Goal: Task Accomplishment & Management: Use online tool/utility

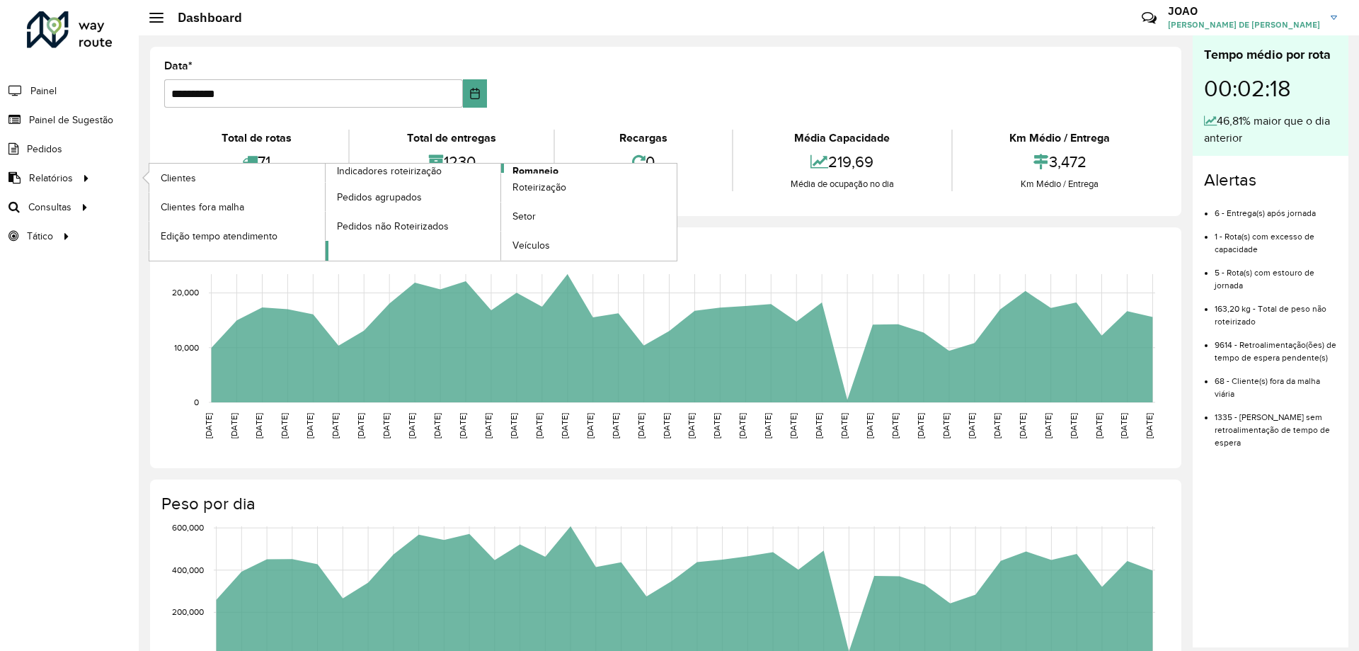
click at [556, 165] on span "Romaneio" at bounding box center [536, 171] width 46 height 15
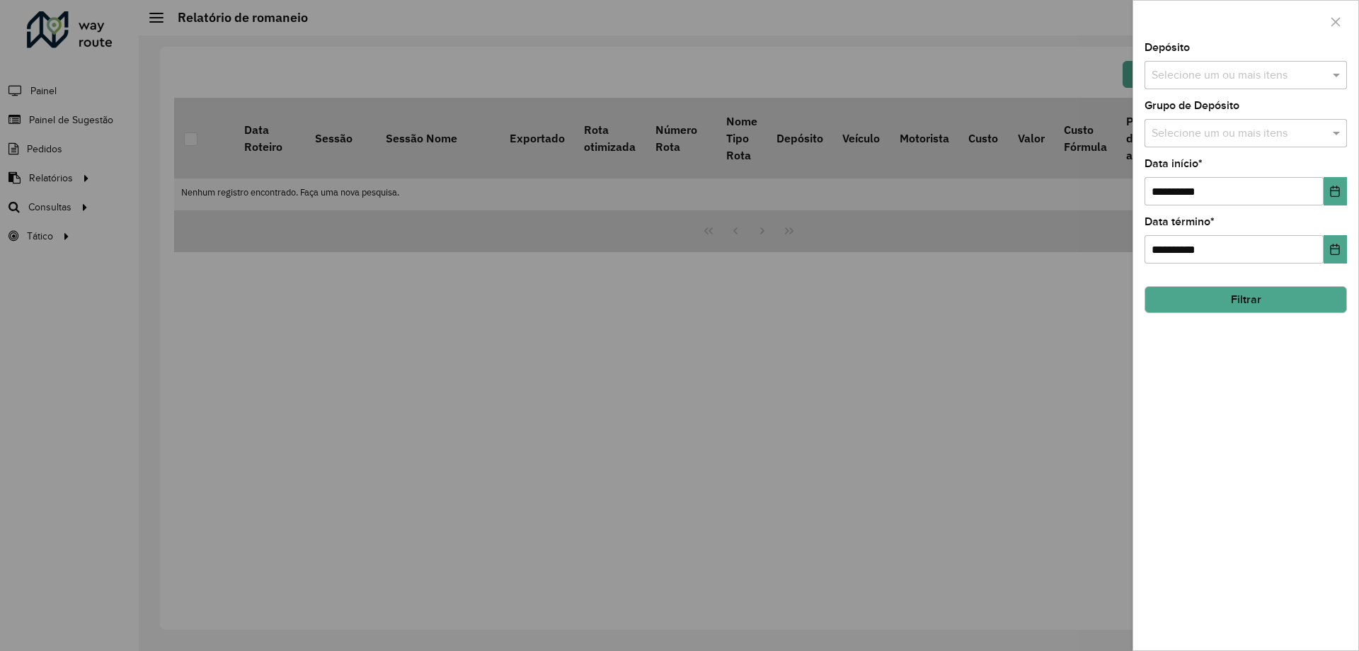
click at [1302, 76] on input "text" at bounding box center [1238, 75] width 181 height 17
click at [1255, 141] on div "CDD Santa Luzia" at bounding box center [1245, 146] width 201 height 24
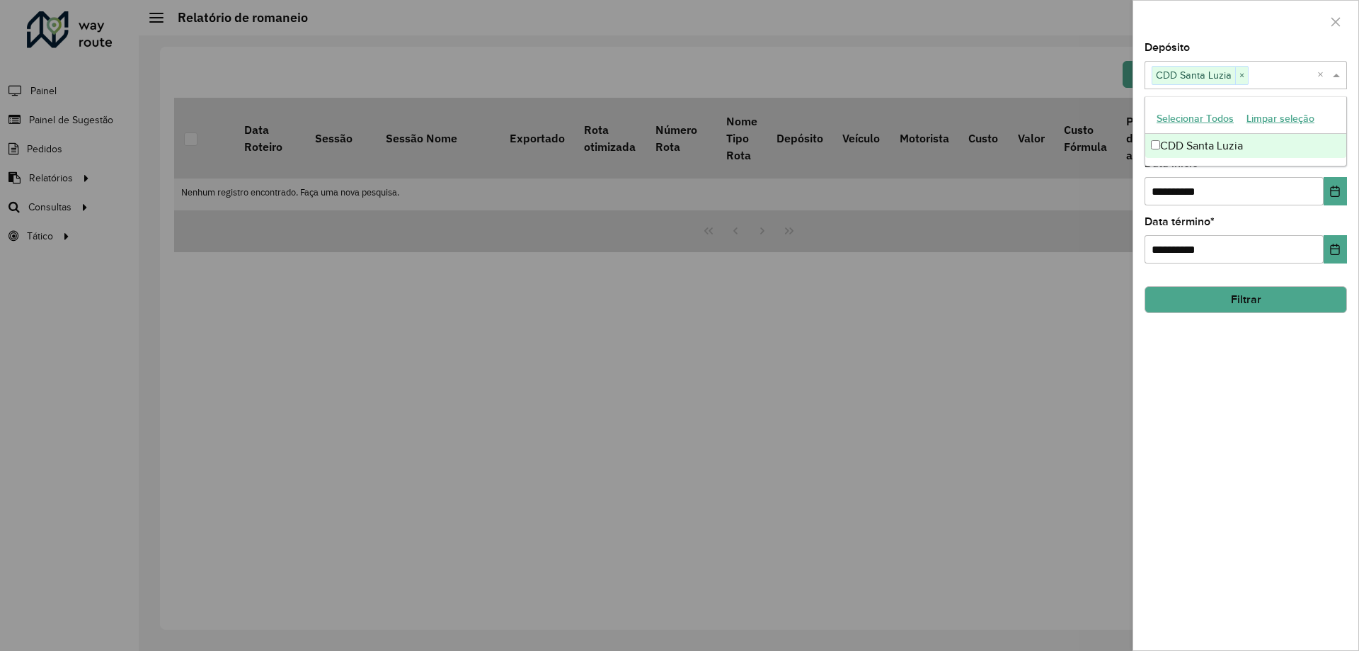
click at [1267, 345] on div "**********" at bounding box center [1245, 345] width 225 height 607
click at [1281, 131] on input "text" at bounding box center [1238, 133] width 181 height 17
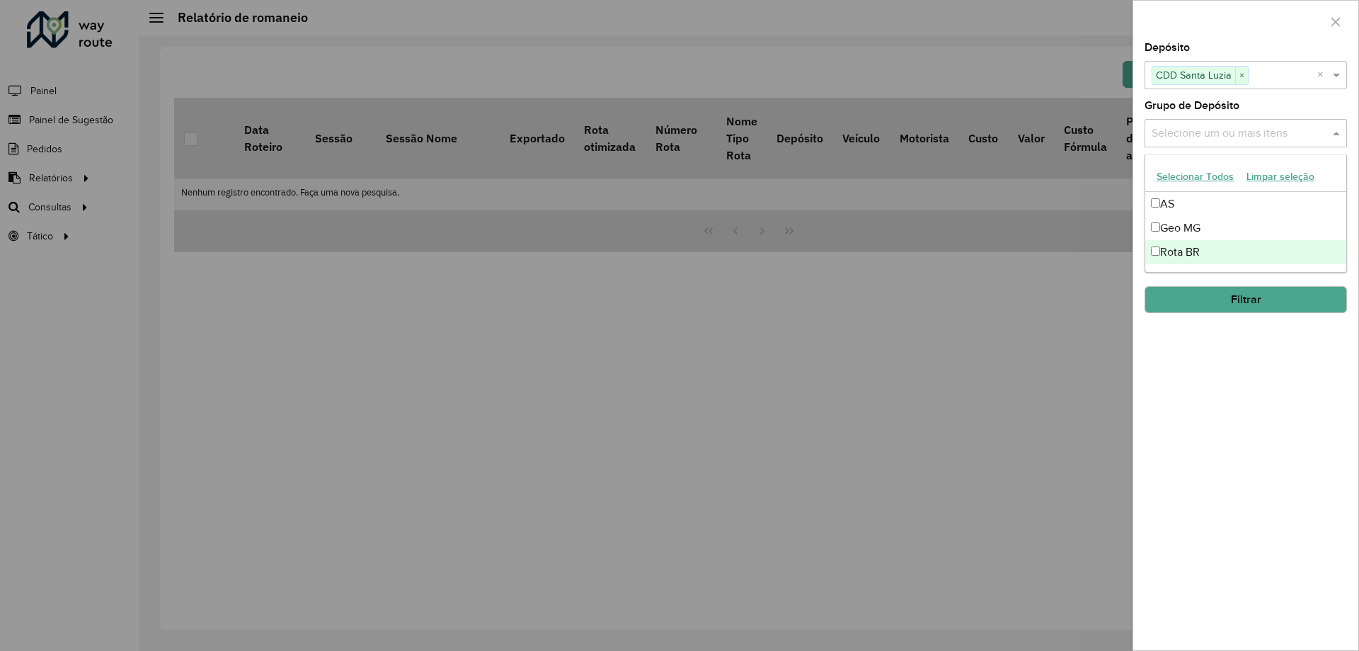
click at [1237, 251] on div "Rota BR" at bounding box center [1245, 252] width 201 height 24
click at [1245, 403] on div "**********" at bounding box center [1245, 345] width 225 height 607
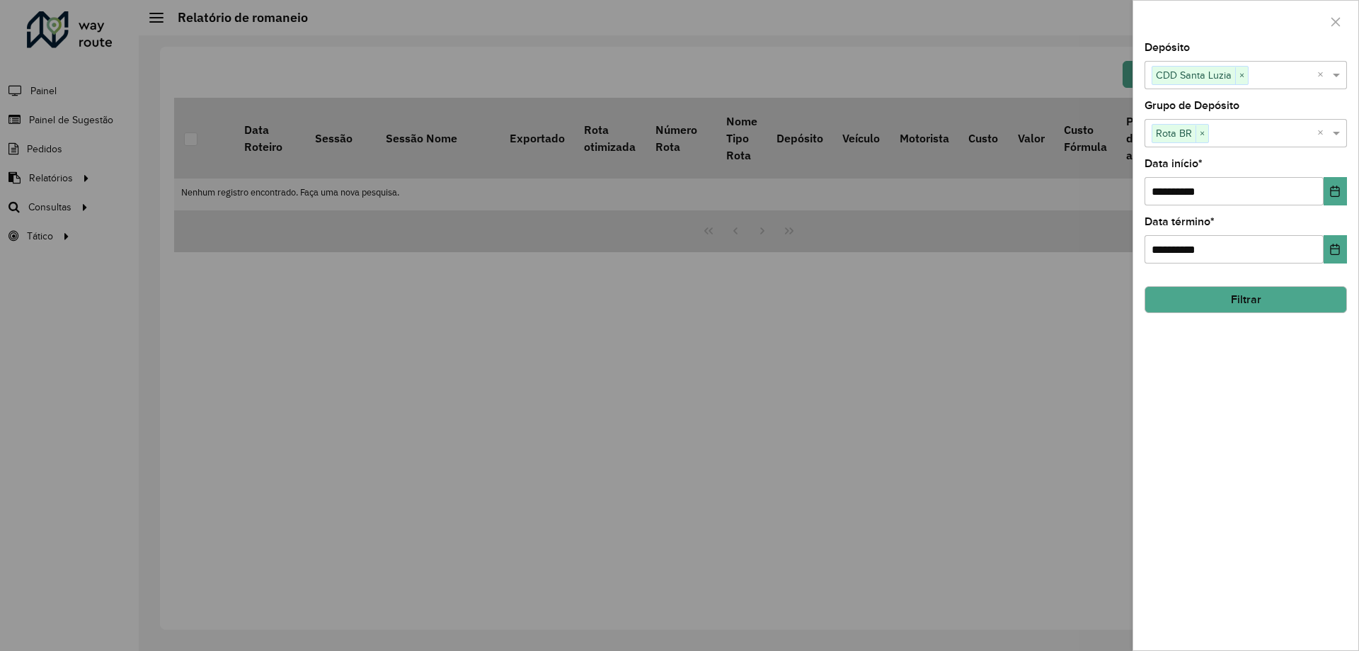
click at [1245, 295] on button "Filtrar" at bounding box center [1246, 299] width 202 height 27
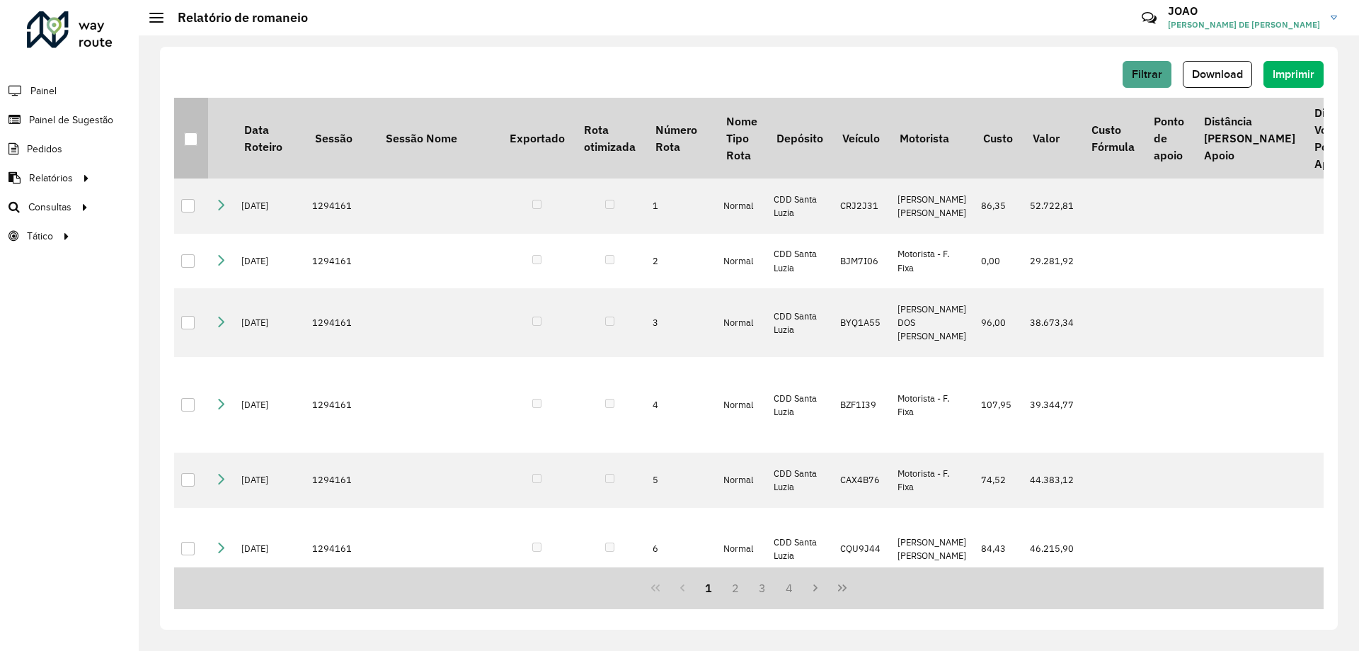
click at [190, 140] on div at bounding box center [190, 138] width 13 height 13
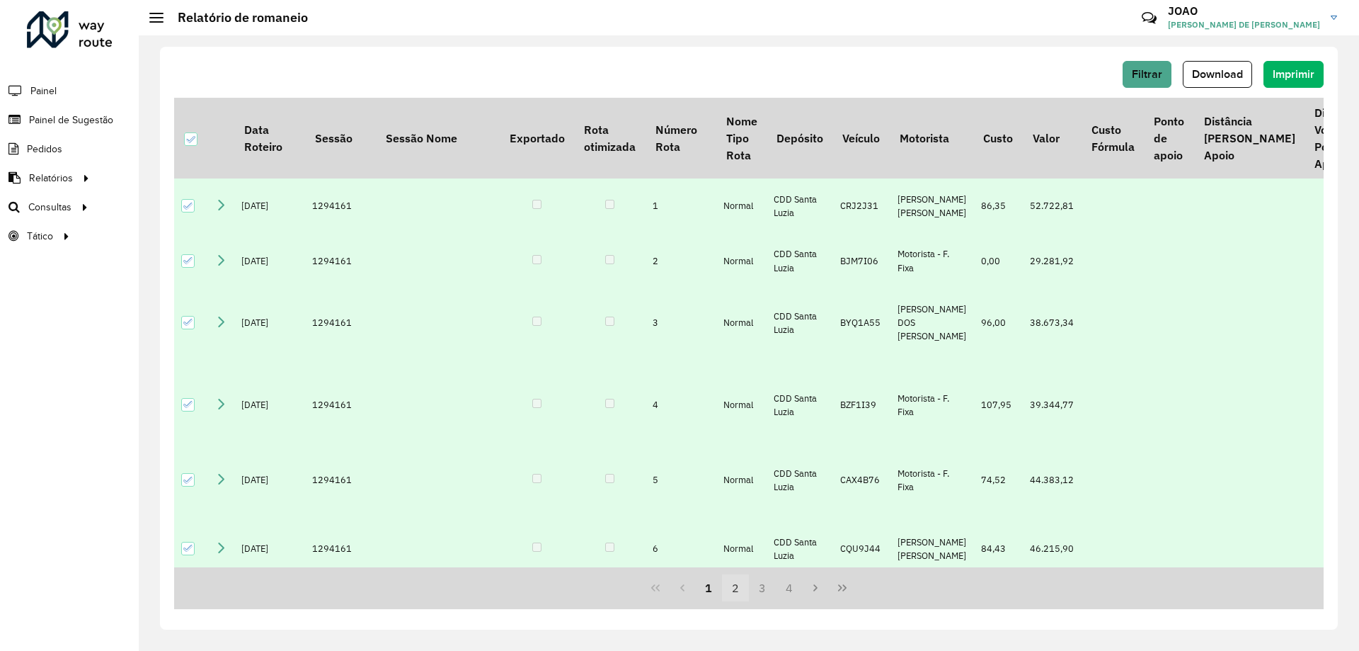
click at [738, 584] on button "2" at bounding box center [735, 587] width 27 height 27
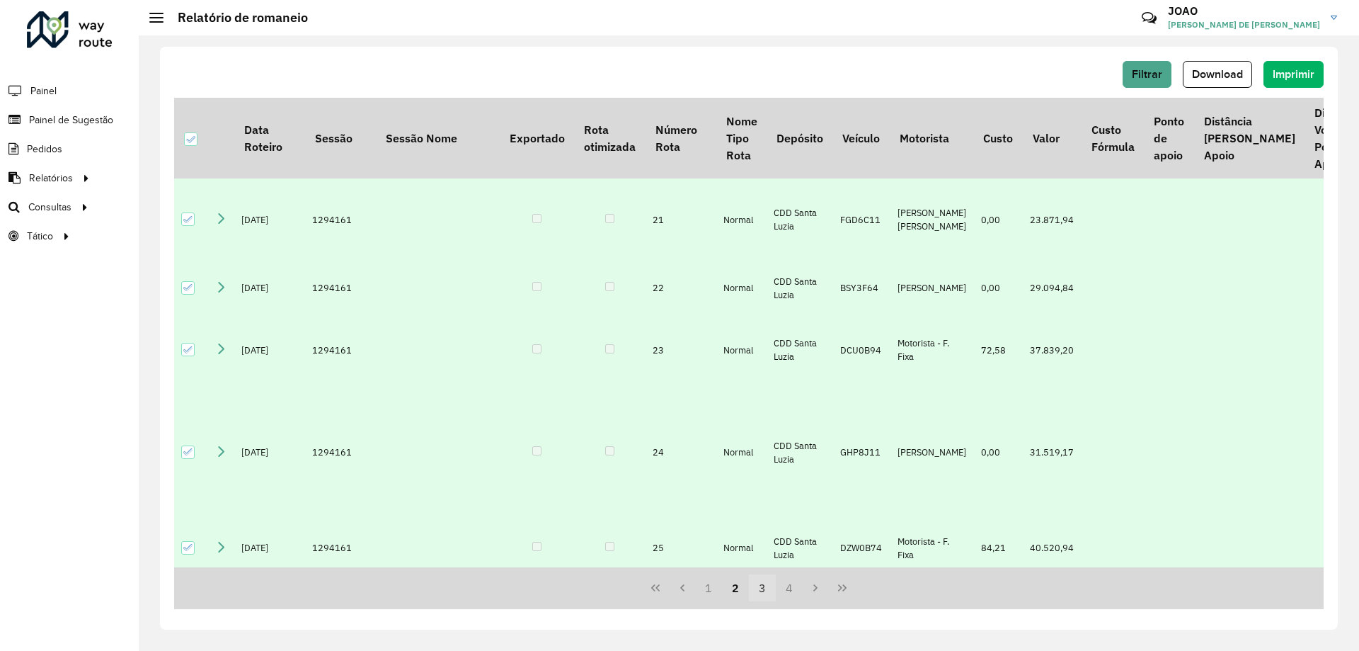
click at [762, 585] on button "3" at bounding box center [762, 587] width 27 height 27
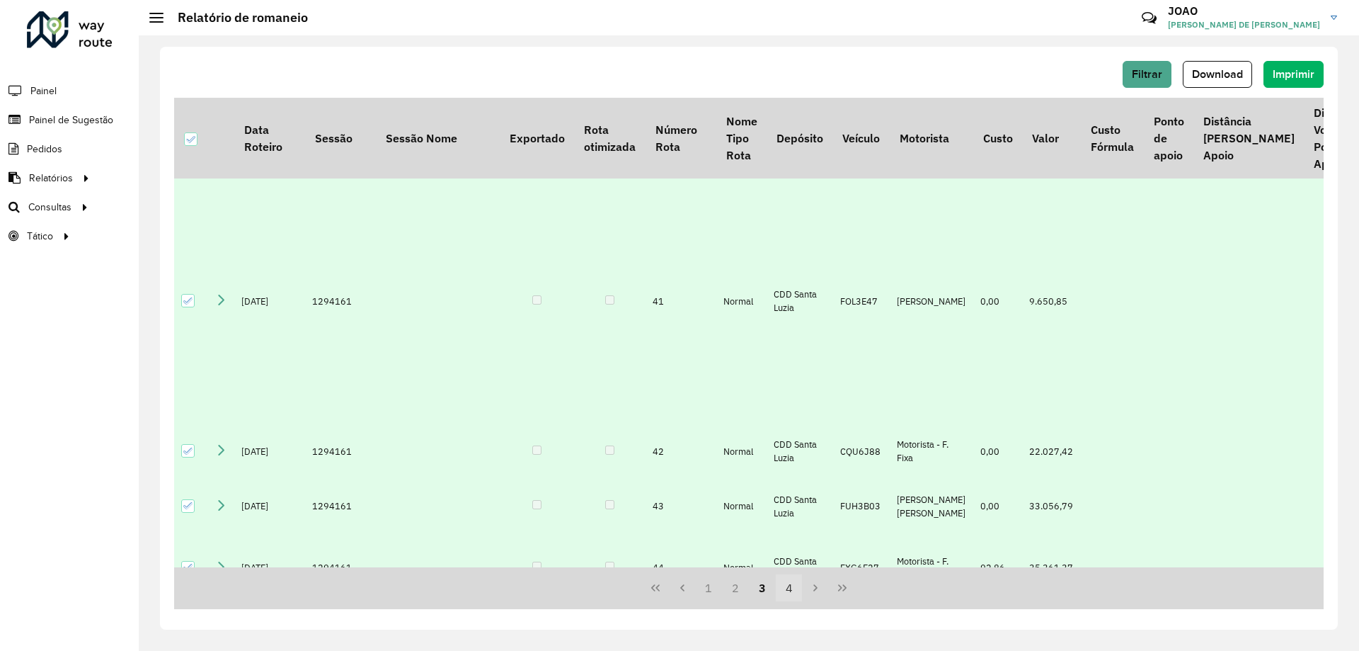
click at [794, 593] on button "4" at bounding box center [789, 587] width 27 height 27
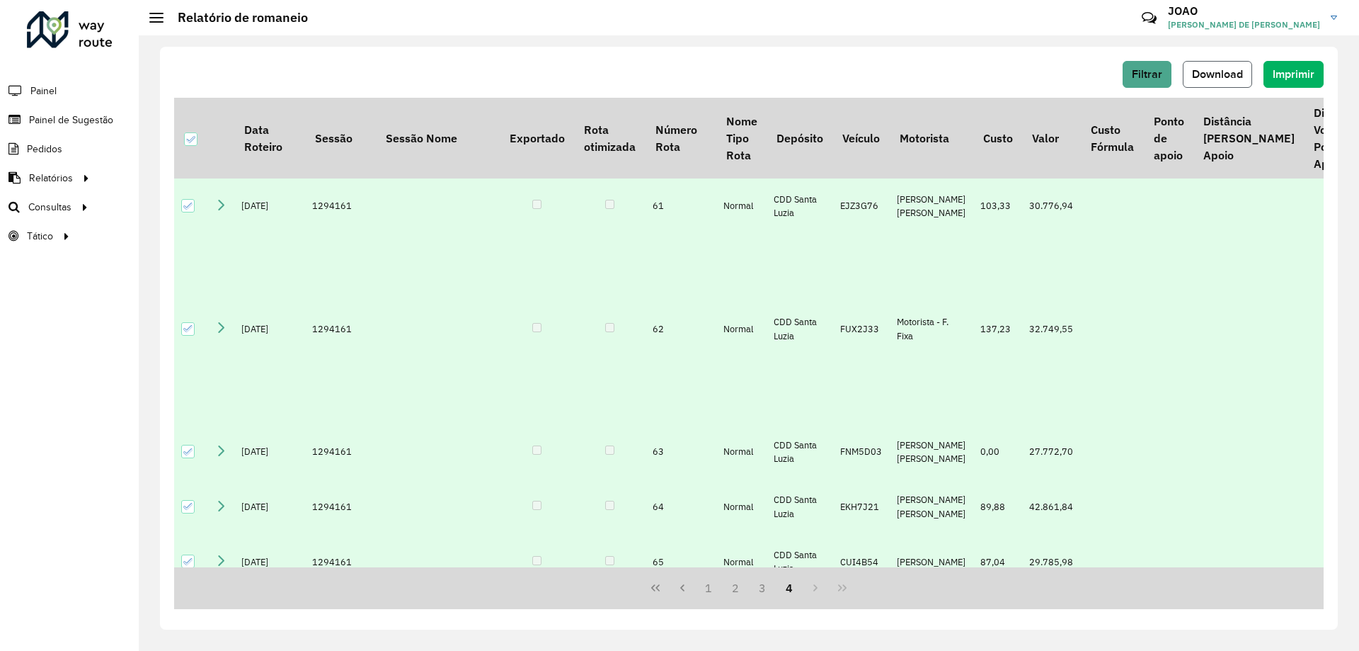
click at [1230, 72] on span "Download" at bounding box center [1217, 74] width 51 height 12
click at [1226, 81] on button "Download" at bounding box center [1217, 74] width 69 height 27
click at [307, 69] on div "Filtrar Download Imprimir" at bounding box center [749, 74] width 1150 height 27
click at [598, 35] on hb-header "Relatório de romaneio Críticas? Dúvidas? Elogios? Sugestões? Entre em contato c…" at bounding box center [749, 17] width 1220 height 35
click at [193, 211] on span "Roteirização" at bounding box center [189, 207] width 57 height 15
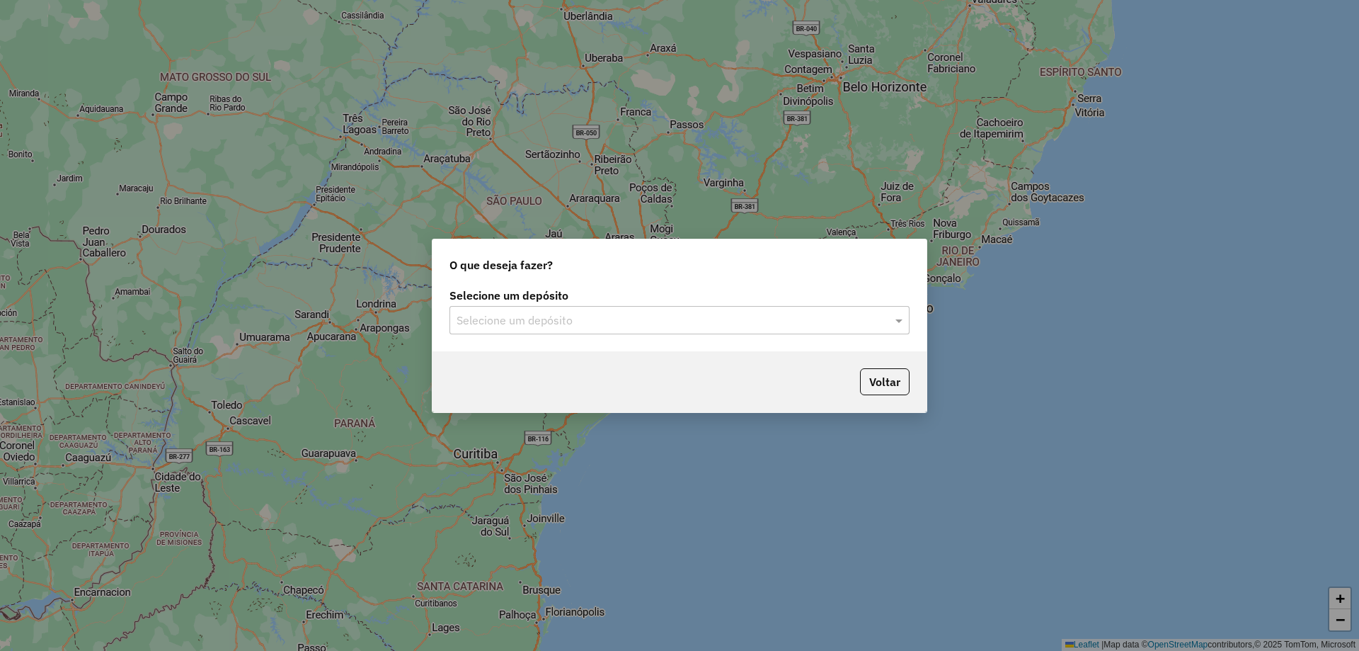
click at [700, 324] on input "text" at bounding box center [666, 320] width 418 height 17
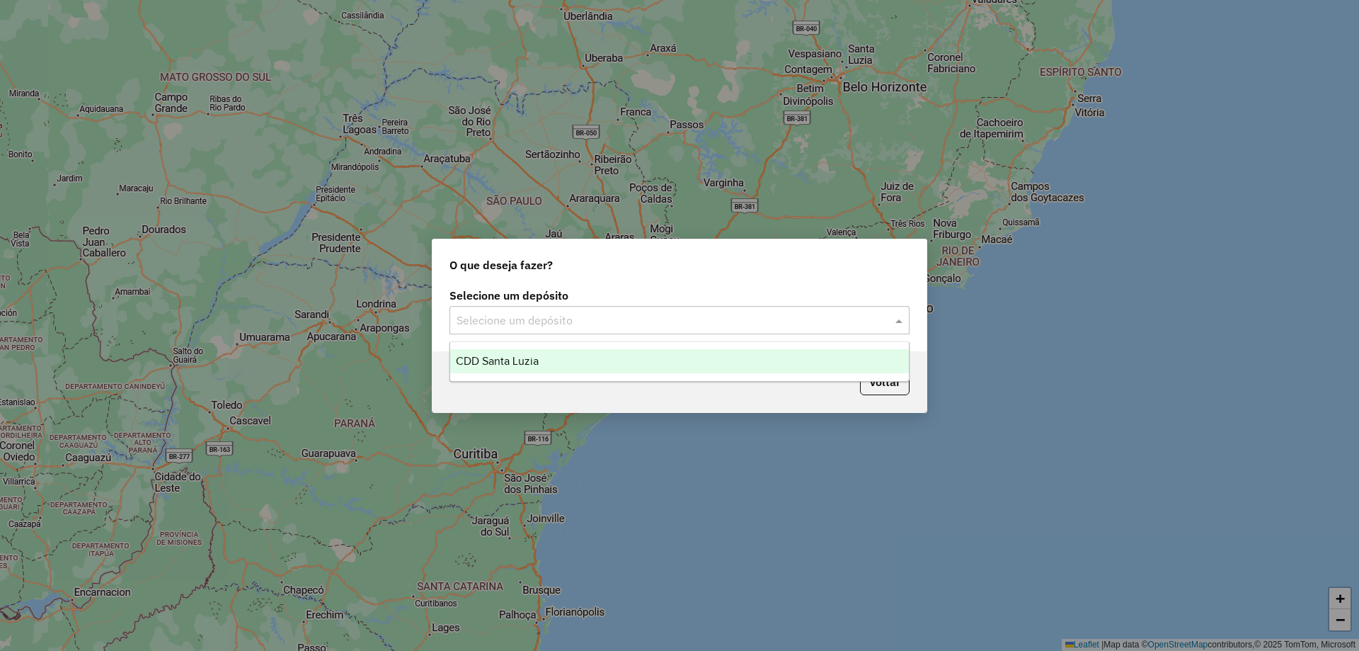
click at [654, 358] on div "CDD Santa Luzia" at bounding box center [679, 361] width 459 height 24
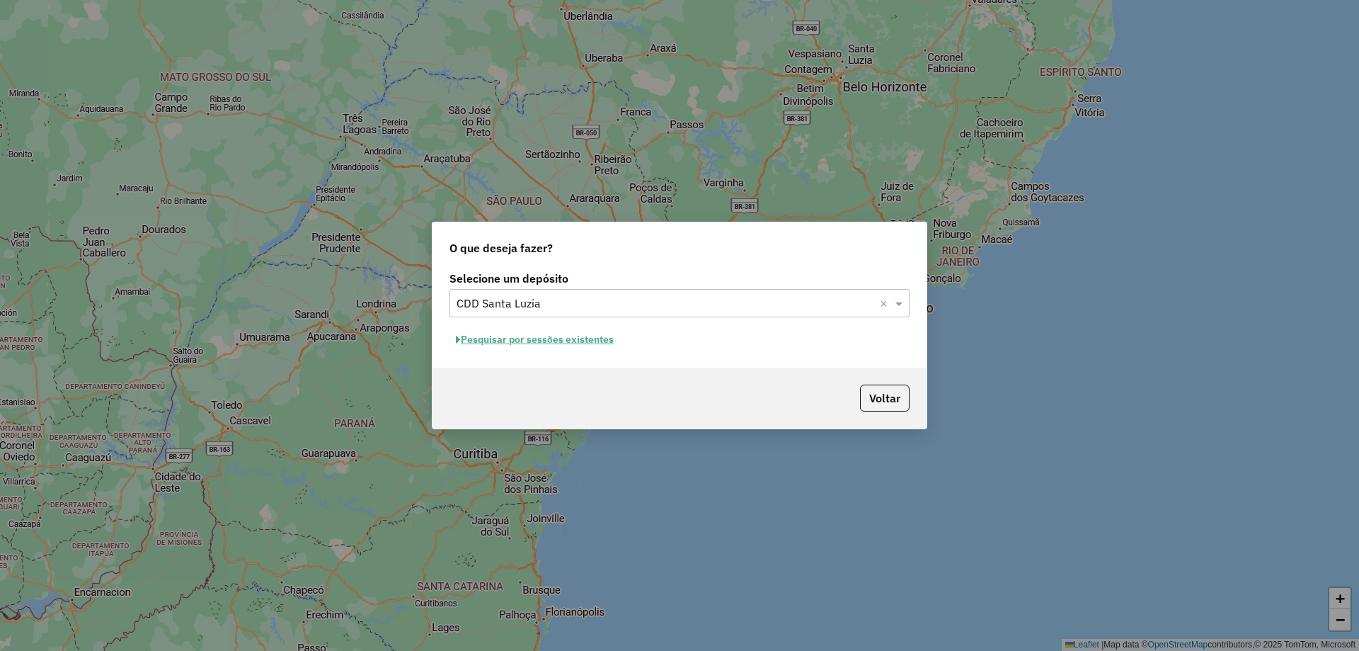
click at [583, 339] on button "Pesquisar por sessões existentes" at bounding box center [535, 339] width 171 height 22
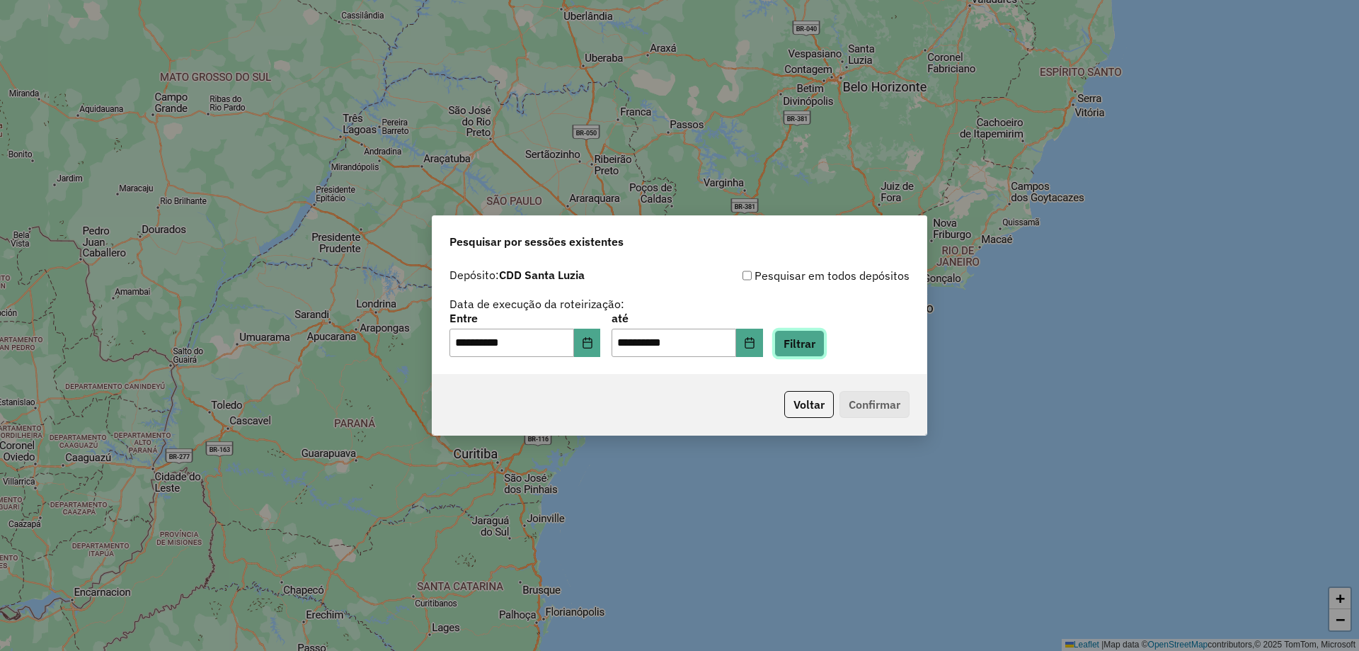
click at [798, 341] on button "Filtrar" at bounding box center [799, 343] width 50 height 27
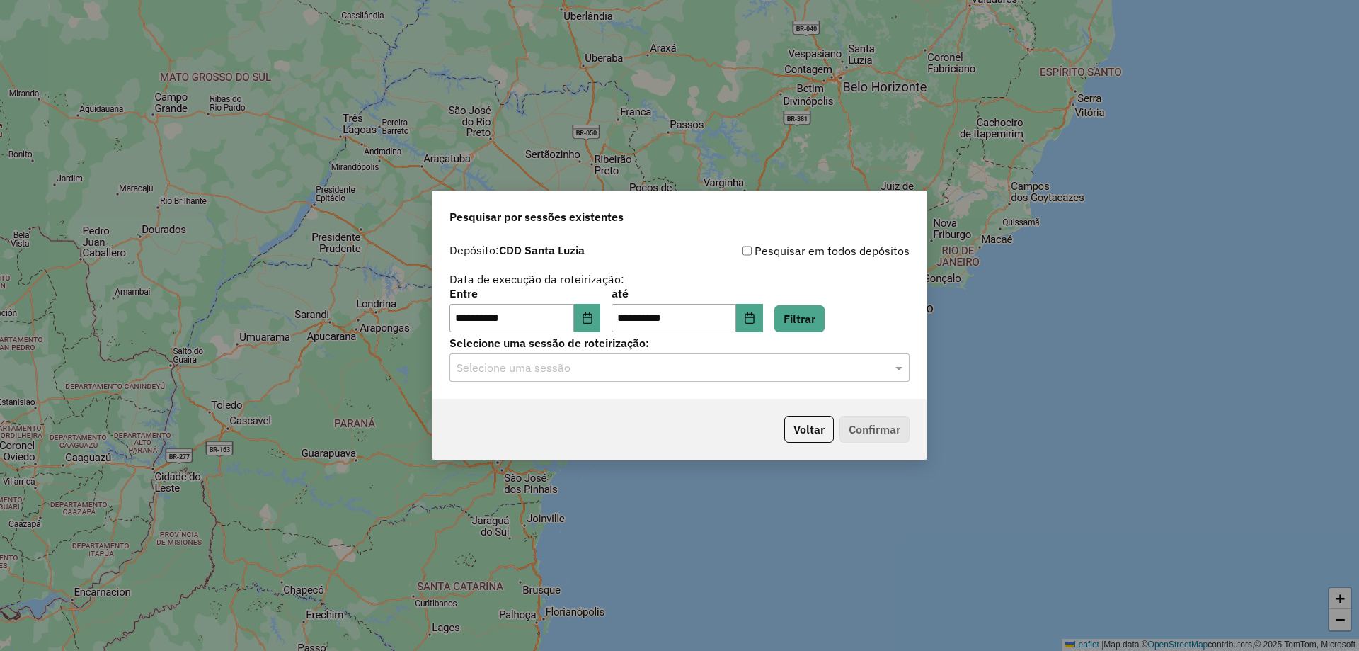
click at [676, 372] on input "text" at bounding box center [666, 368] width 418 height 17
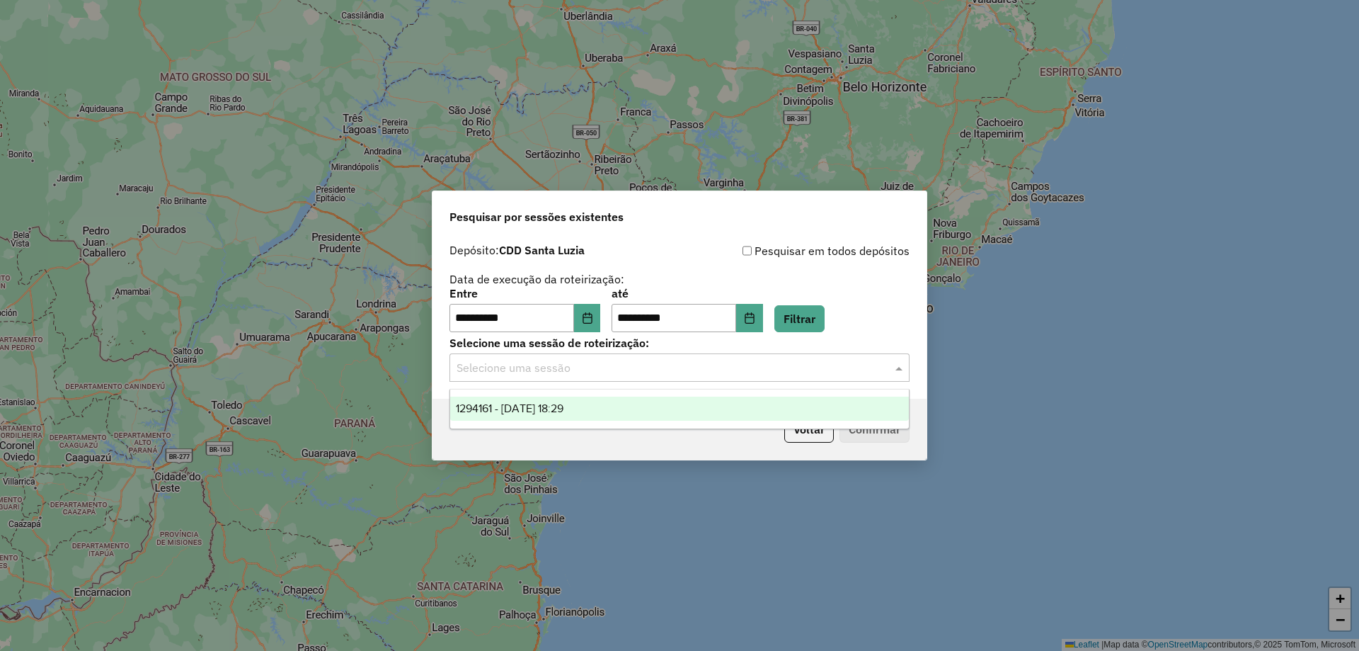
click at [671, 411] on div "1294161 - 14/10/2025 18:29" at bounding box center [679, 408] width 459 height 24
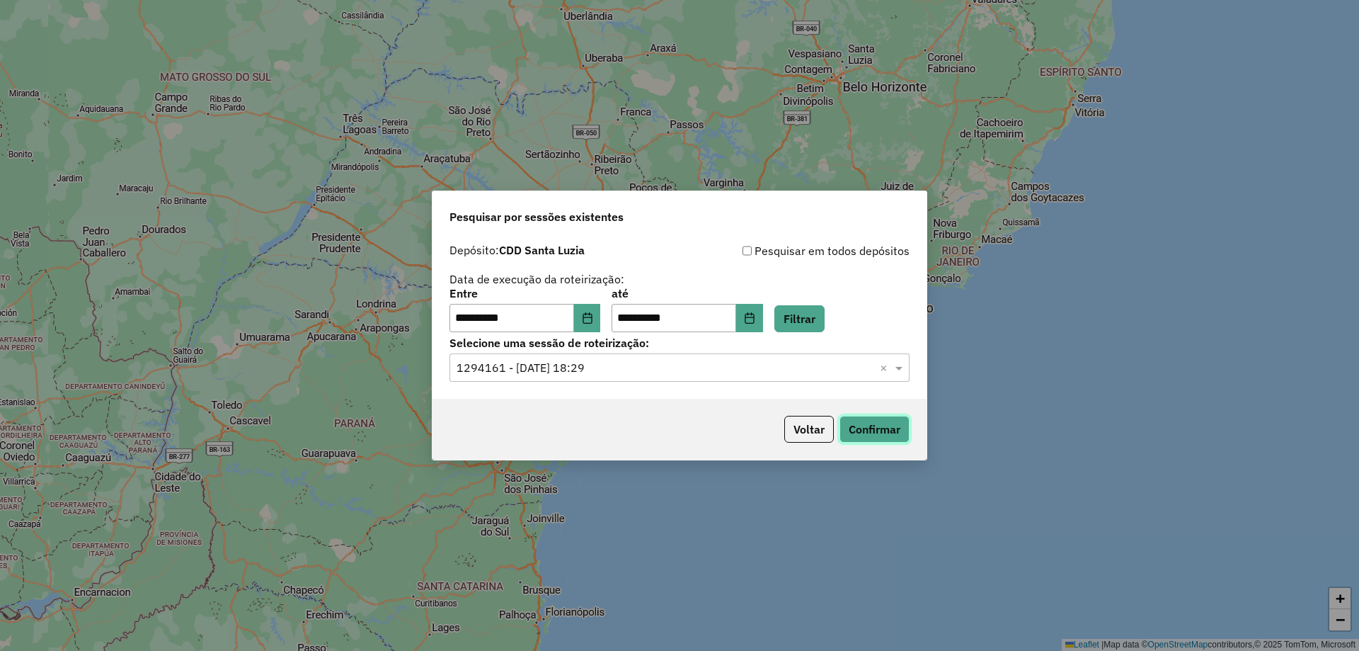
click at [876, 428] on button "Confirmar" at bounding box center [875, 429] width 70 height 27
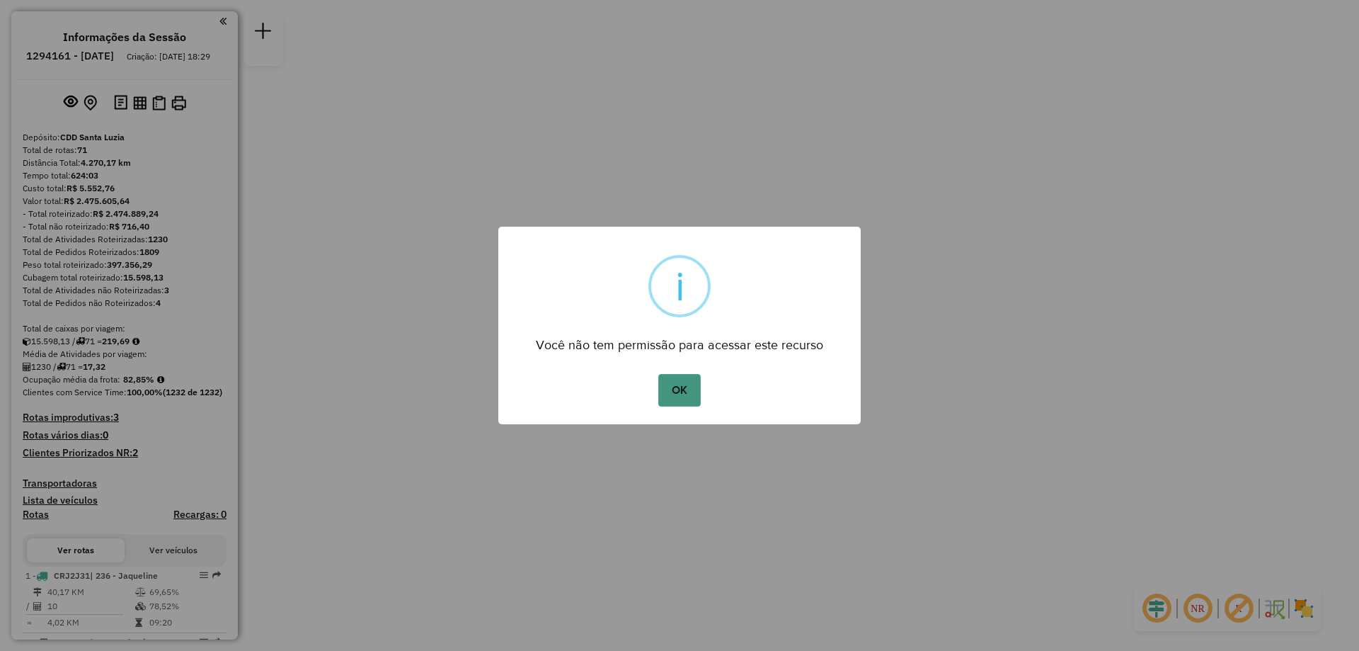
click at [683, 390] on button "OK" at bounding box center [679, 390] width 42 height 33
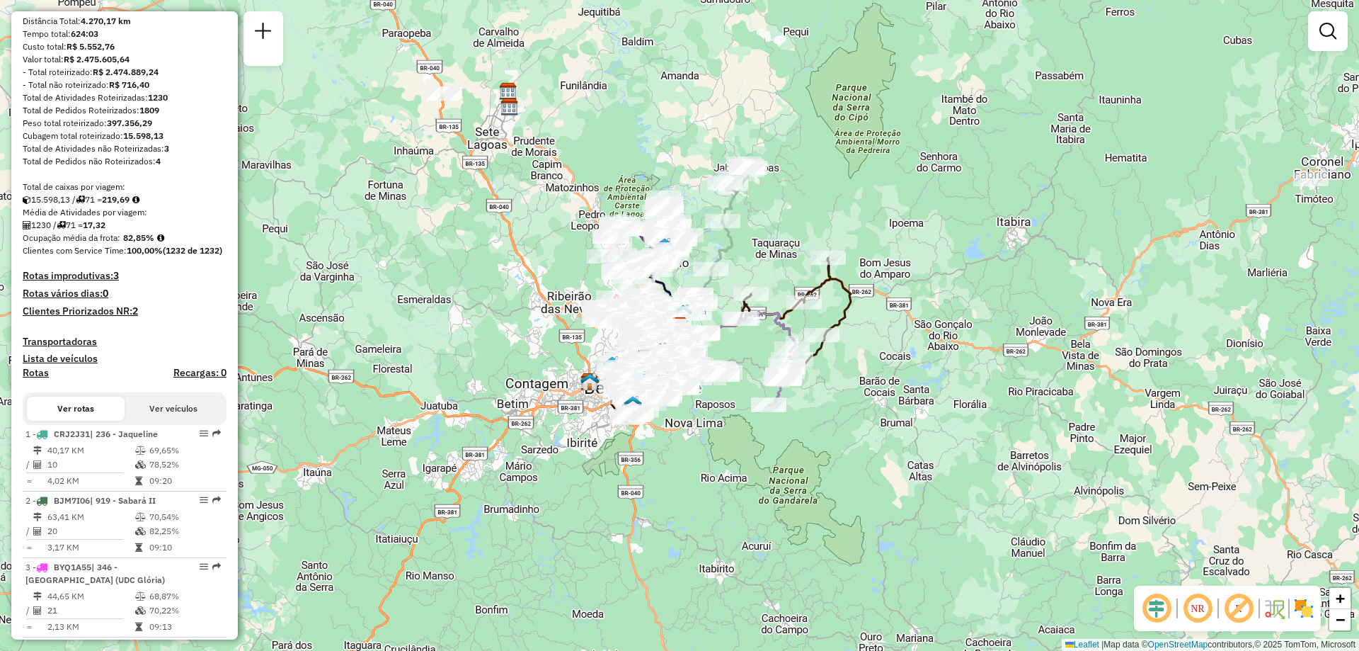
scroll to position [212, 0]
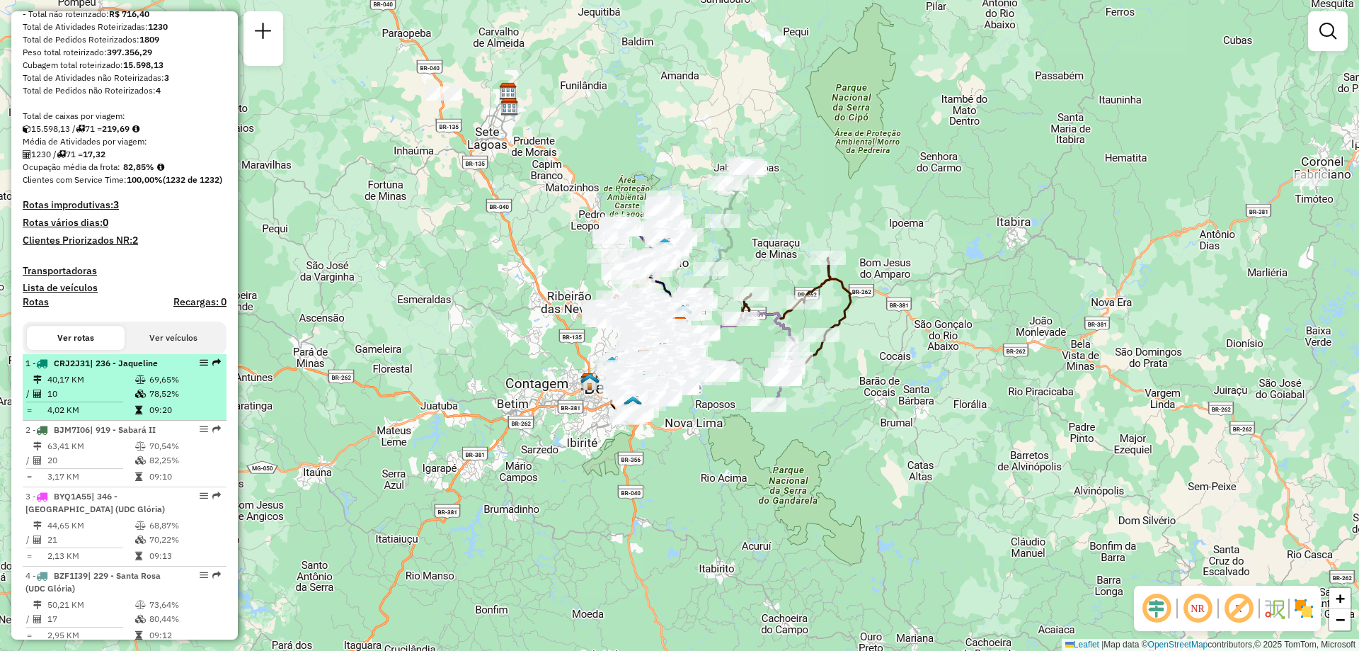
click at [175, 387] on td "69,65%" at bounding box center [185, 379] width 72 height 14
select select "**********"
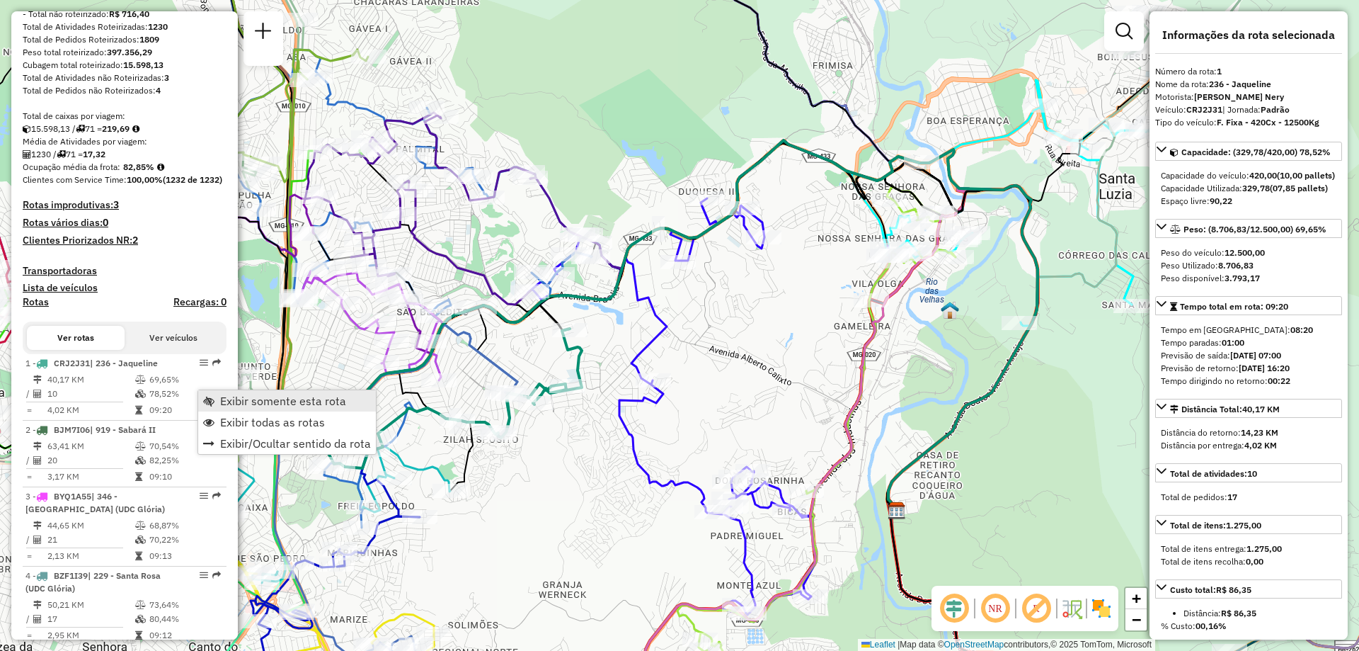
click at [287, 403] on span "Exibir somente esta rota" at bounding box center [283, 400] width 126 height 11
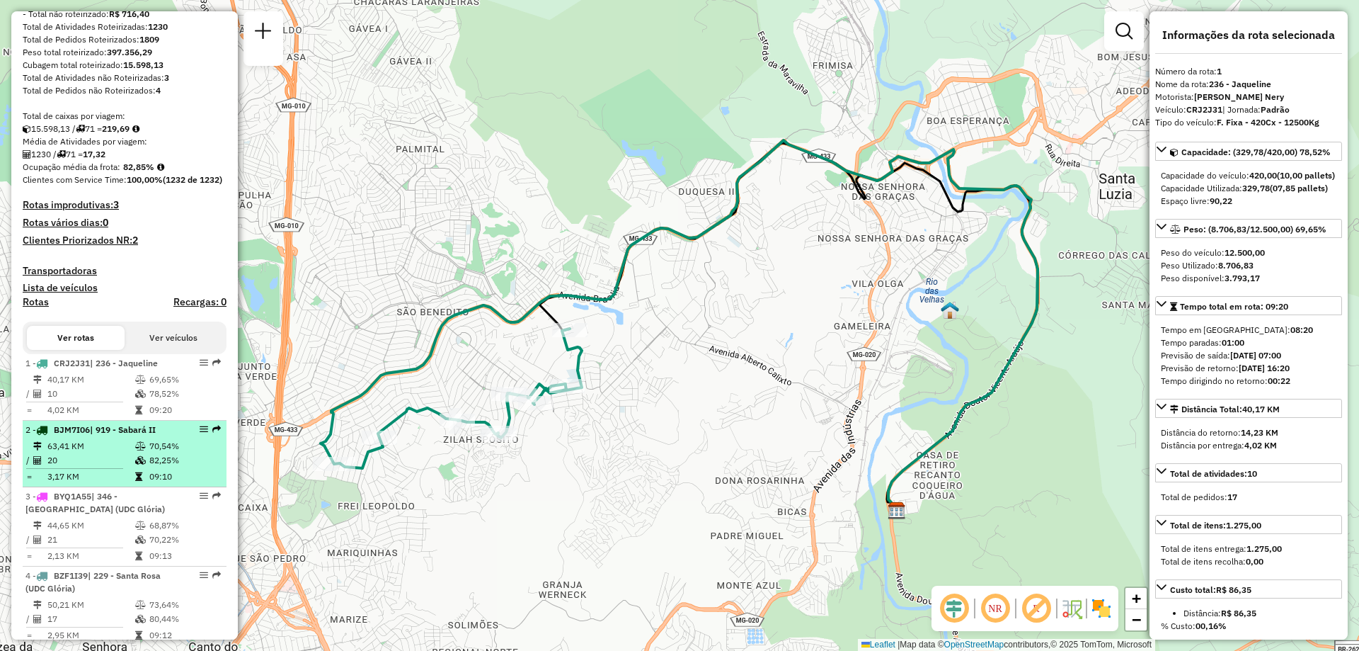
click at [151, 453] on td "70,54%" at bounding box center [185, 446] width 72 height 14
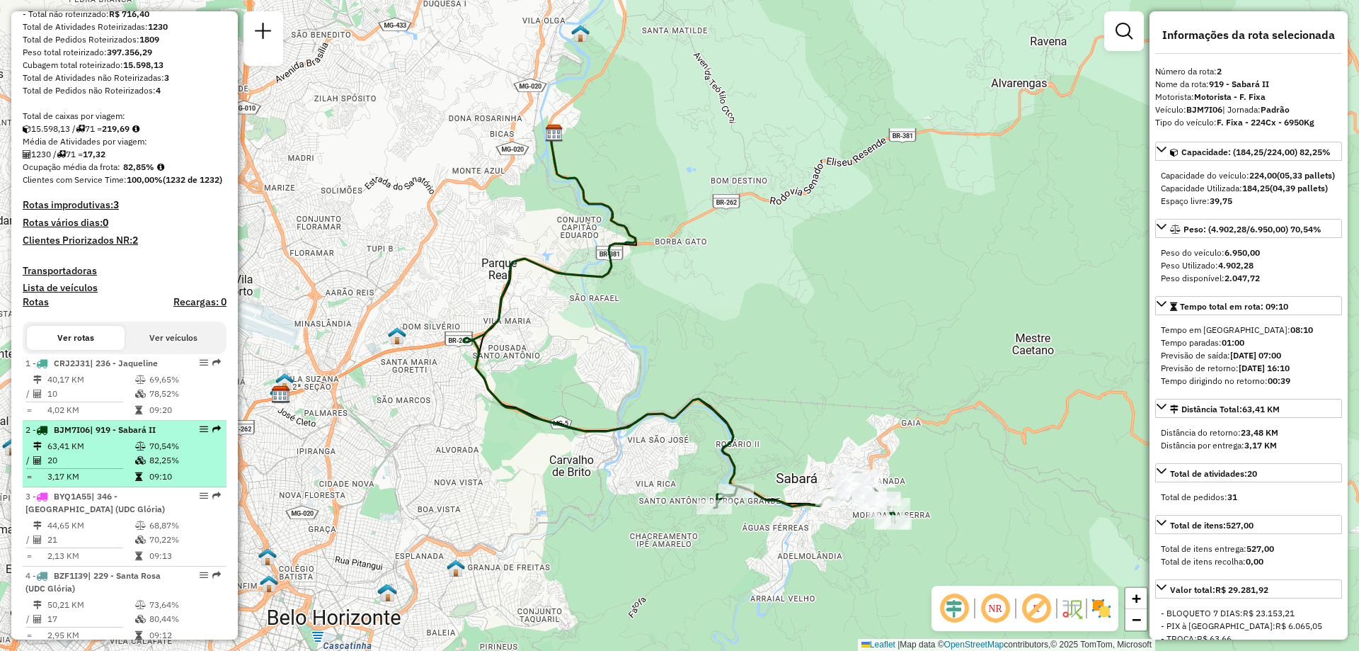
scroll to position [283, 0]
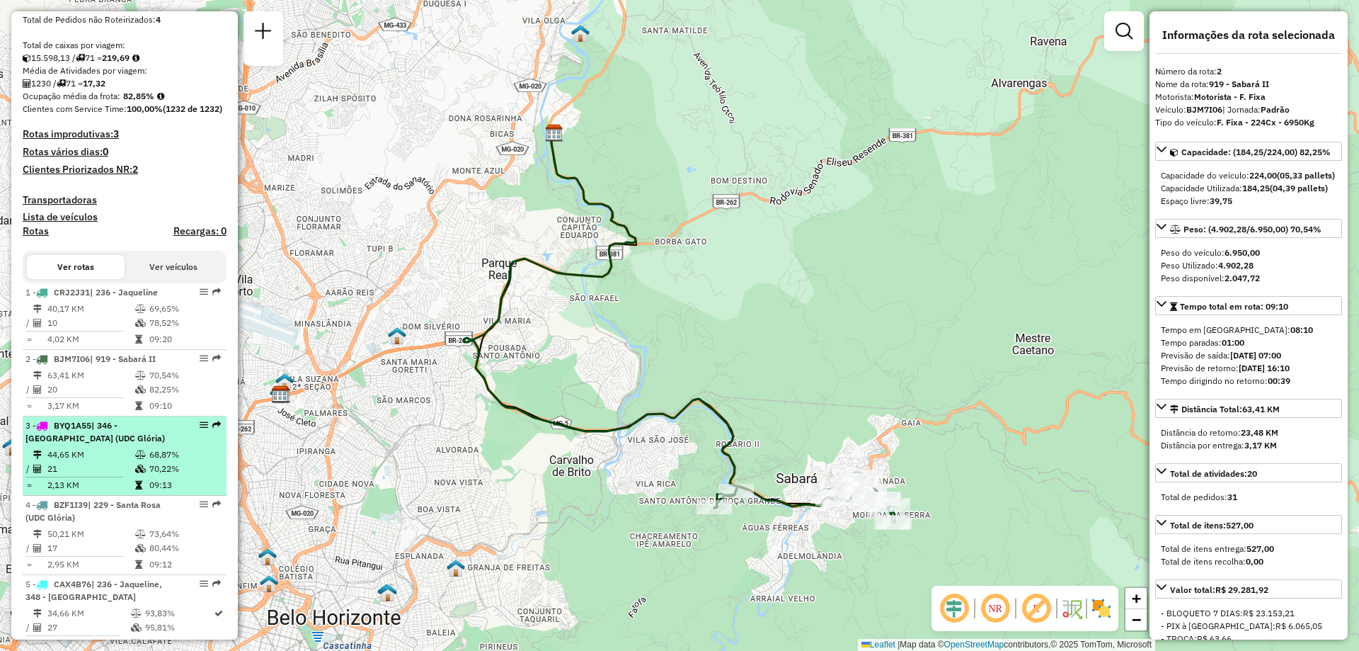
click at [132, 445] on div "3 - BYQ1A55 | 346 - [GEOGRAPHIC_DATA] (UDC Glória)" at bounding box center [100, 431] width 150 height 25
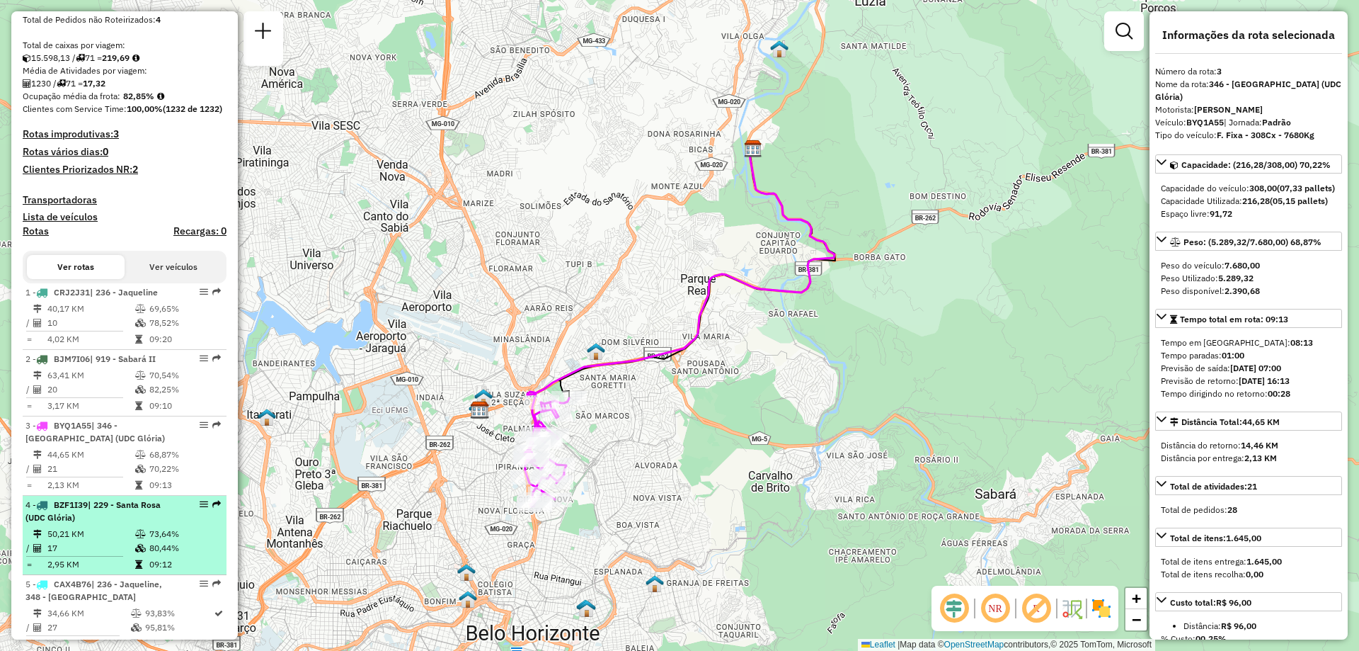
click at [135, 541] on td at bounding box center [142, 534] width 14 height 14
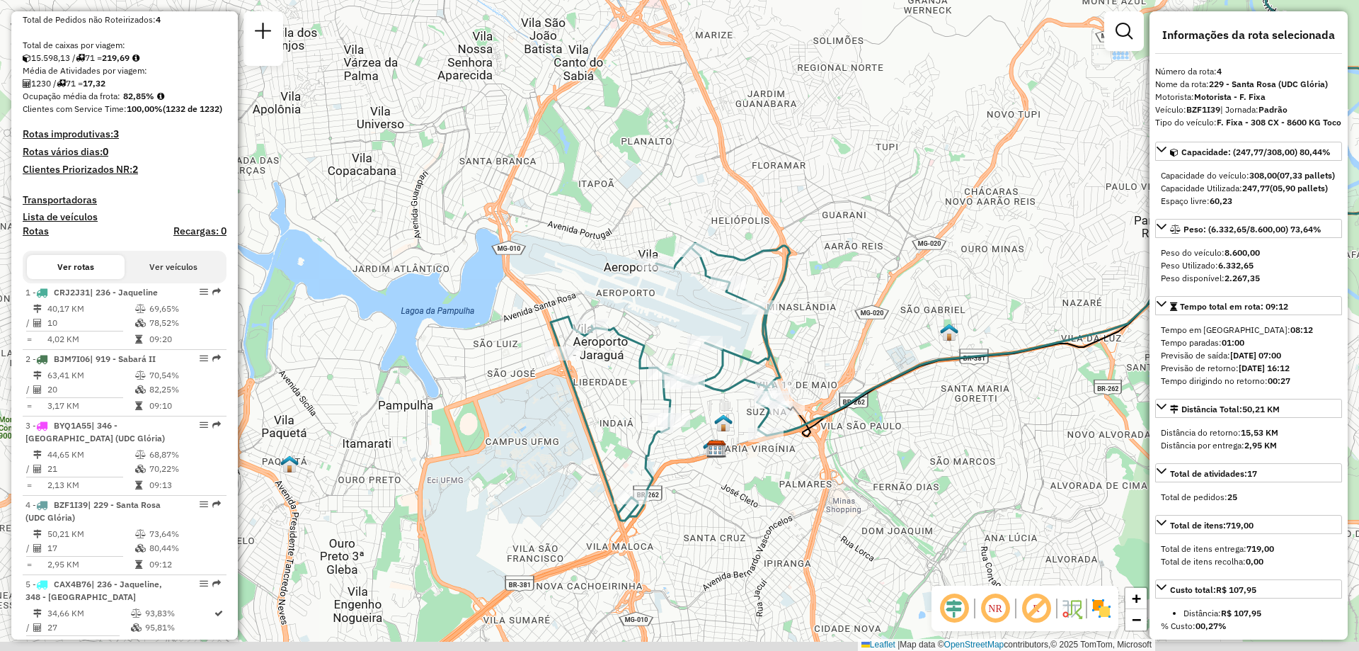
drag, startPoint x: 334, startPoint y: 505, endPoint x: 644, endPoint y: 399, distance: 327.3
click at [644, 399] on div "Janela de atendimento Grade de atendimento Capacidade Transportadoras Veículos …" at bounding box center [679, 325] width 1359 height 651
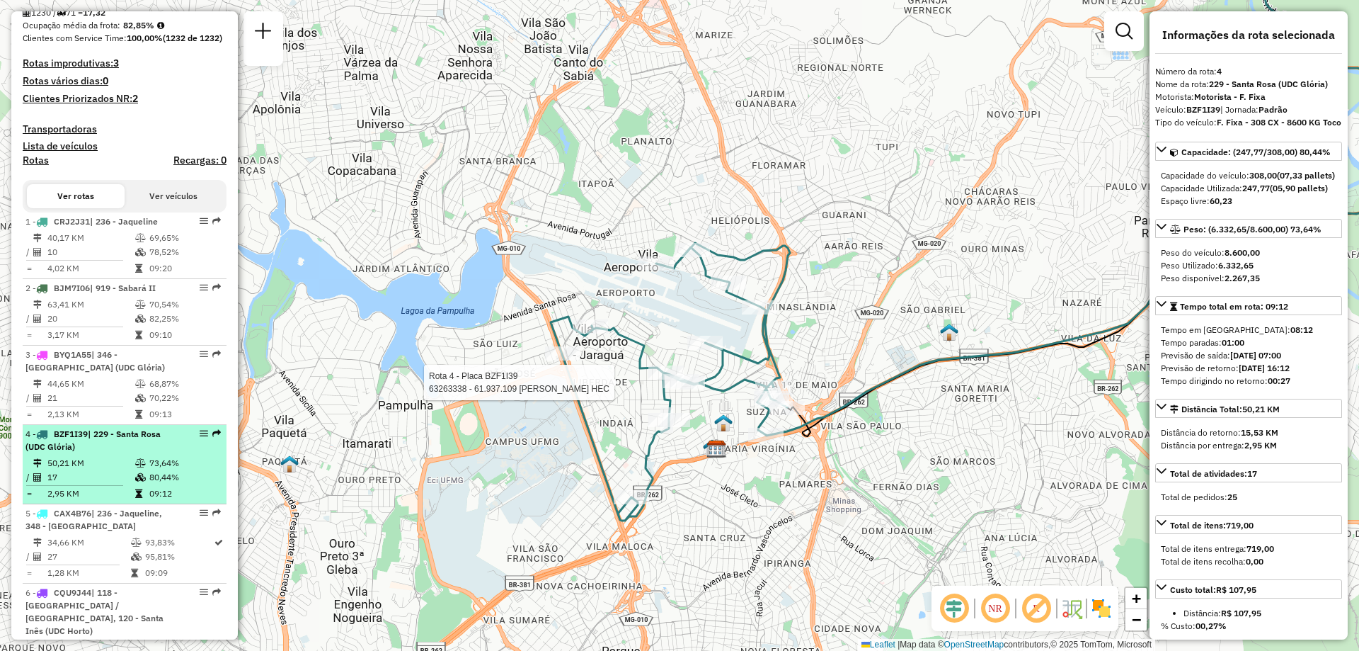
scroll to position [496, 0]
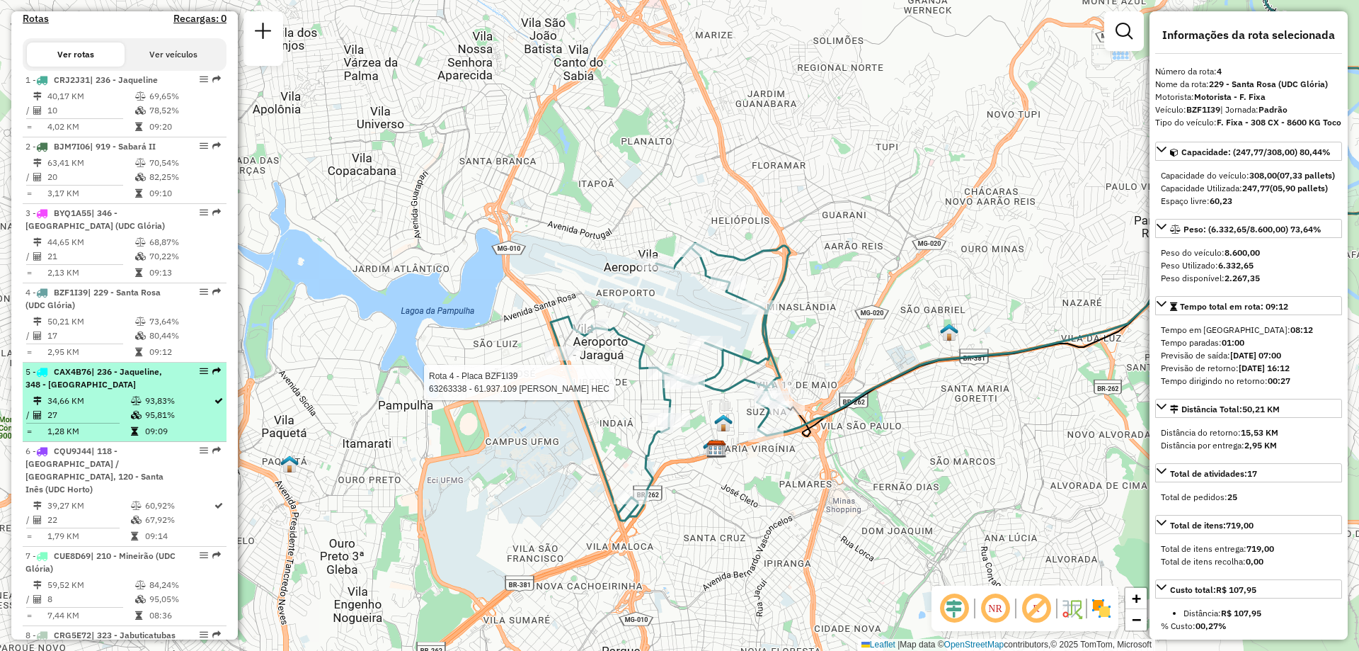
click at [144, 422] on td "95,81%" at bounding box center [178, 415] width 69 height 14
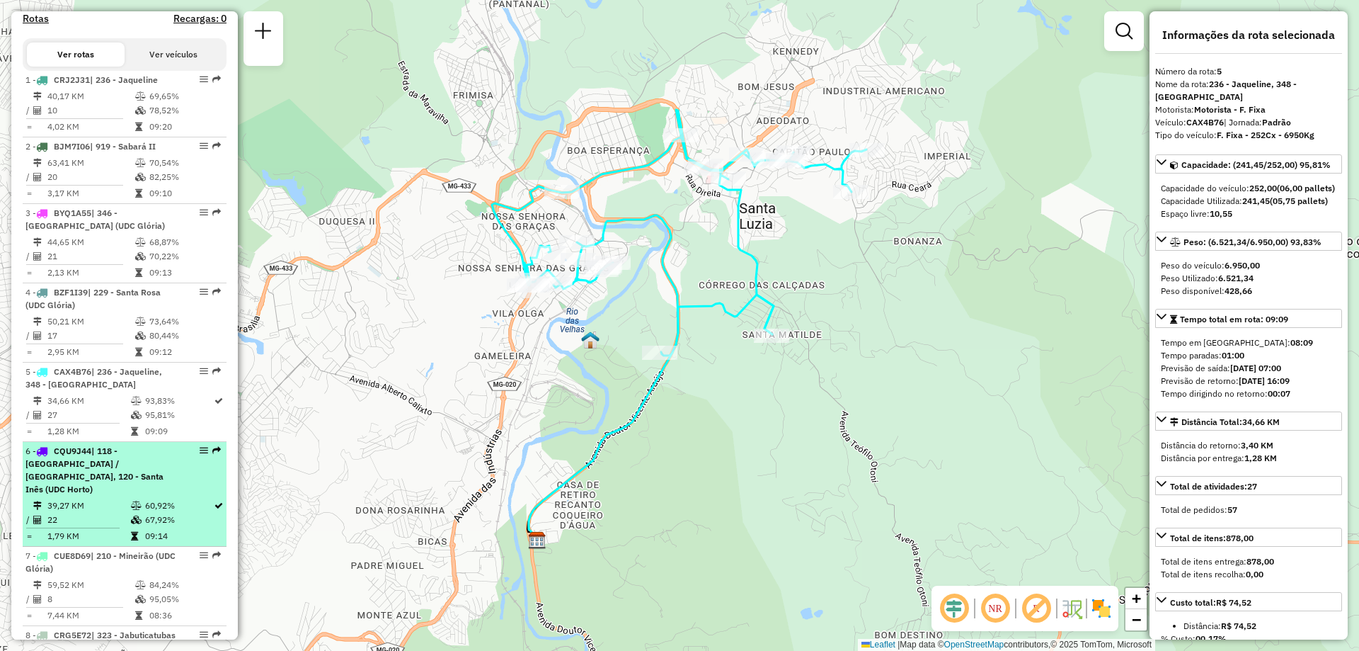
click at [144, 491] on span "| 118 - [GEOGRAPHIC_DATA] / [GEOGRAPHIC_DATA], 120 - Santa Inês (UDC Horto)" at bounding box center [94, 469] width 138 height 49
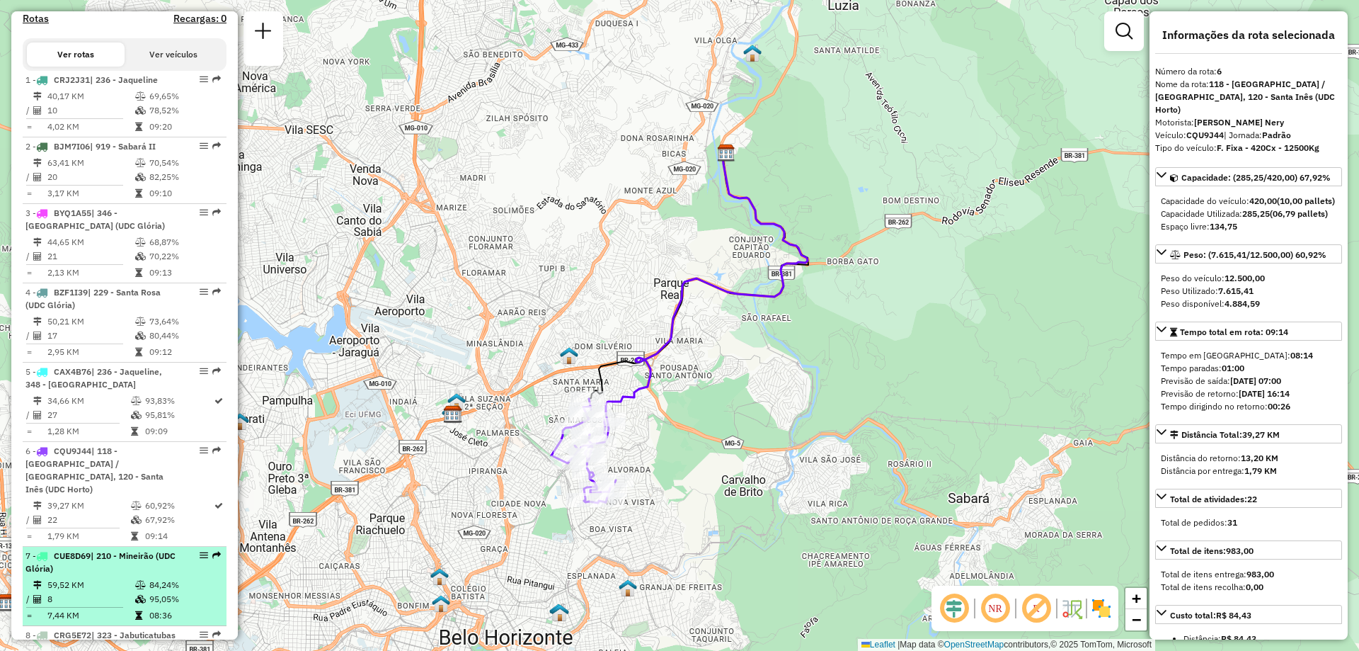
click at [149, 575] on div "7 - CUE8D69 | 210 - Mineirão (UDC Glória)" at bounding box center [100, 561] width 150 height 25
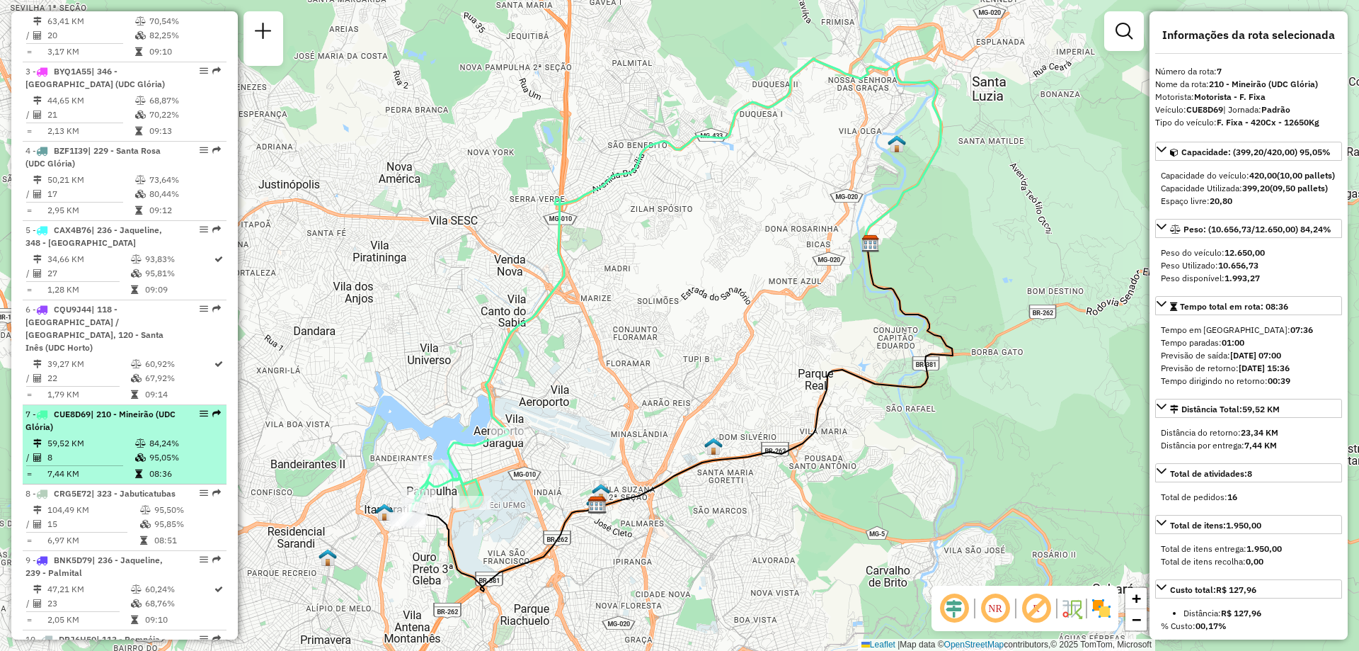
scroll to position [708, 0]
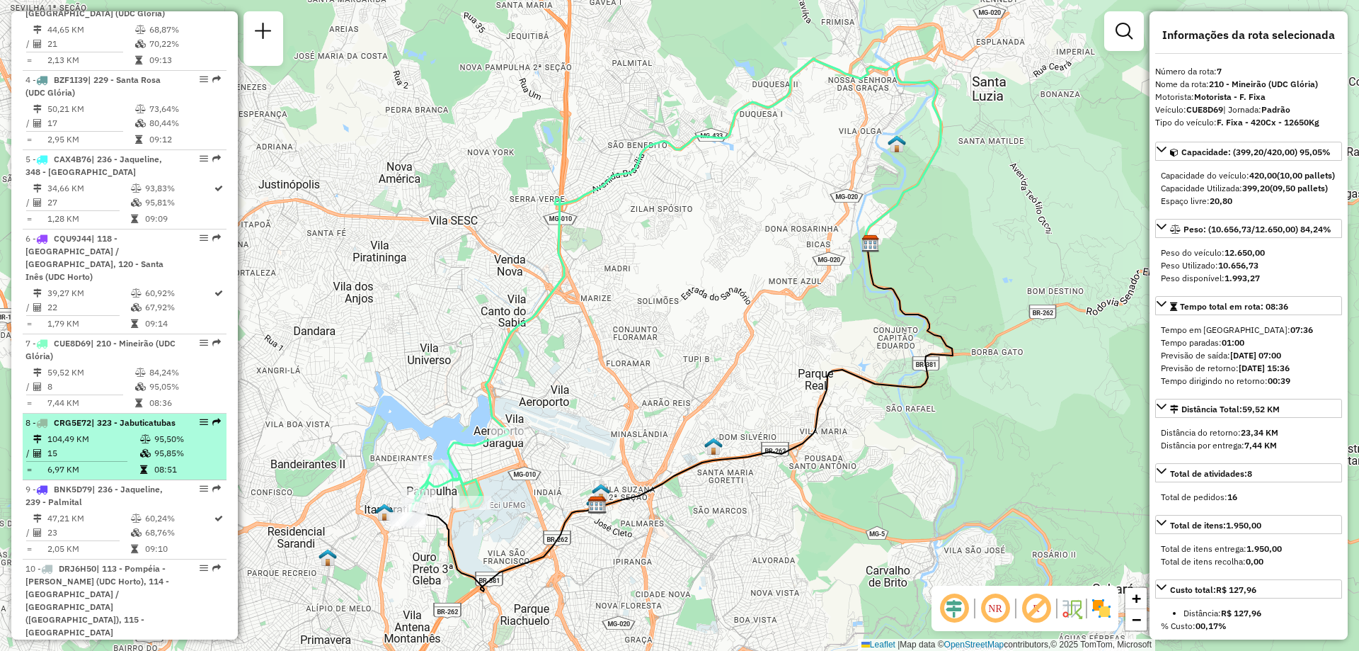
click at [160, 429] on div "8 - CRG5E72 | 323 - Jabuticatubas" at bounding box center [100, 422] width 150 height 13
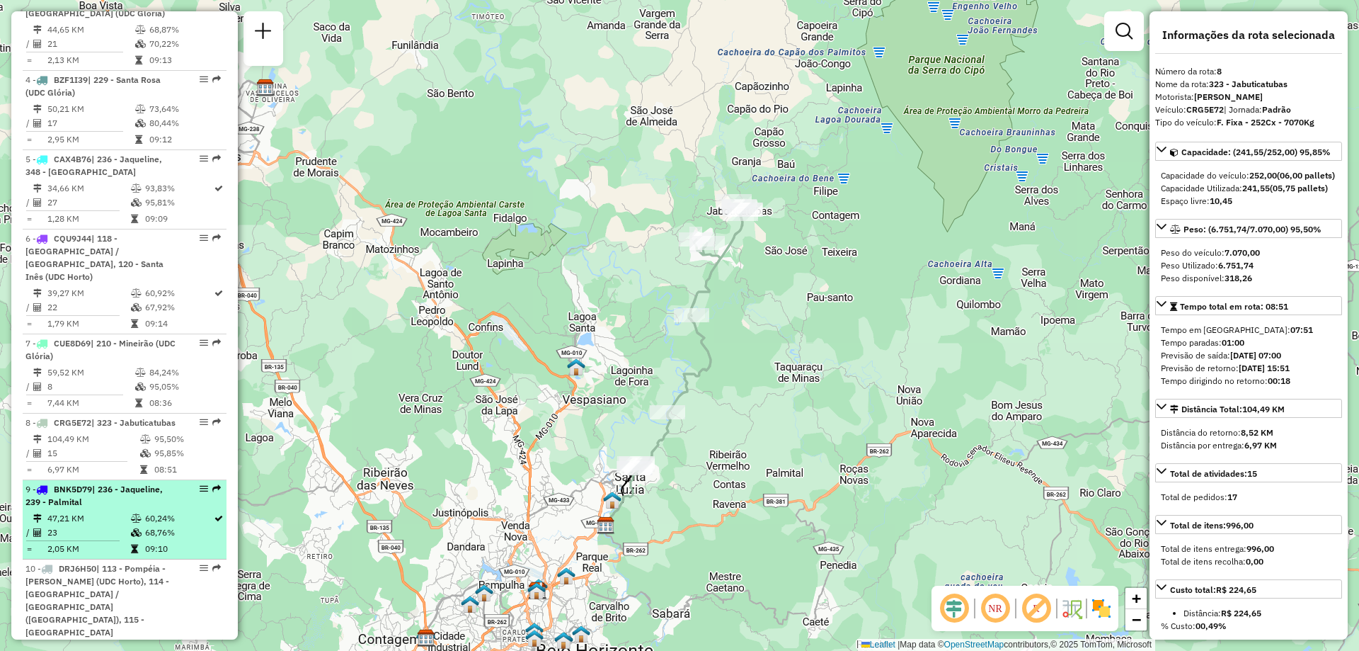
click at [116, 525] on td "47,21 KM" at bounding box center [89, 518] width 84 height 14
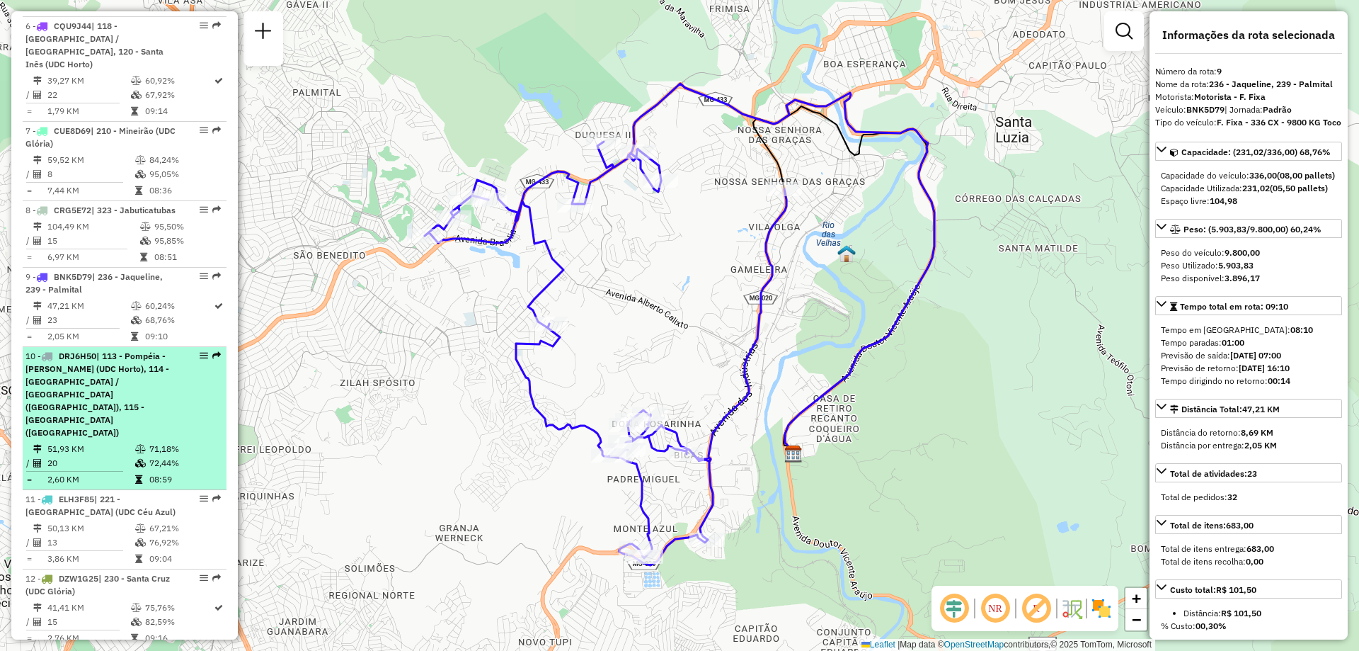
scroll to position [991, 0]
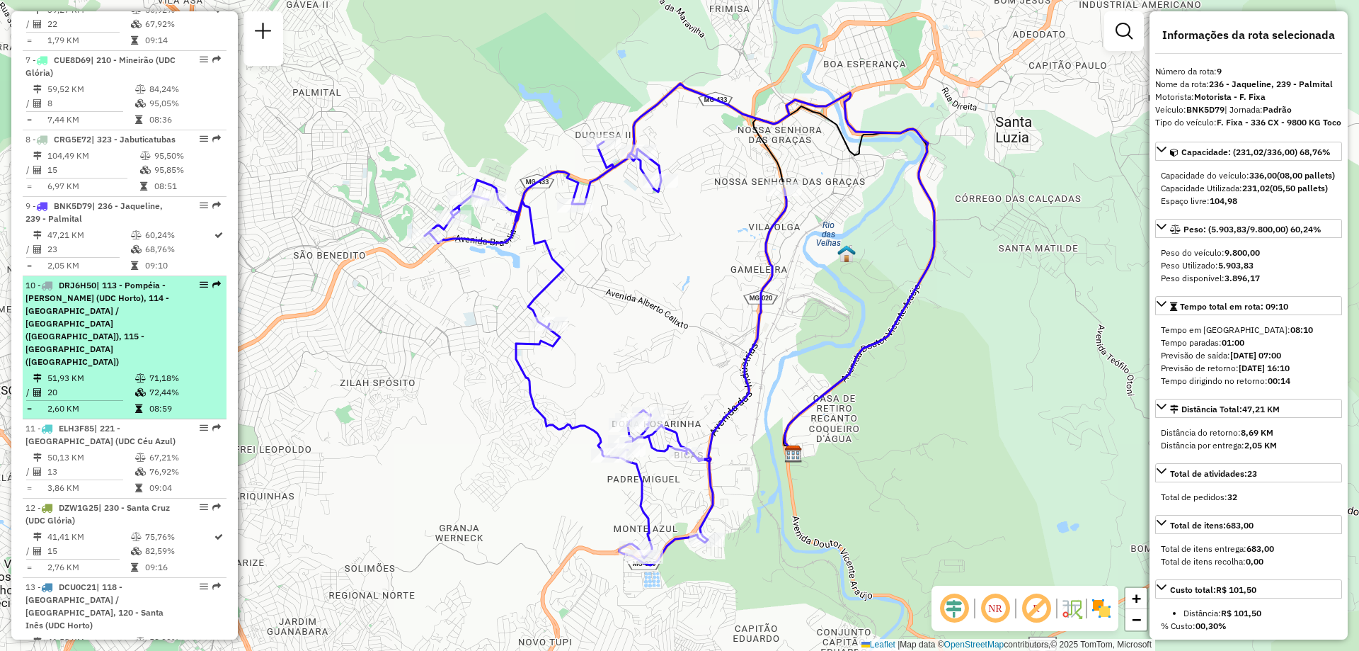
click at [125, 385] on td "20" at bounding box center [91, 392] width 88 height 14
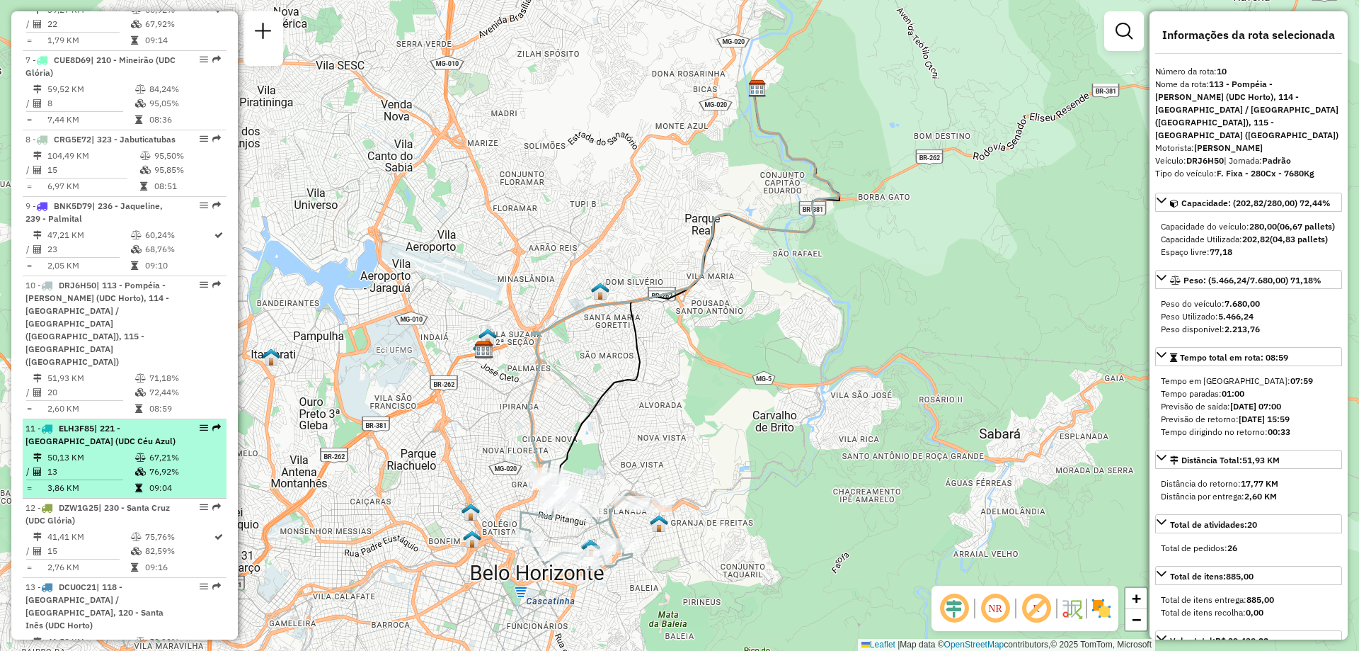
click at [135, 467] on icon at bounding box center [140, 471] width 11 height 8
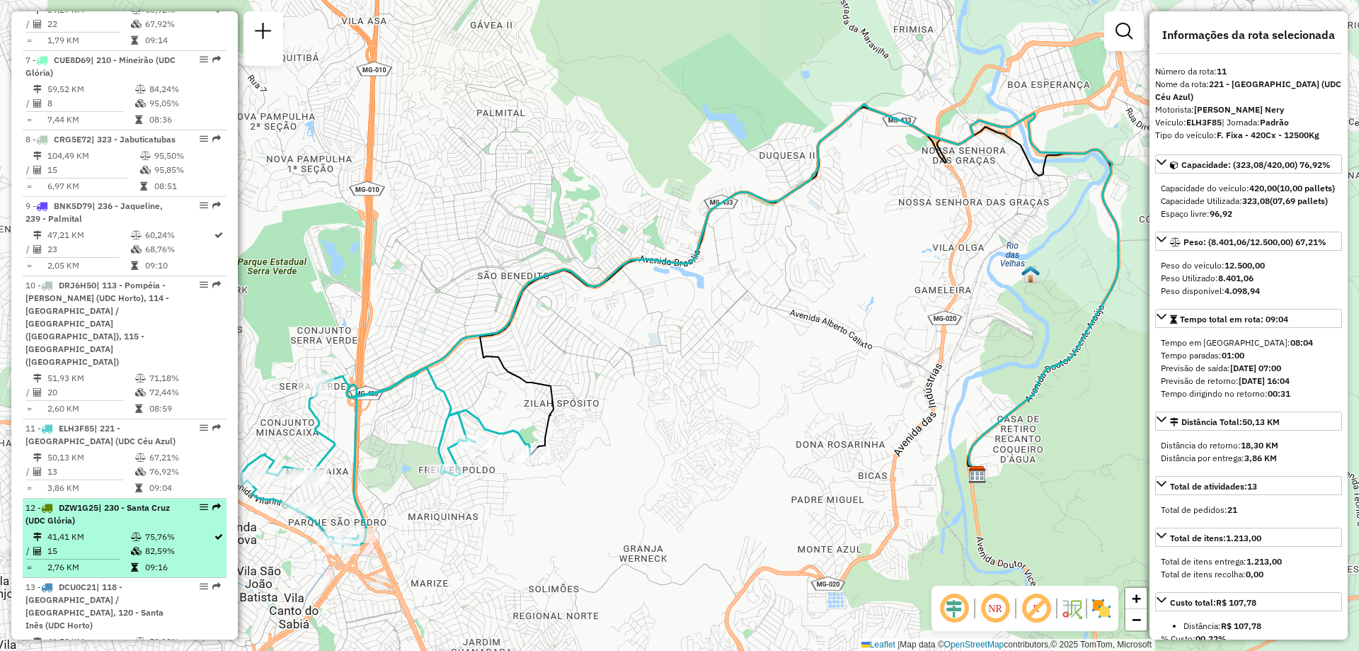
click at [137, 513] on div "12 - DZW1G25 | 230 - [GEOGRAPHIC_DATA] (UDC Glória)" at bounding box center [100, 513] width 150 height 25
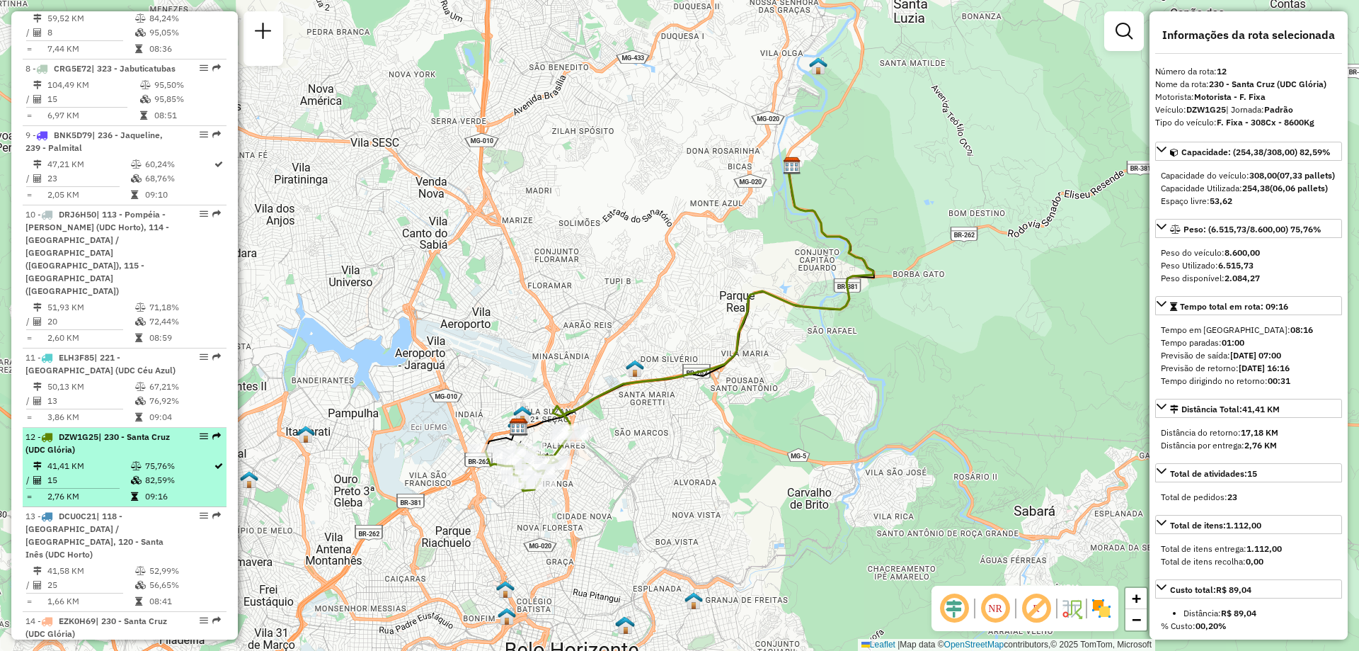
scroll to position [1133, 0]
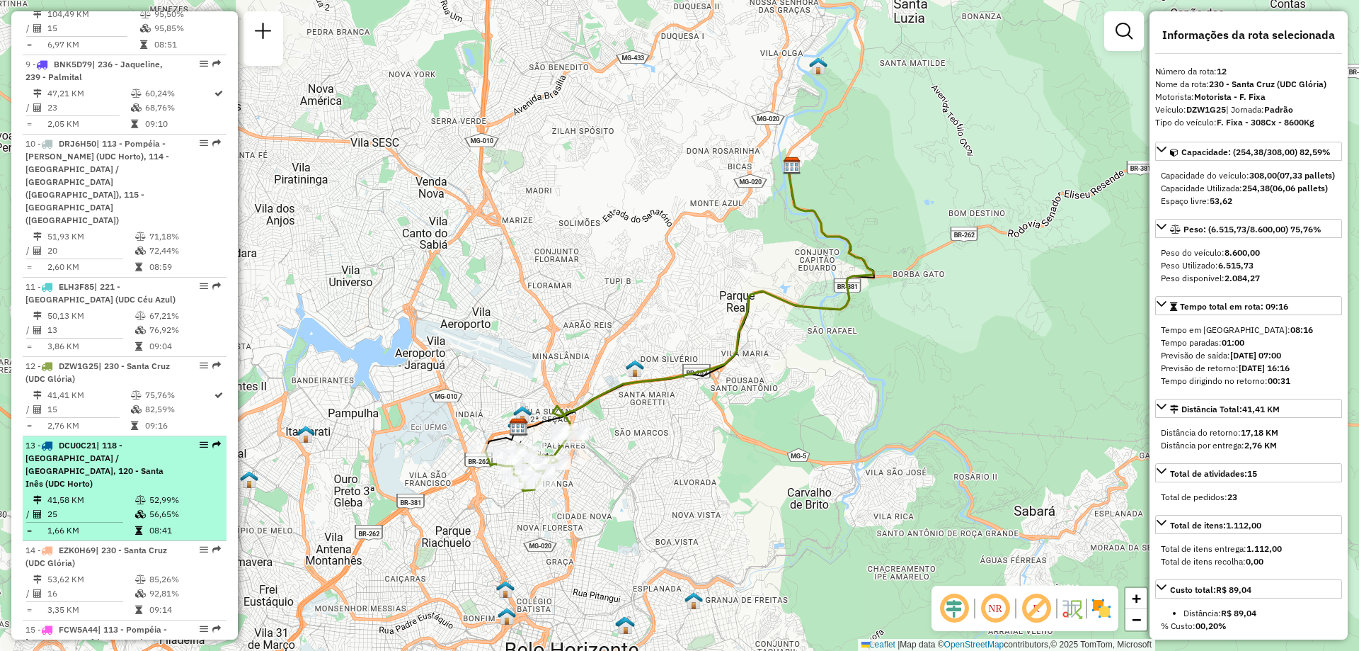
click at [96, 459] on div "13 - DCU0C21 | 118 - [GEOGRAPHIC_DATA] / [GEOGRAPHIC_DATA], 120 - Santa Inês (U…" at bounding box center [100, 464] width 150 height 51
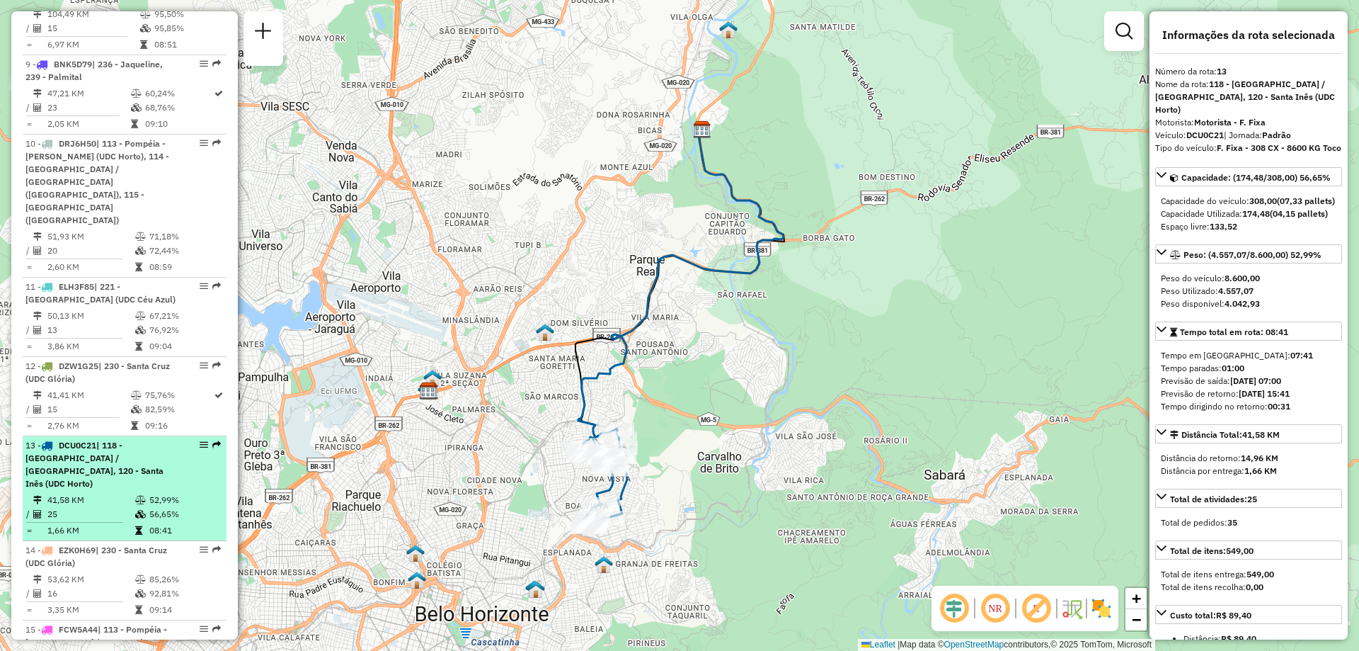
scroll to position [1274, 0]
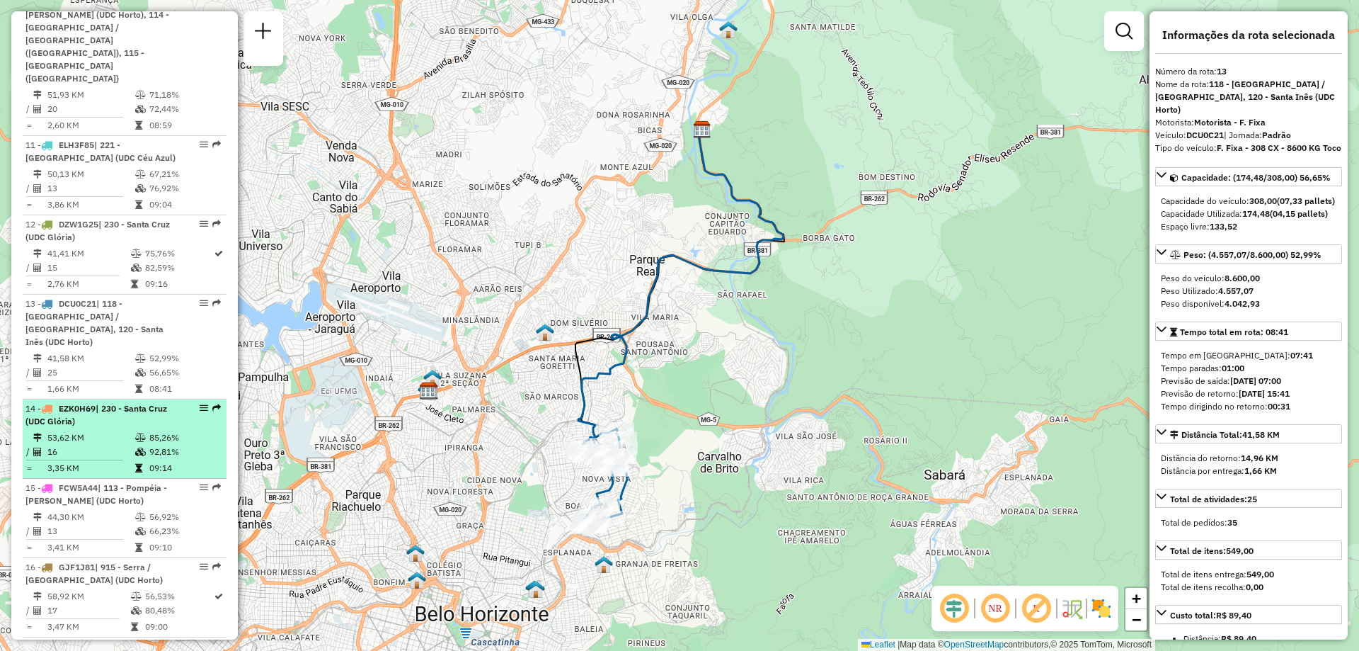
click at [115, 445] on td "16" at bounding box center [91, 452] width 88 height 14
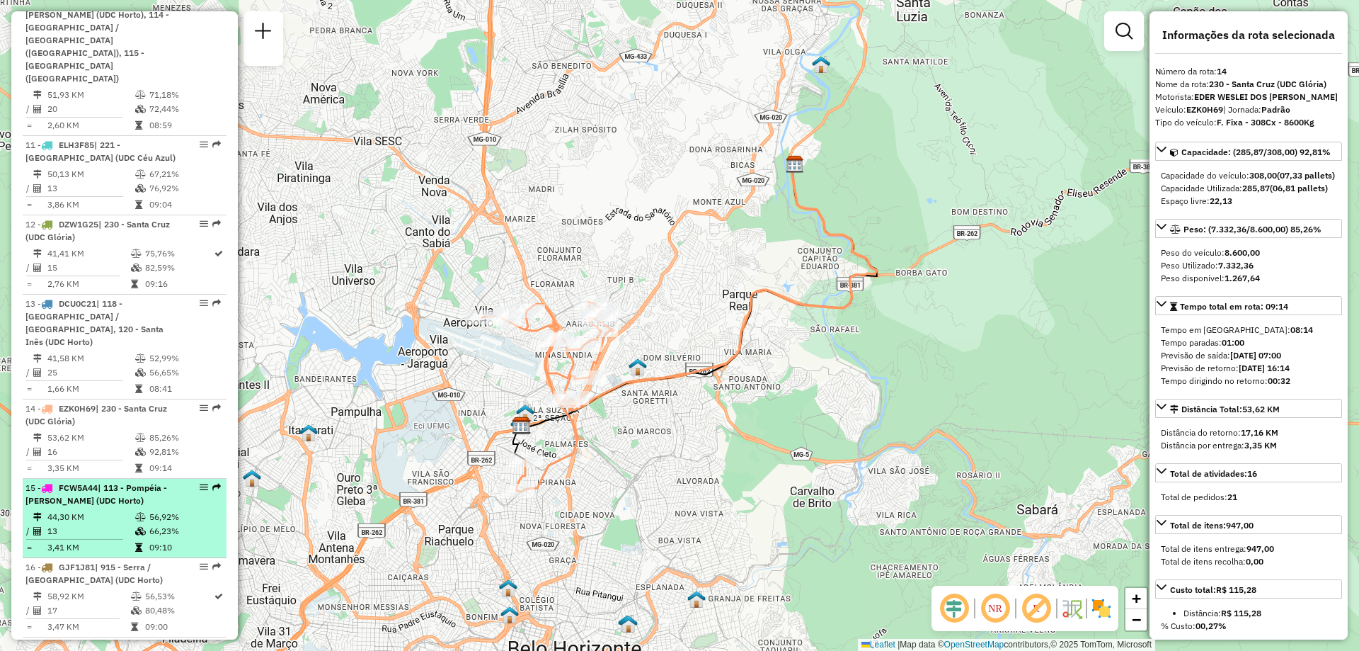
click at [113, 481] on div "15 - FCW5A44 | 113 - Pompéia - [PERSON_NAME] (UDC Horto)" at bounding box center [100, 493] width 150 height 25
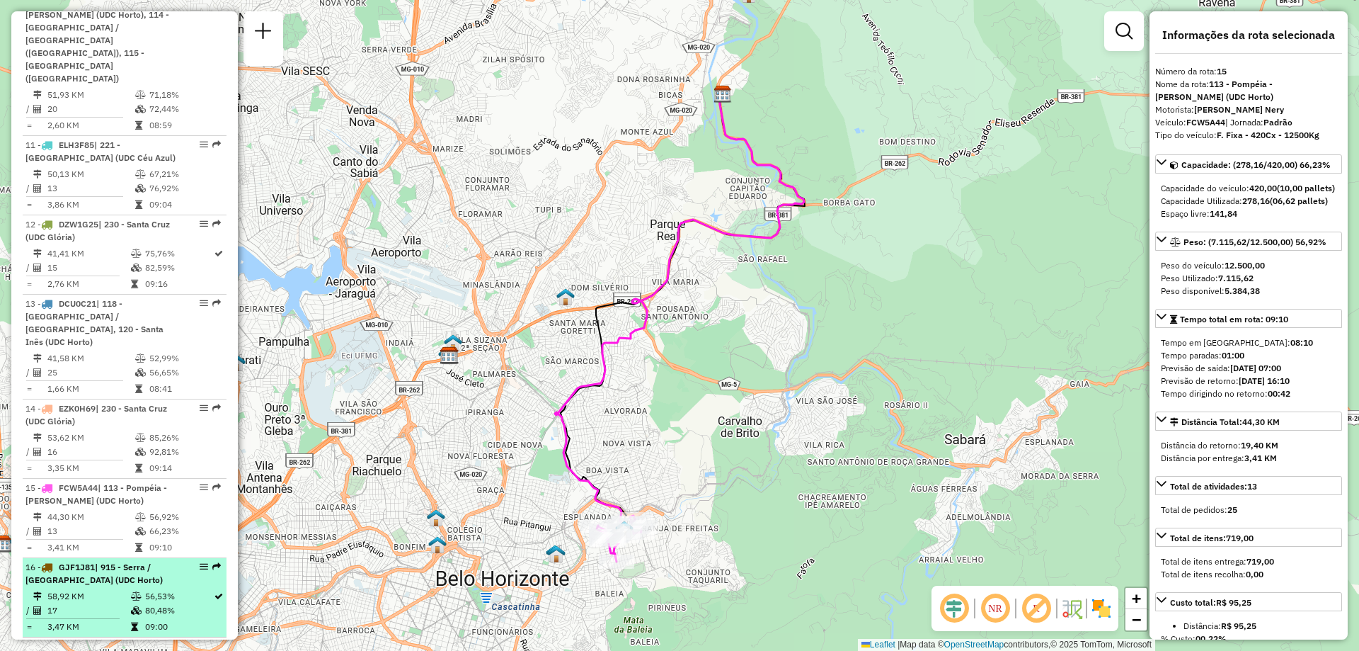
click at [125, 561] on span "| 915 - Serra / [GEOGRAPHIC_DATA] (UDC Horto)" at bounding box center [93, 572] width 137 height 23
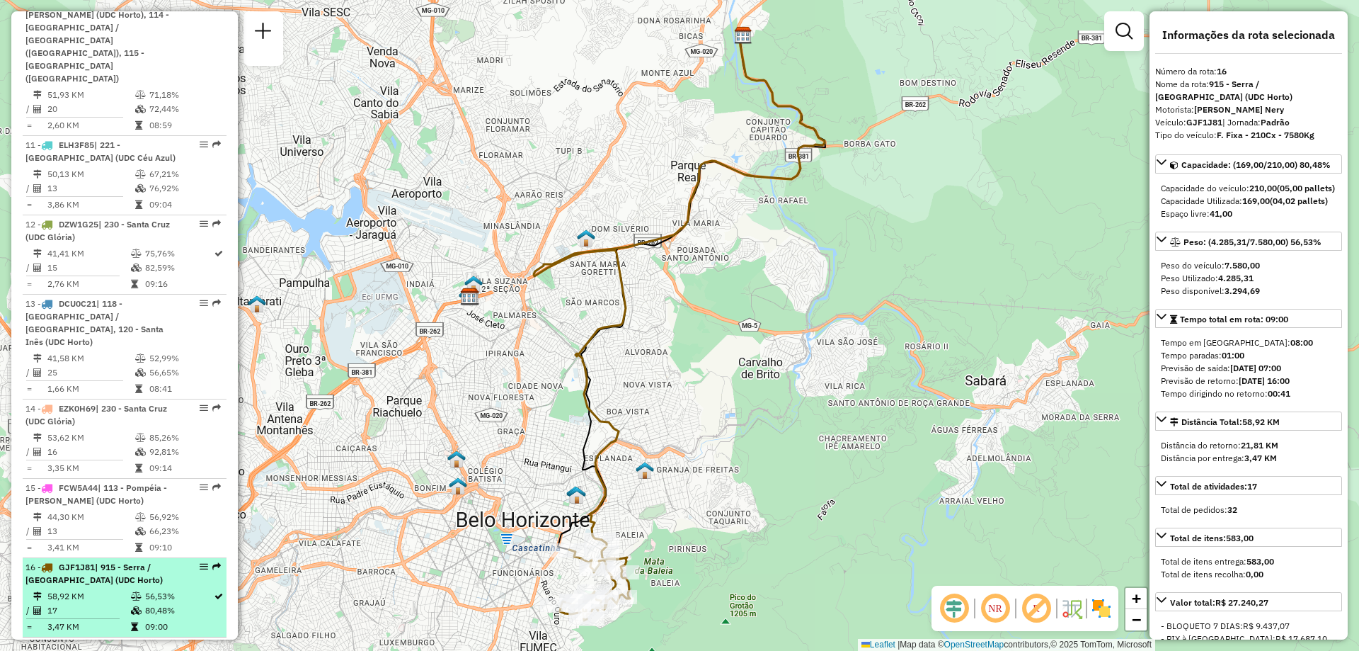
scroll to position [1487, 0]
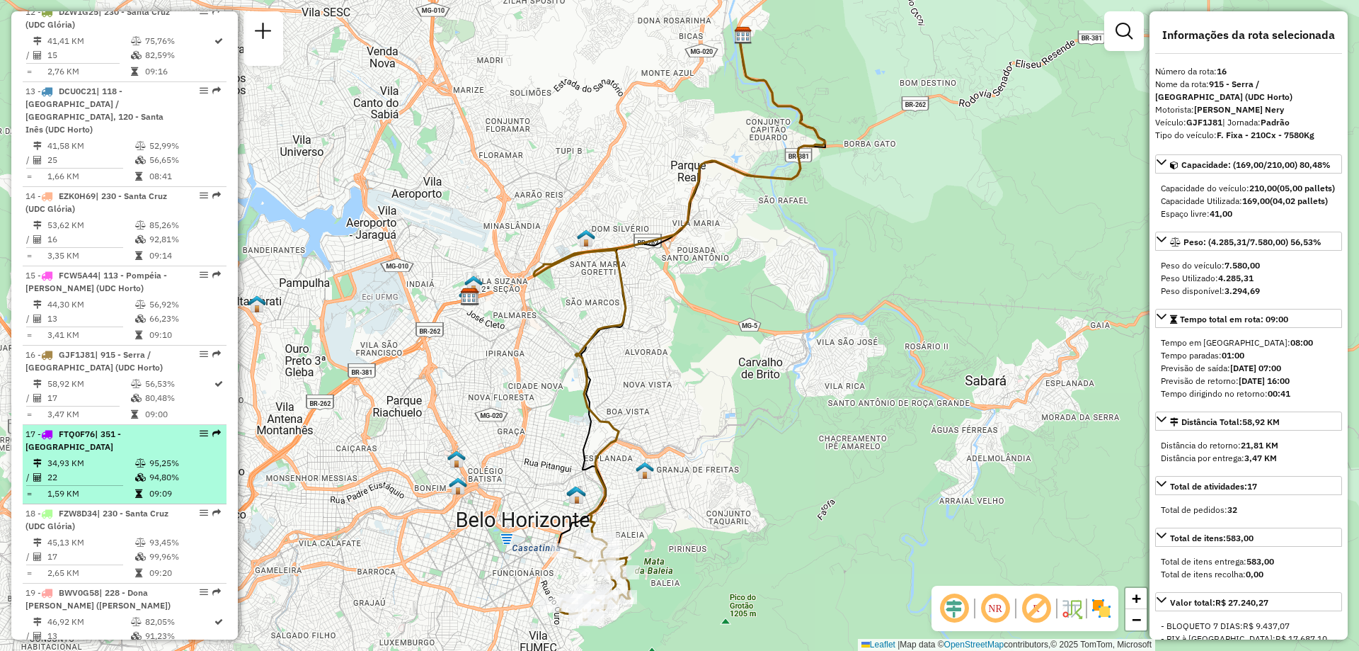
click at [126, 470] on td "22" at bounding box center [91, 477] width 88 height 14
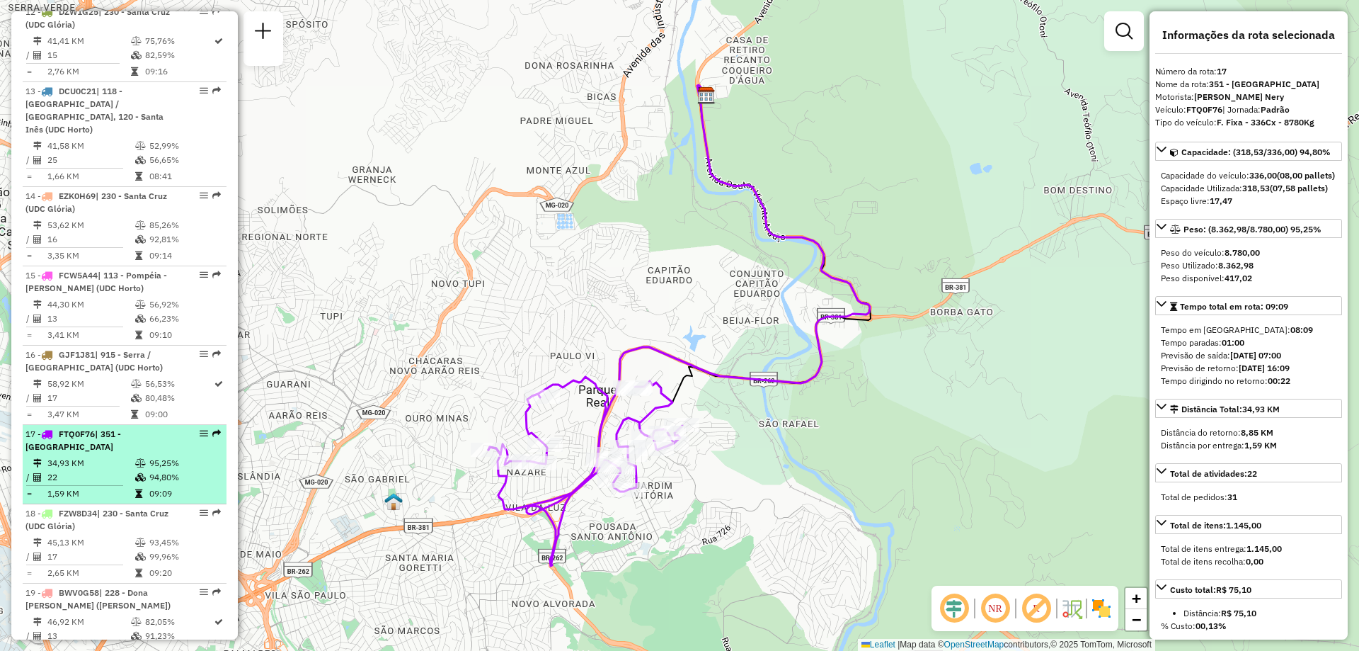
scroll to position [1628, 0]
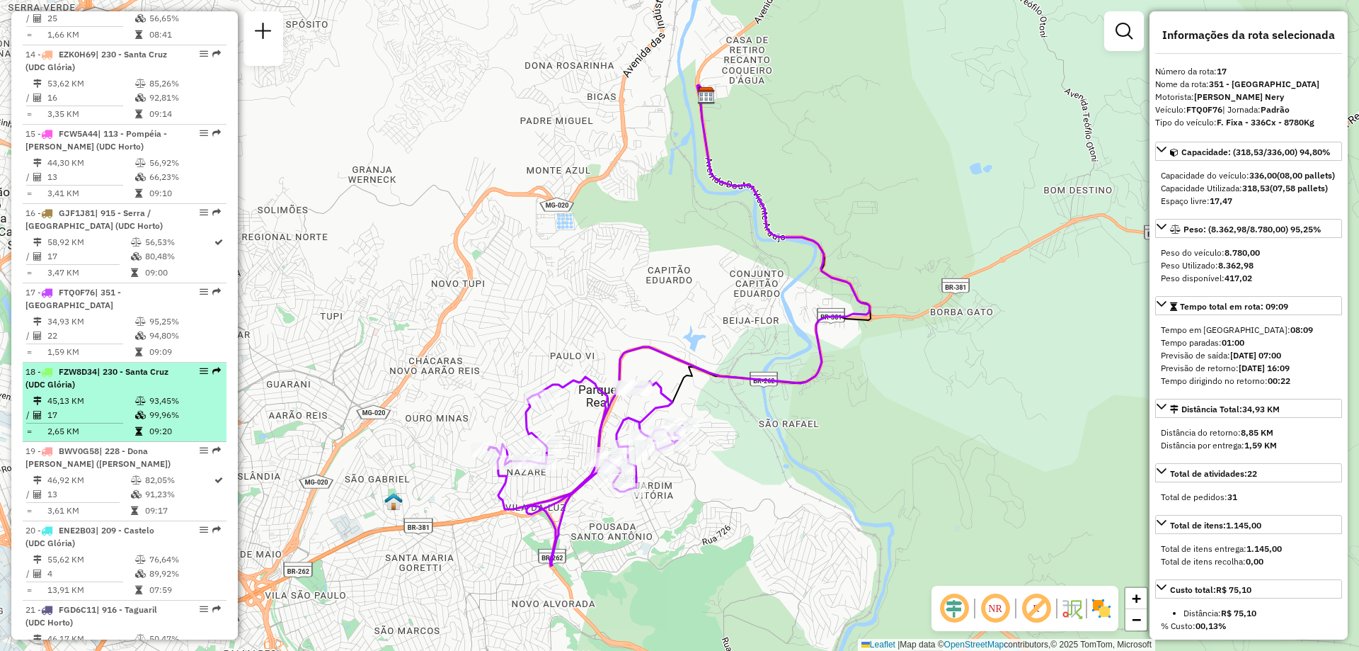
click at [129, 408] on td "17" at bounding box center [91, 415] width 88 height 14
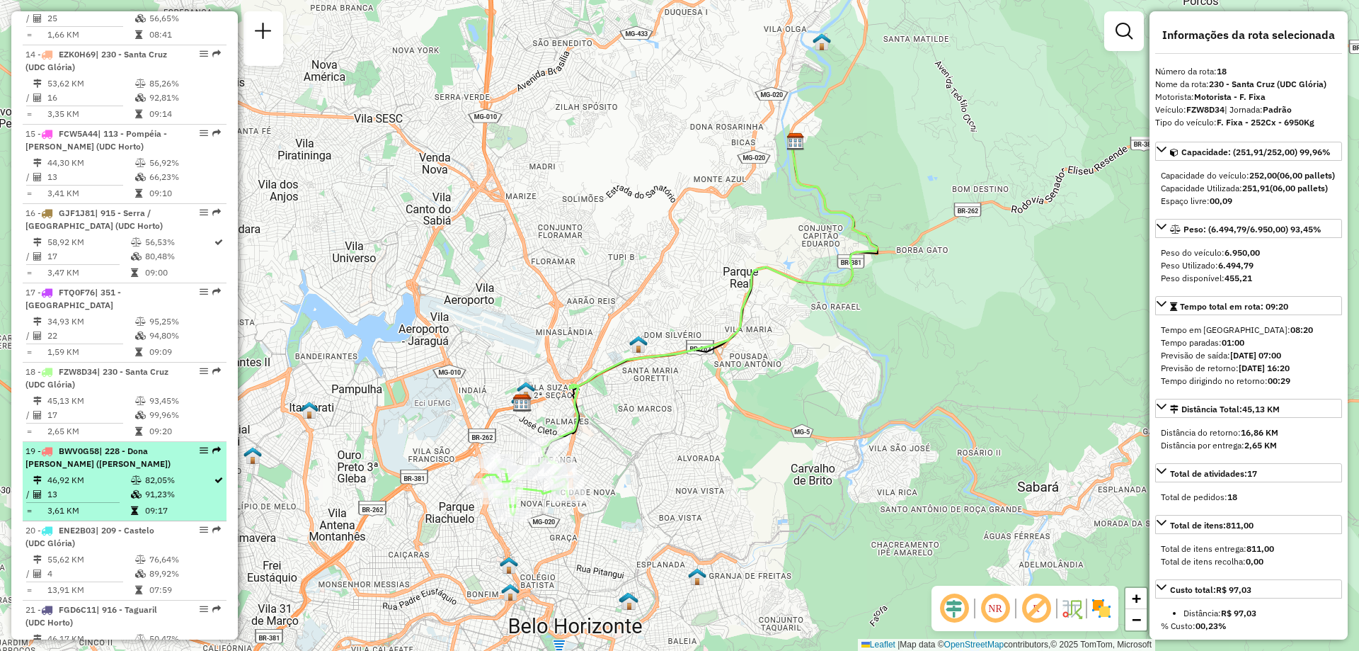
click at [138, 445] on div "19 - BWV0G58 | 228 - Dona [PERSON_NAME] (UDC Glória)" at bounding box center [100, 457] width 150 height 25
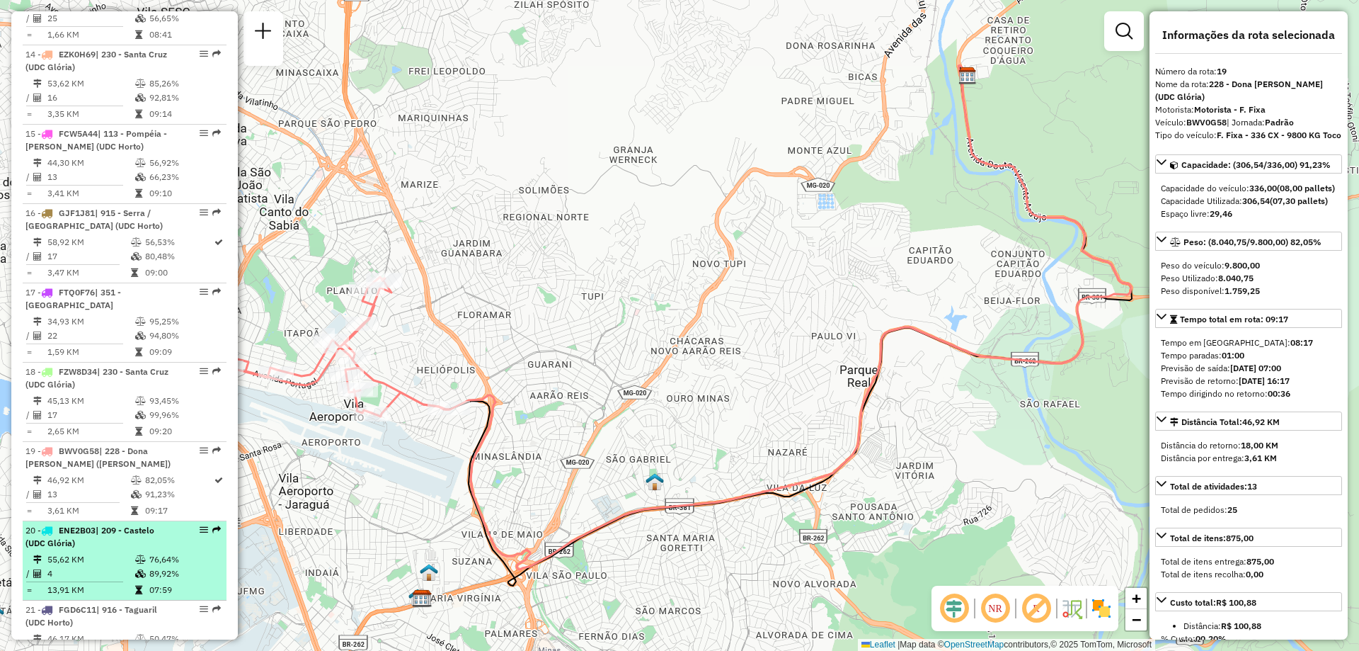
click at [135, 552] on td at bounding box center [142, 559] width 14 height 14
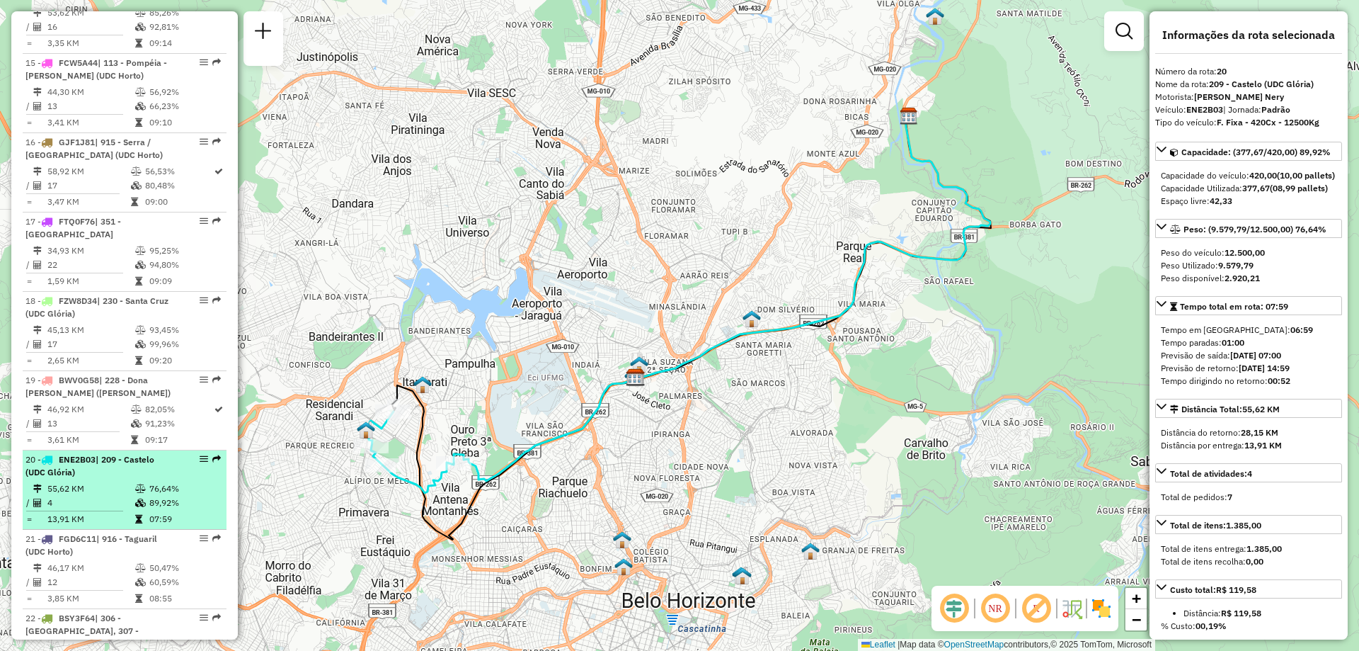
scroll to position [1770, 0]
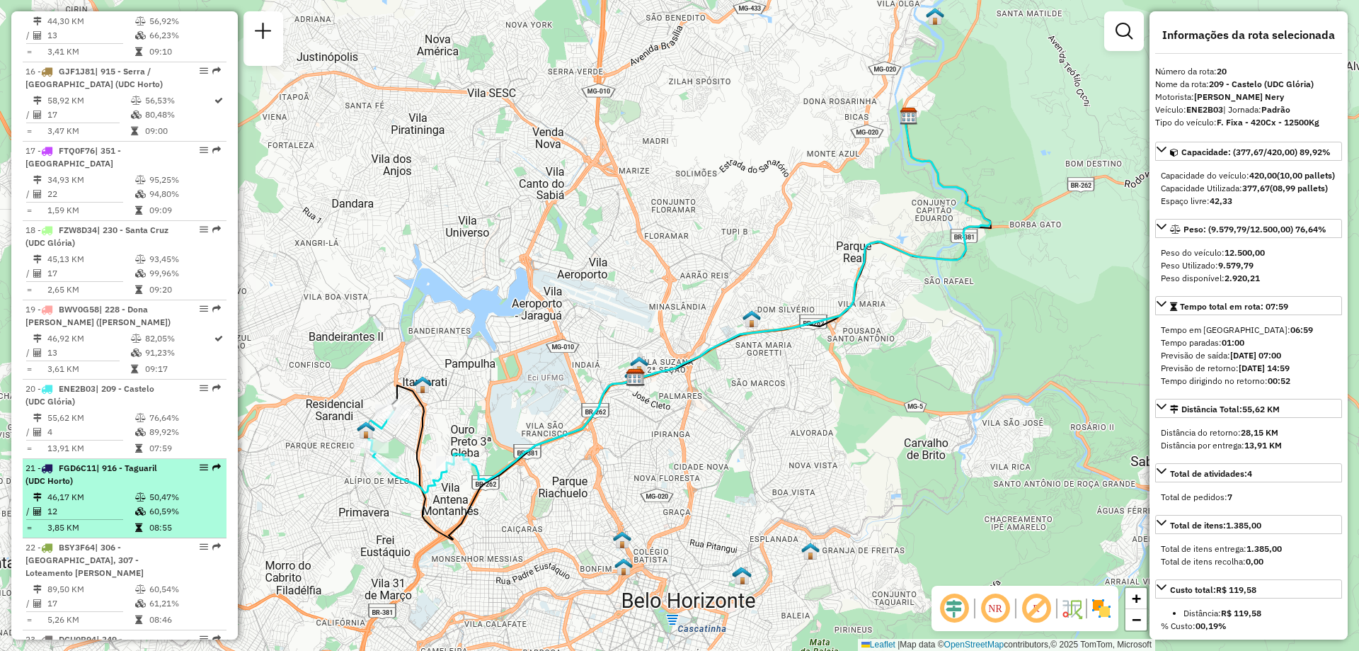
click at [130, 490] on td "46,17 KM" at bounding box center [91, 497] width 88 height 14
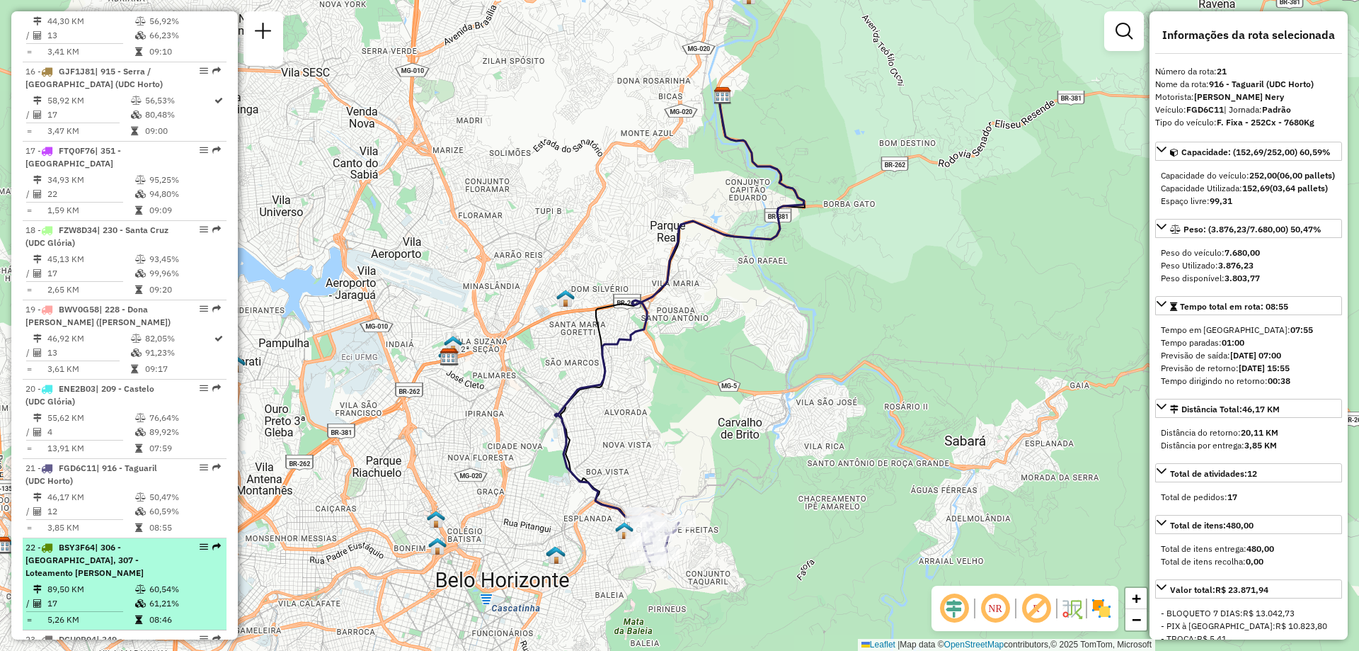
click at [127, 542] on span "| 306 - [GEOGRAPHIC_DATA], 307 - Loteamento [PERSON_NAME]" at bounding box center [84, 560] width 118 height 36
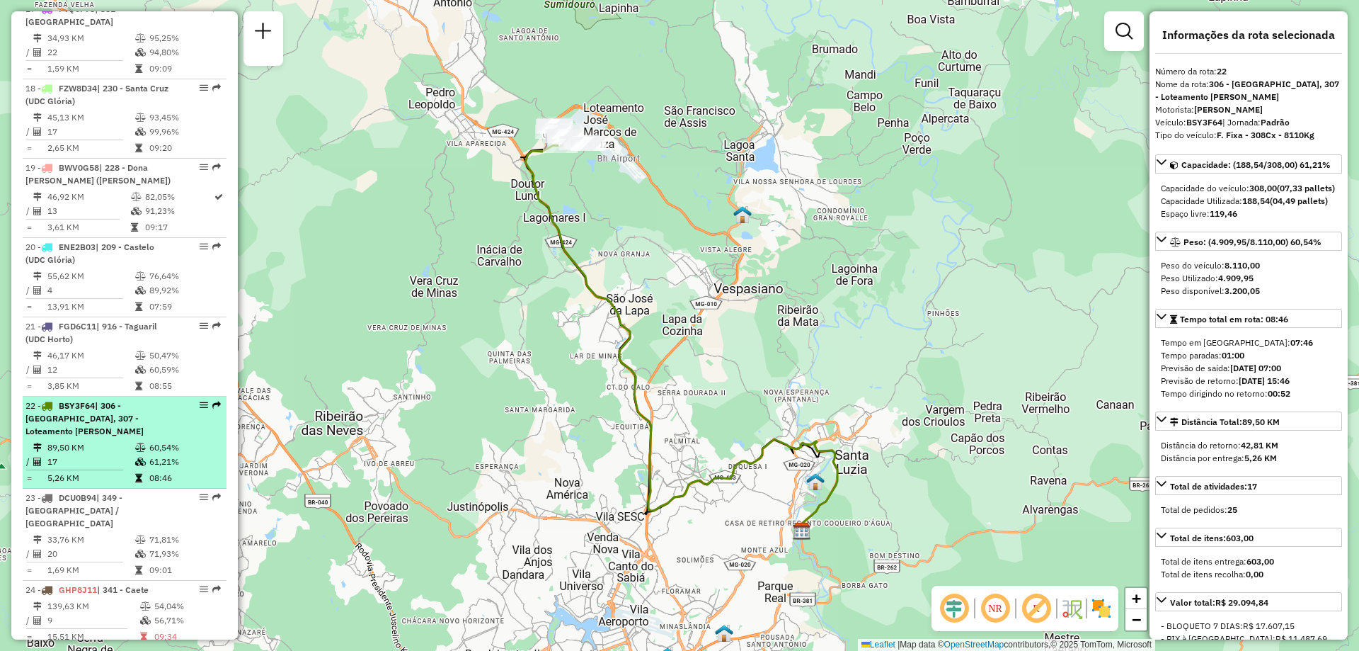
scroll to position [1982, 0]
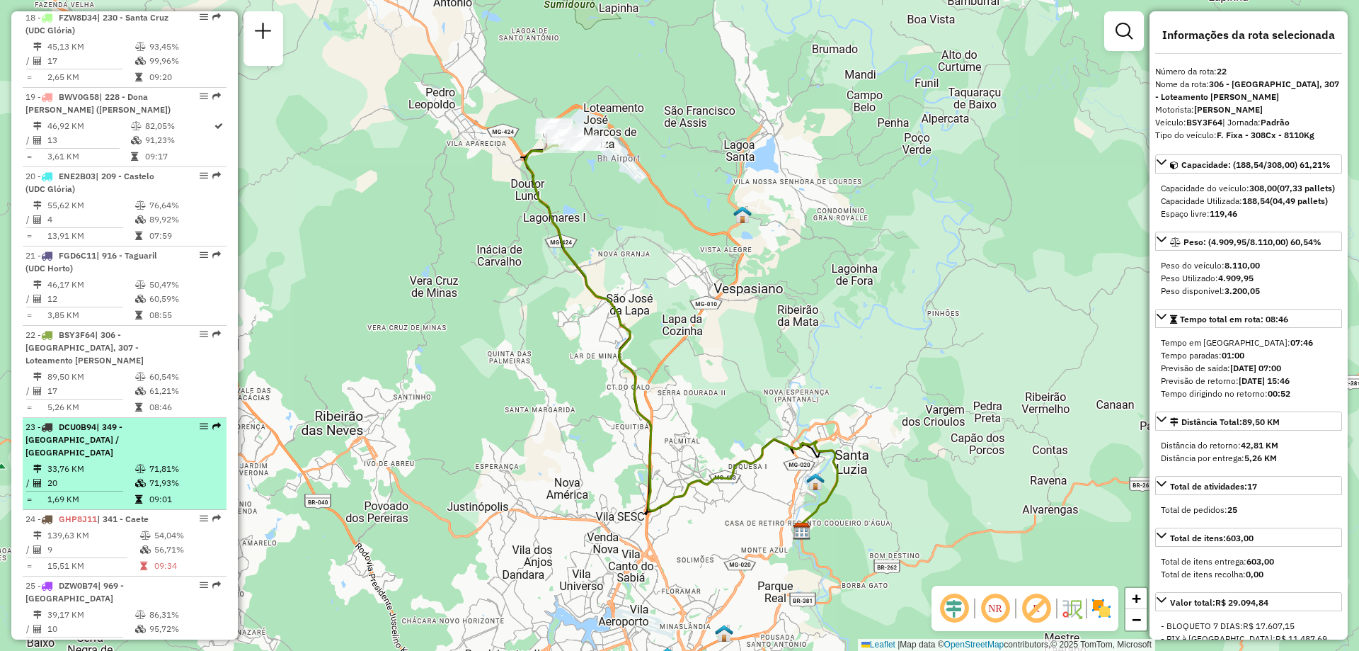
click at [120, 421] on div "23 - DCU0B94 | 349 - [GEOGRAPHIC_DATA] / [GEOGRAPHIC_DATA]" at bounding box center [100, 440] width 150 height 38
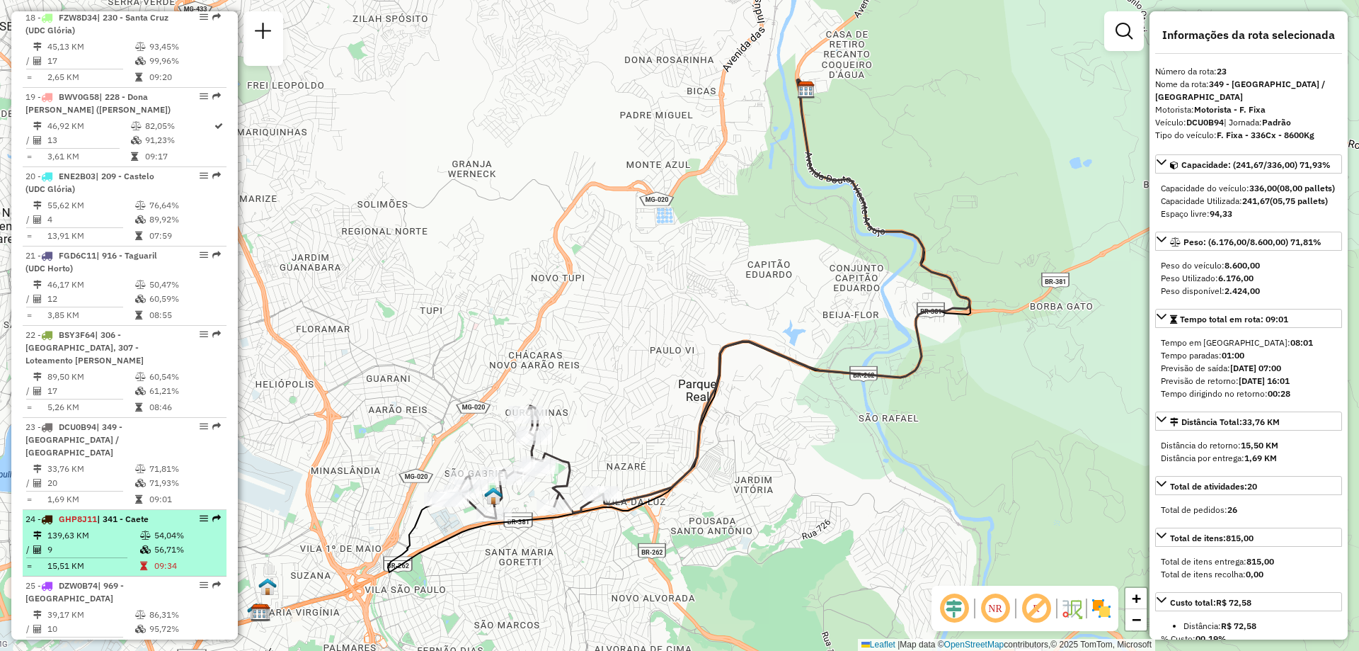
scroll to position [2124, 0]
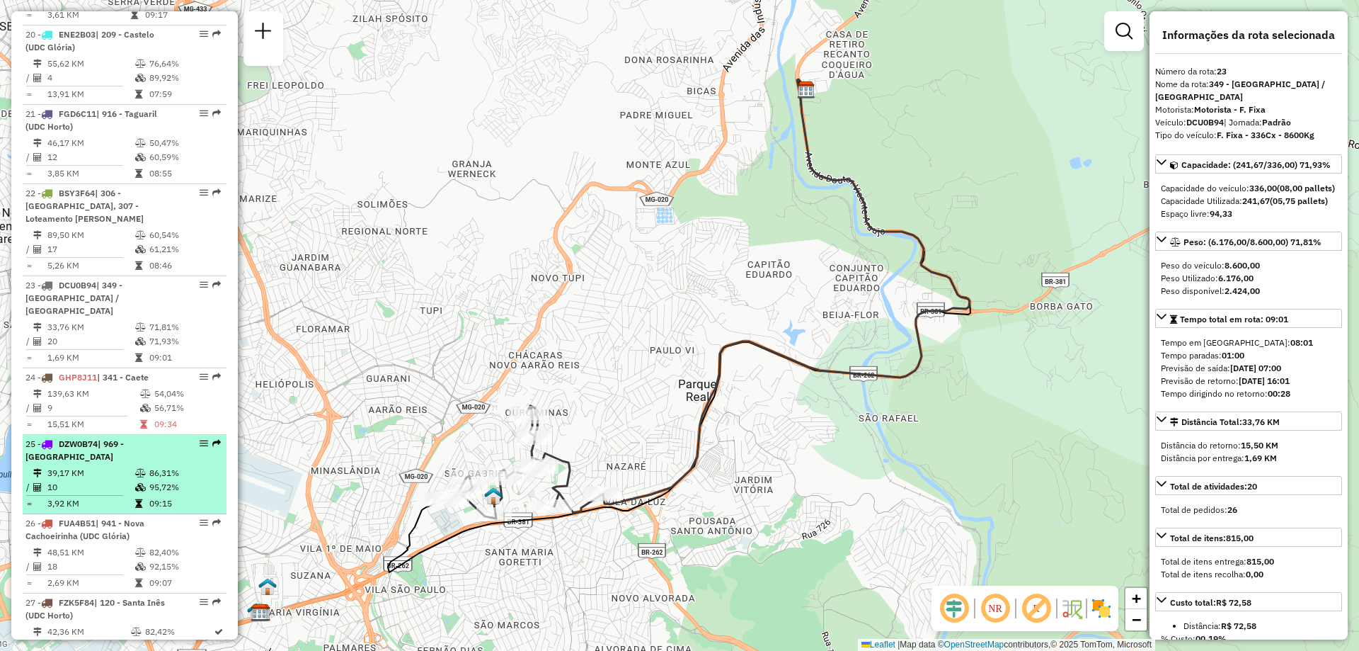
click at [138, 496] on td at bounding box center [142, 503] width 14 height 14
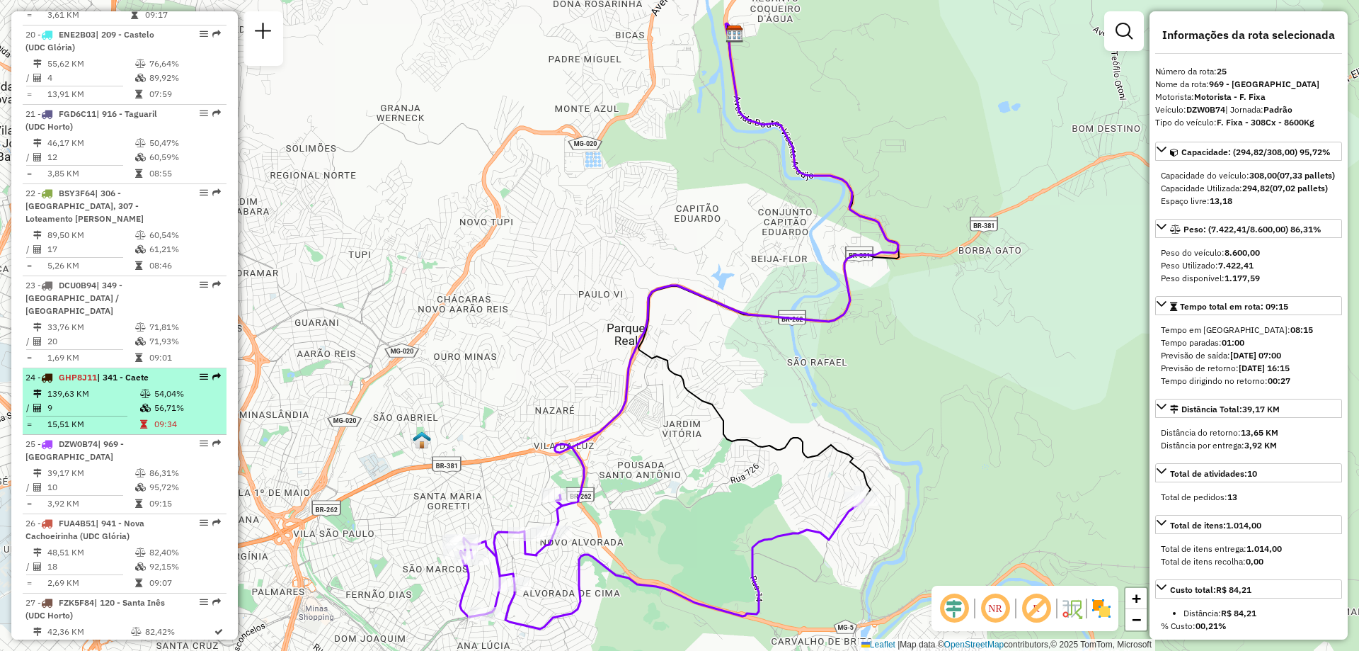
click at [133, 415] on td at bounding box center [82, 416] width 114 height 2
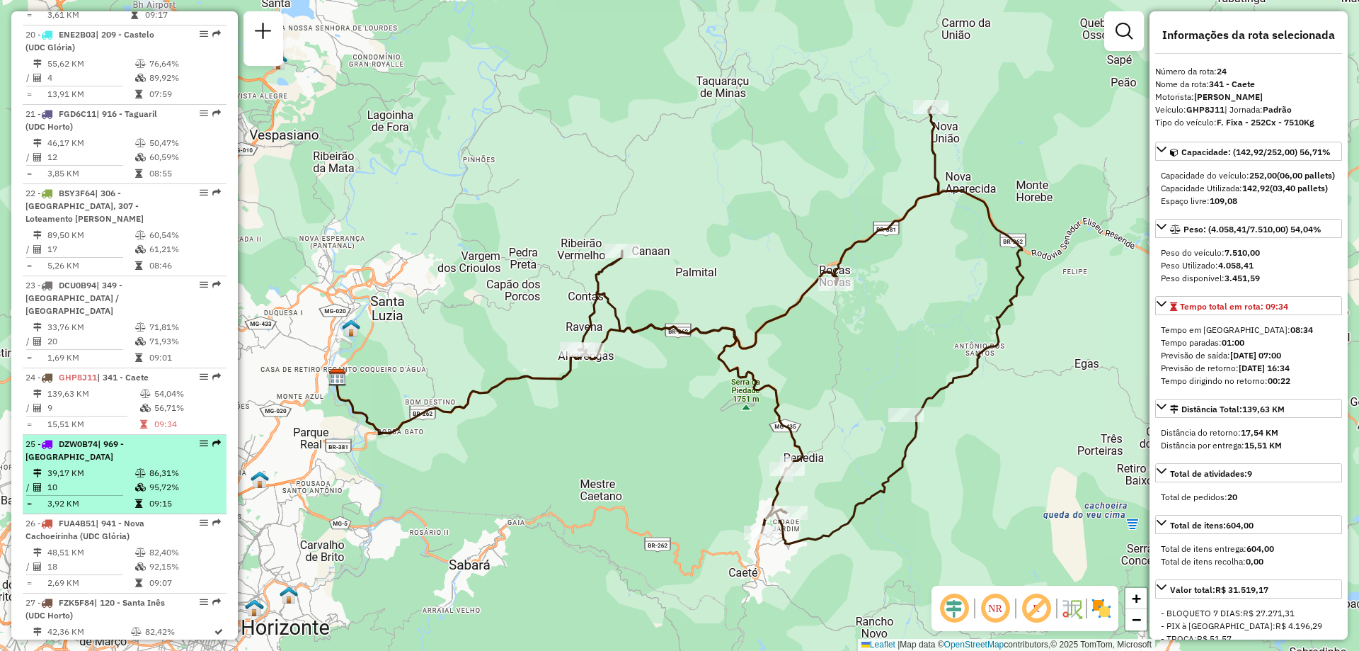
click at [171, 480] on td "95,72%" at bounding box center [185, 487] width 72 height 14
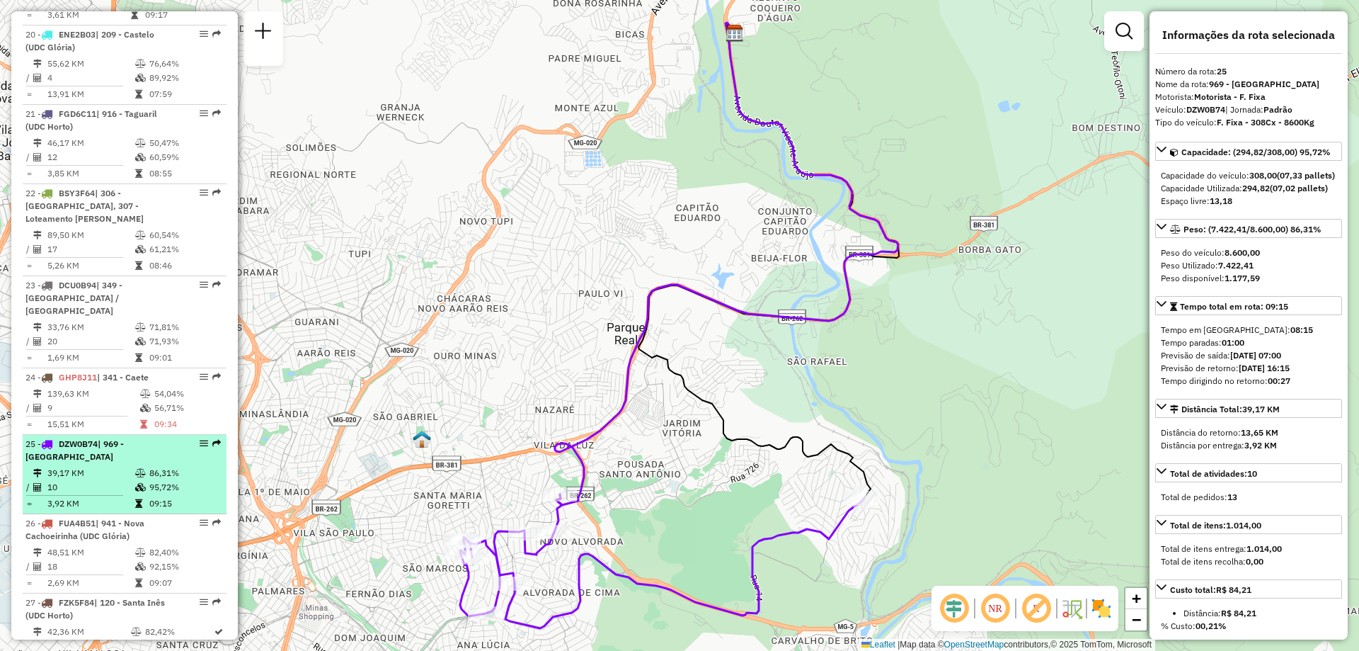
scroll to position [2265, 0]
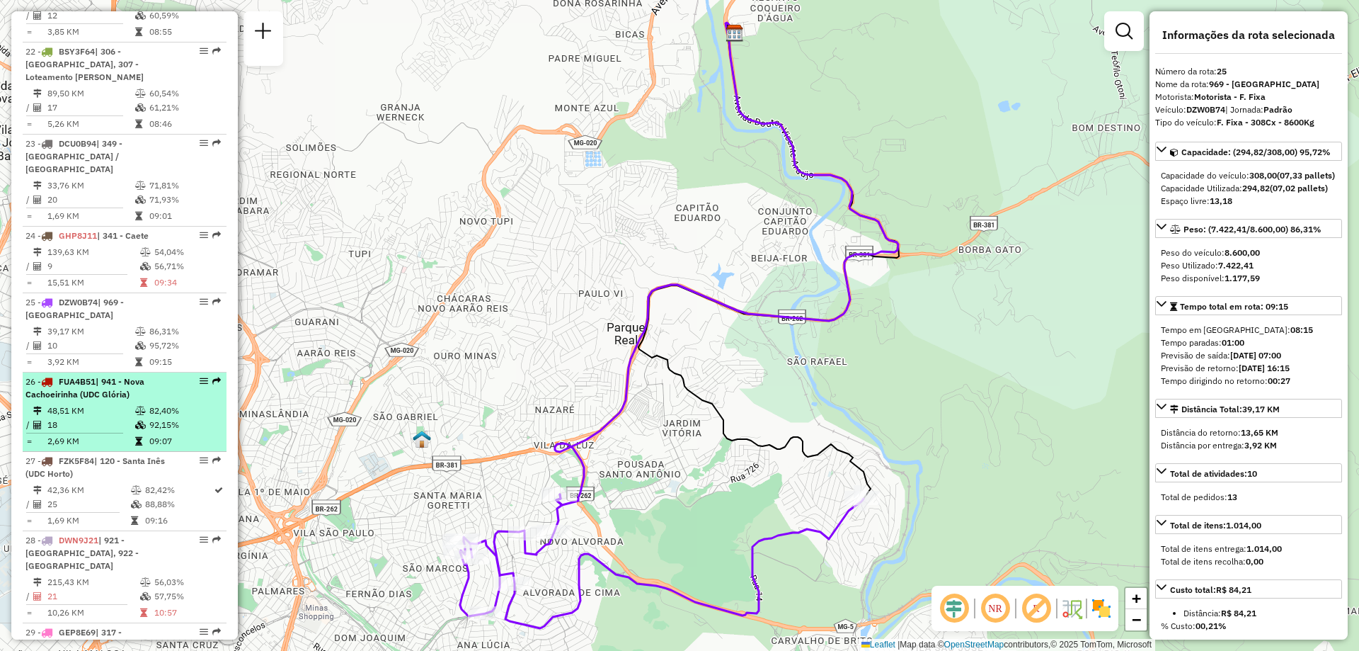
click at [135, 437] on icon at bounding box center [138, 441] width 7 height 8
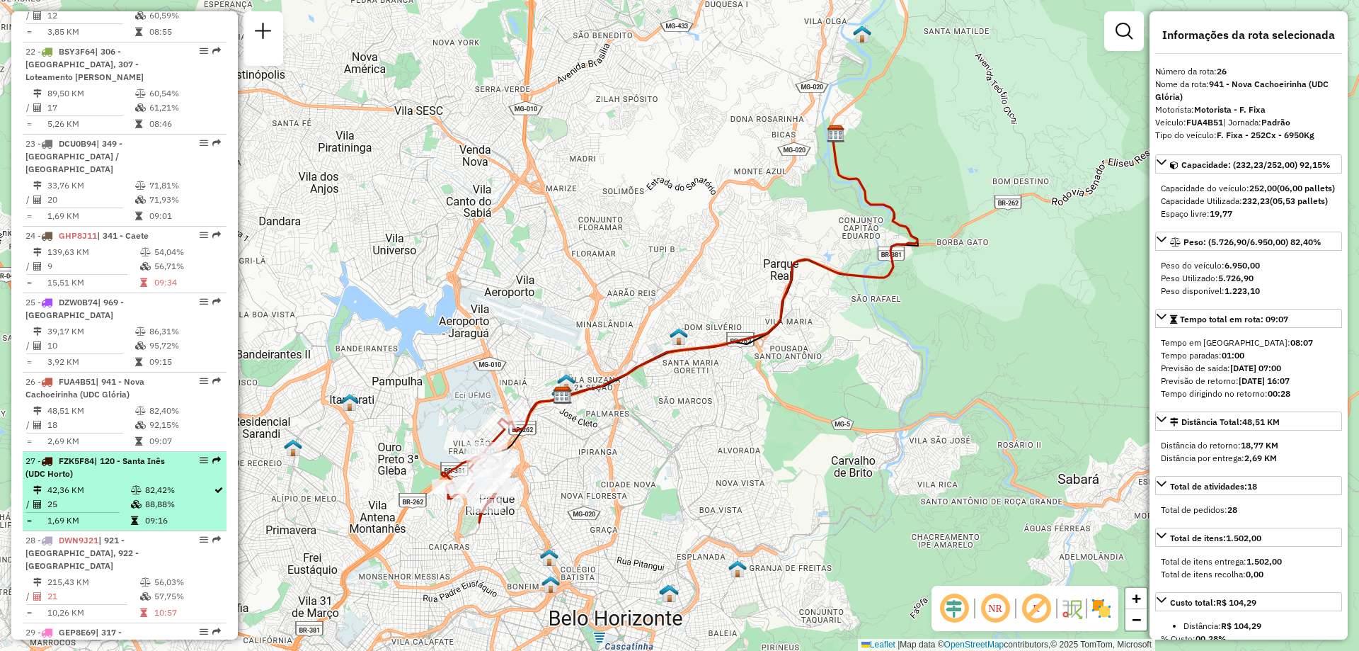
click at [131, 486] on icon at bounding box center [136, 490] width 11 height 8
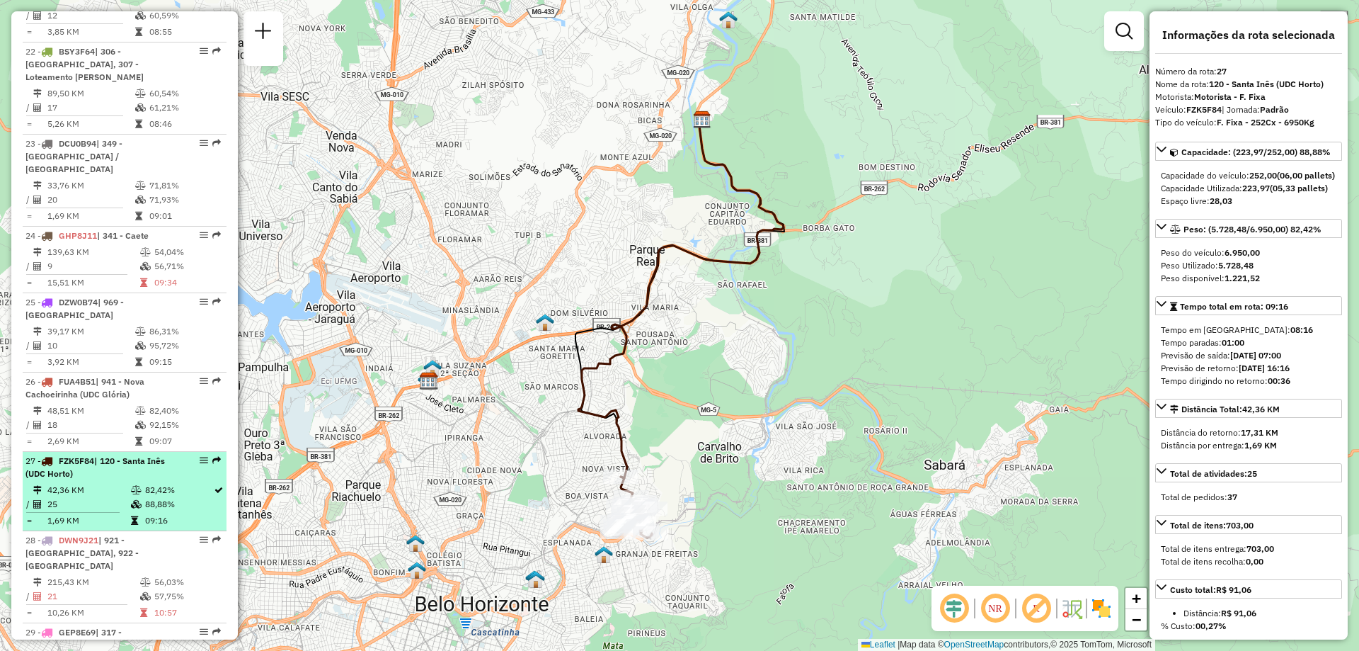
scroll to position [2407, 0]
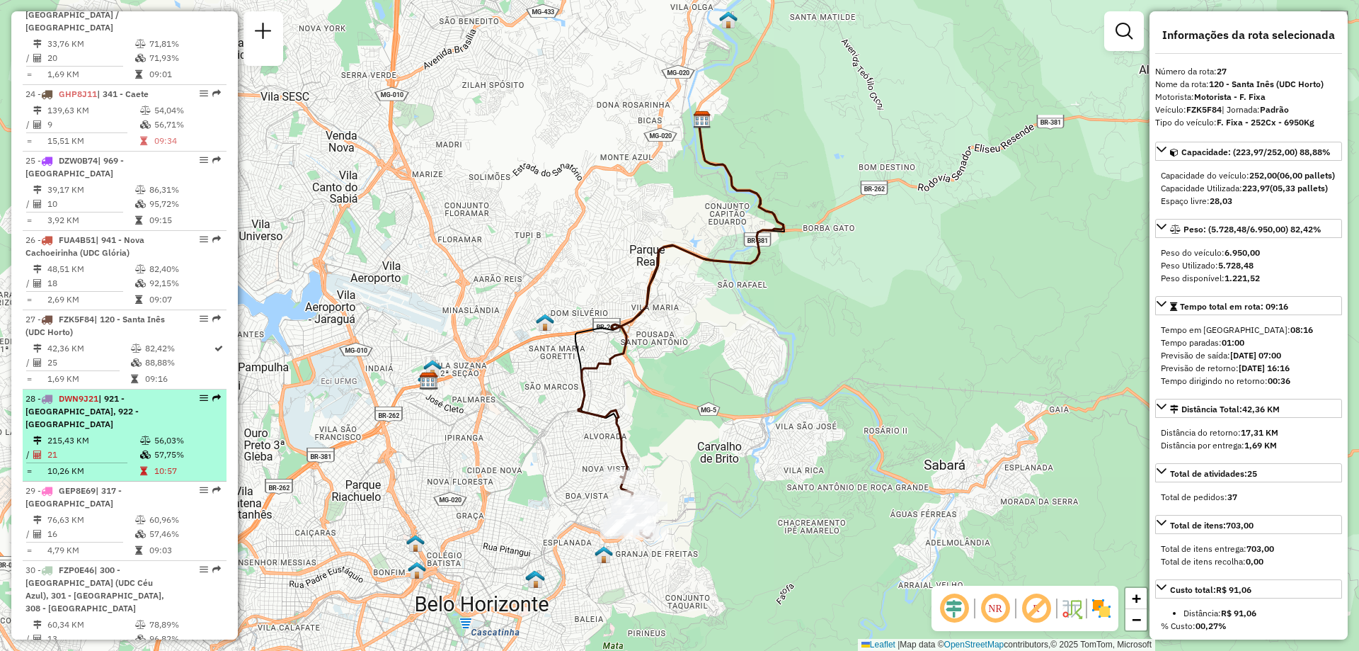
click at [130, 433] on td "215,43 KM" at bounding box center [93, 440] width 93 height 14
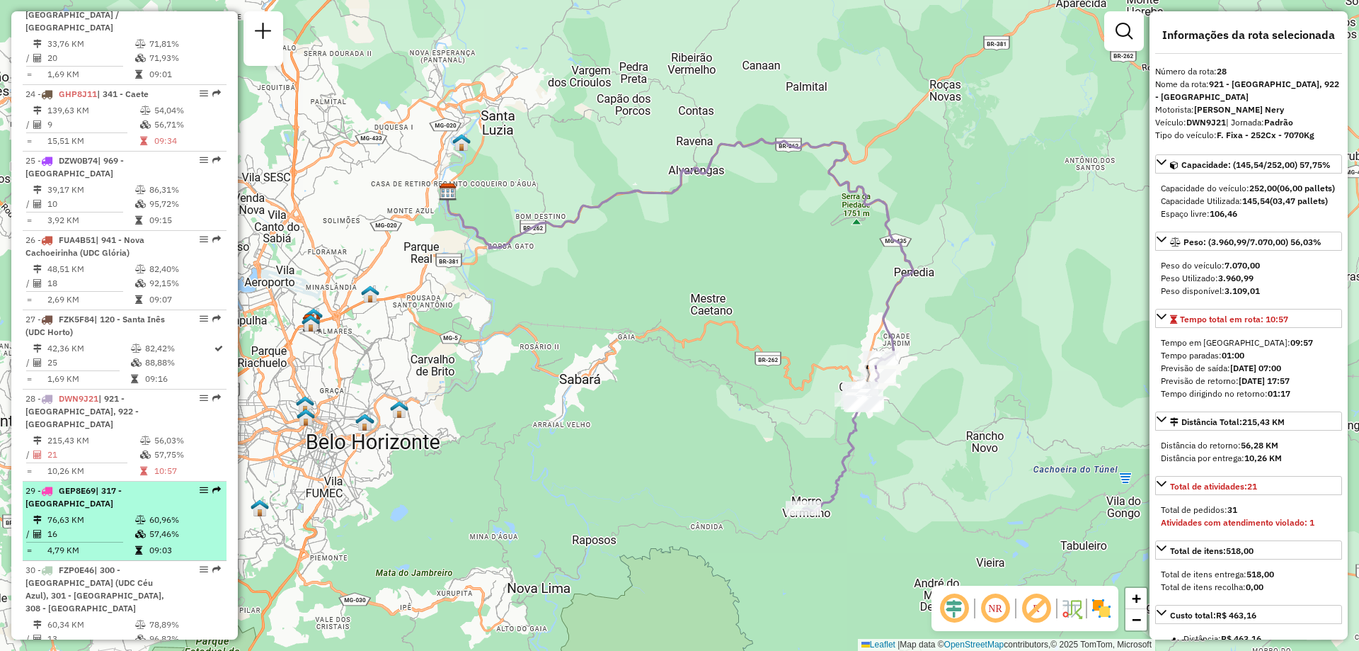
scroll to position [2478, 0]
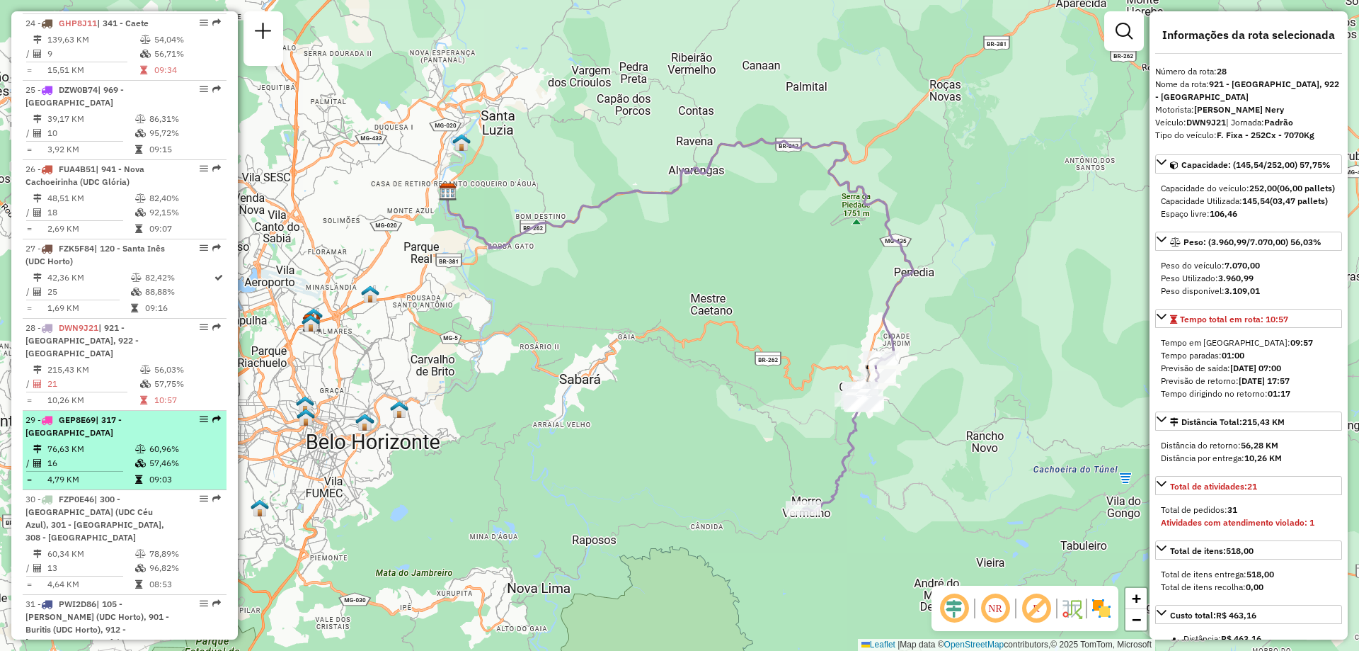
click at [144, 442] on td at bounding box center [142, 449] width 14 height 14
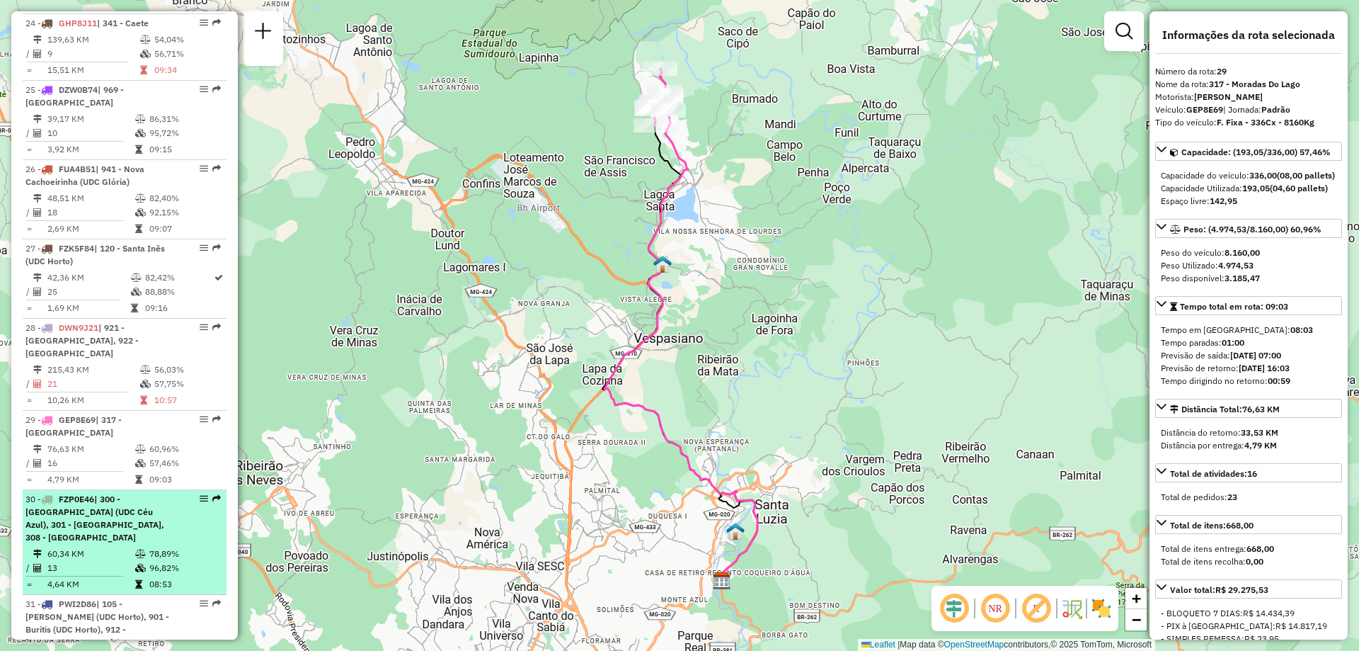
click at [149, 547] on td "78,89%" at bounding box center [185, 554] width 72 height 14
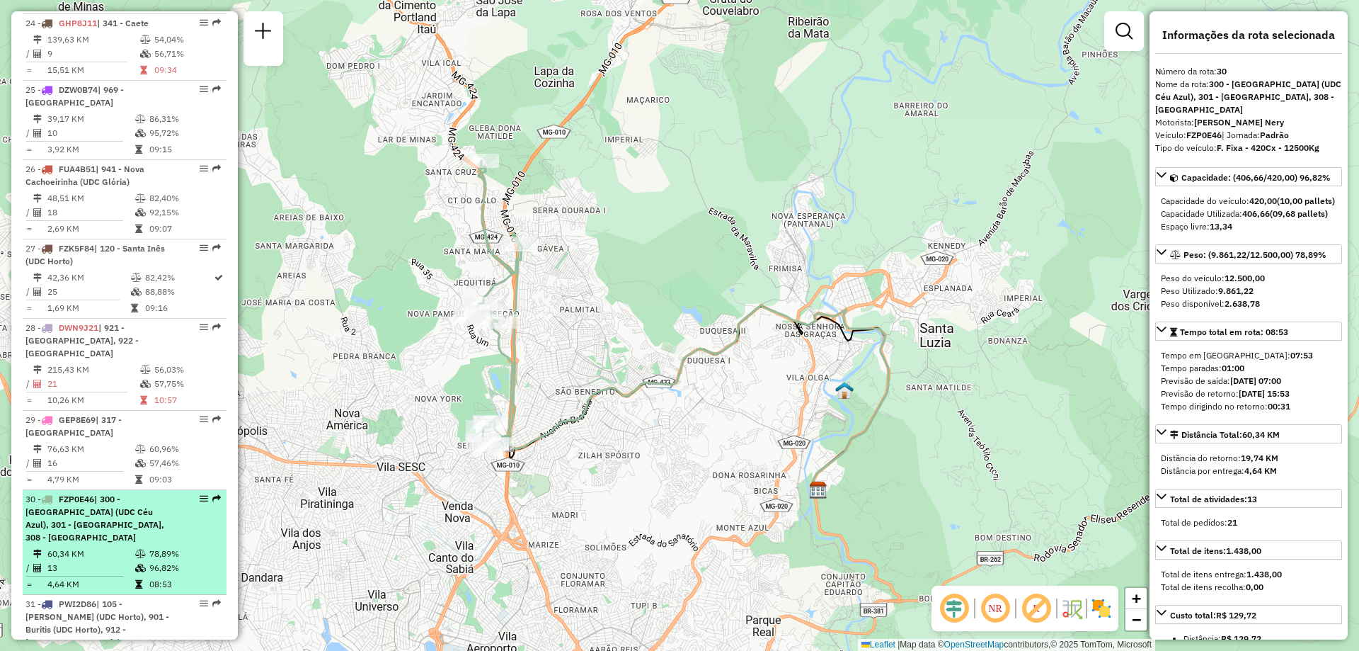
scroll to position [2549, 0]
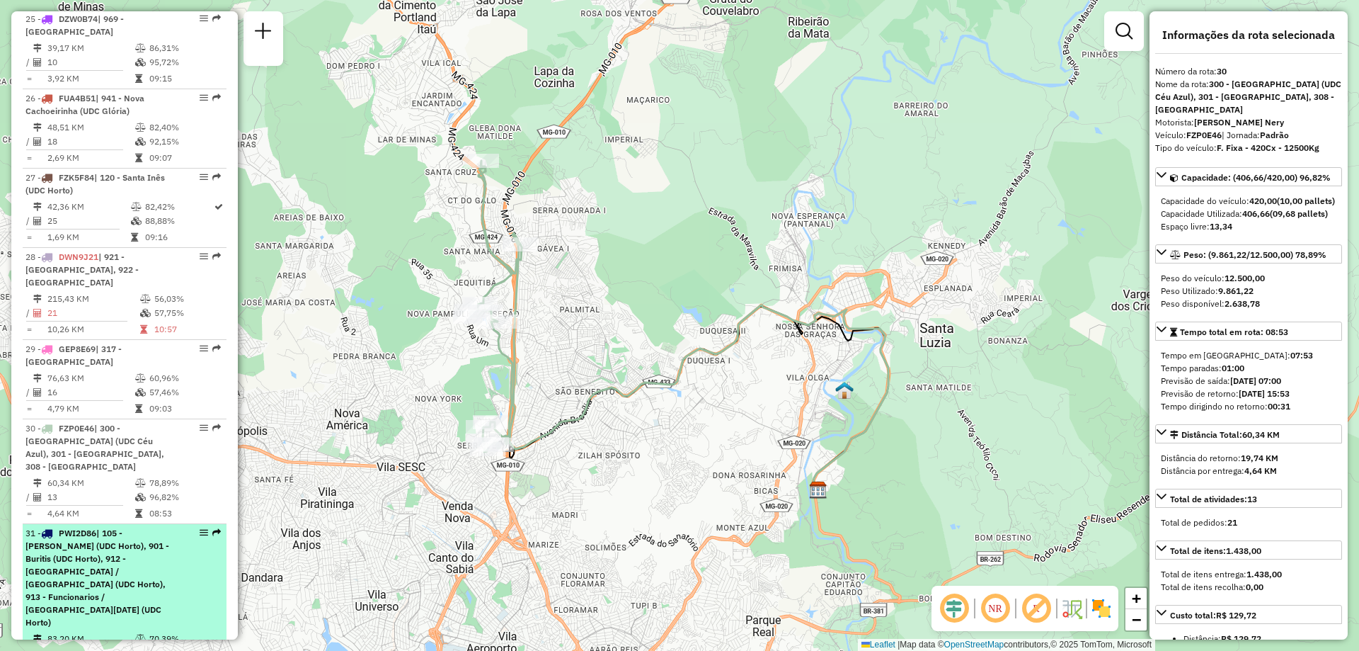
click at [141, 527] on span "| 105 - [PERSON_NAME] (UDC Horto), 901 - Buritis (UDC Horto), 912 - [GEOGRAPHIC…" at bounding box center [97, 577] width 144 height 100
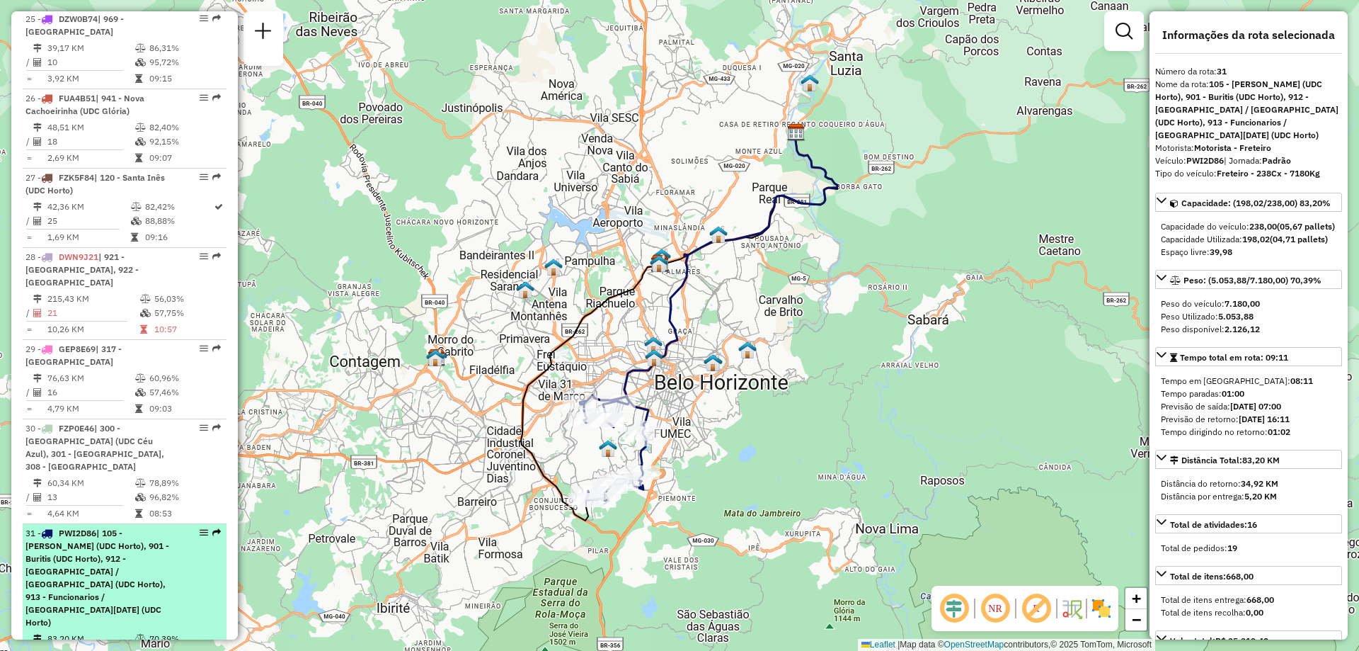
scroll to position [2690, 0]
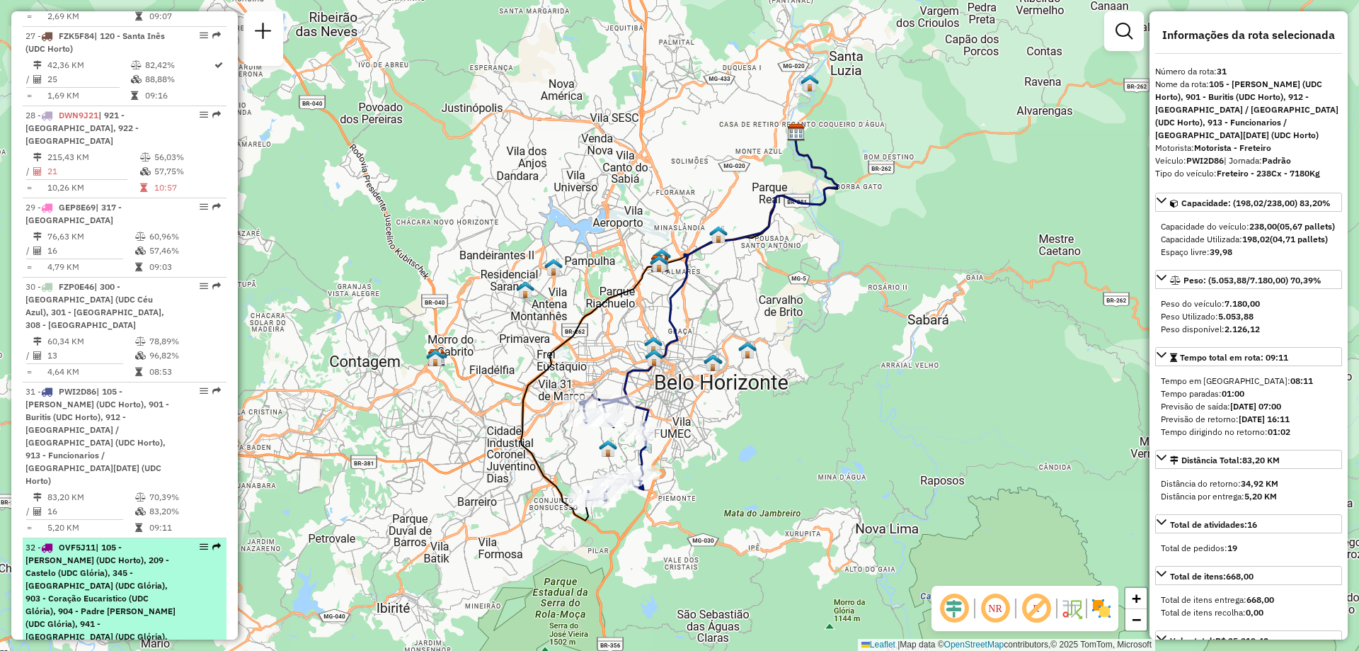
click at [152, 542] on span "| 105 - [PERSON_NAME] (UDC Horto), 209 - Castelo (UDC Glória), 345 - [GEOGRAPHI…" at bounding box center [100, 604] width 150 height 125
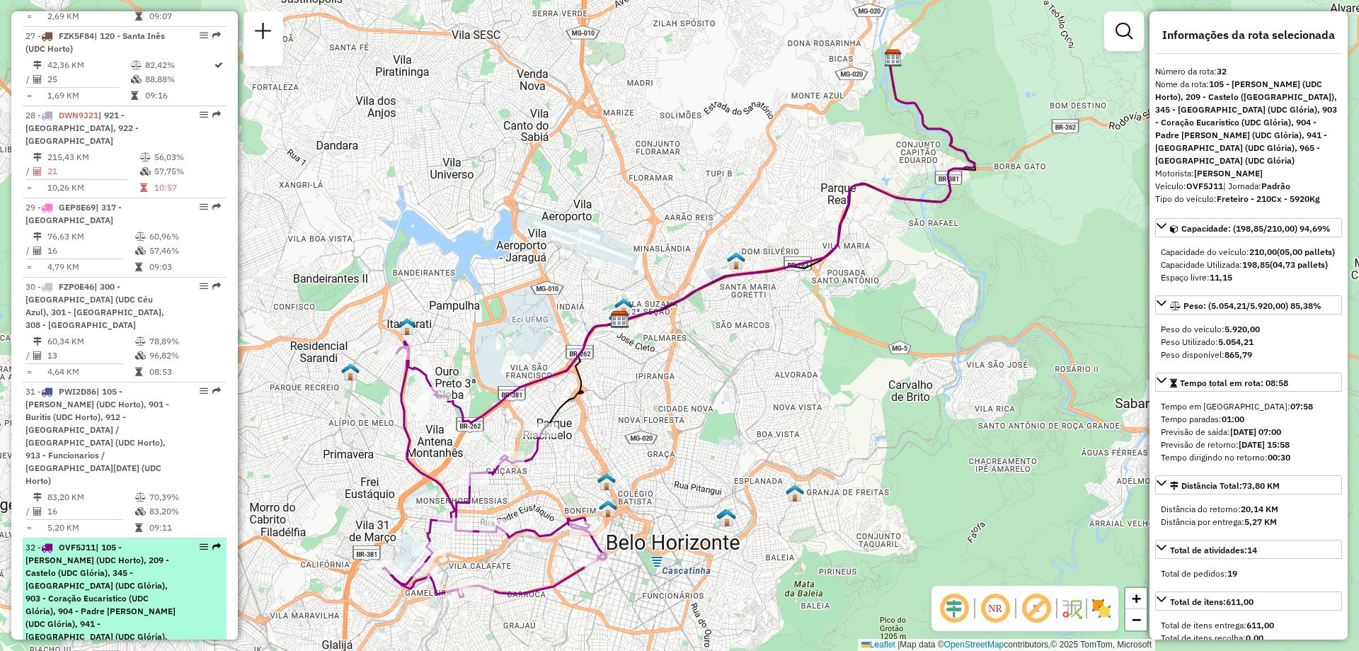
scroll to position [2832, 0]
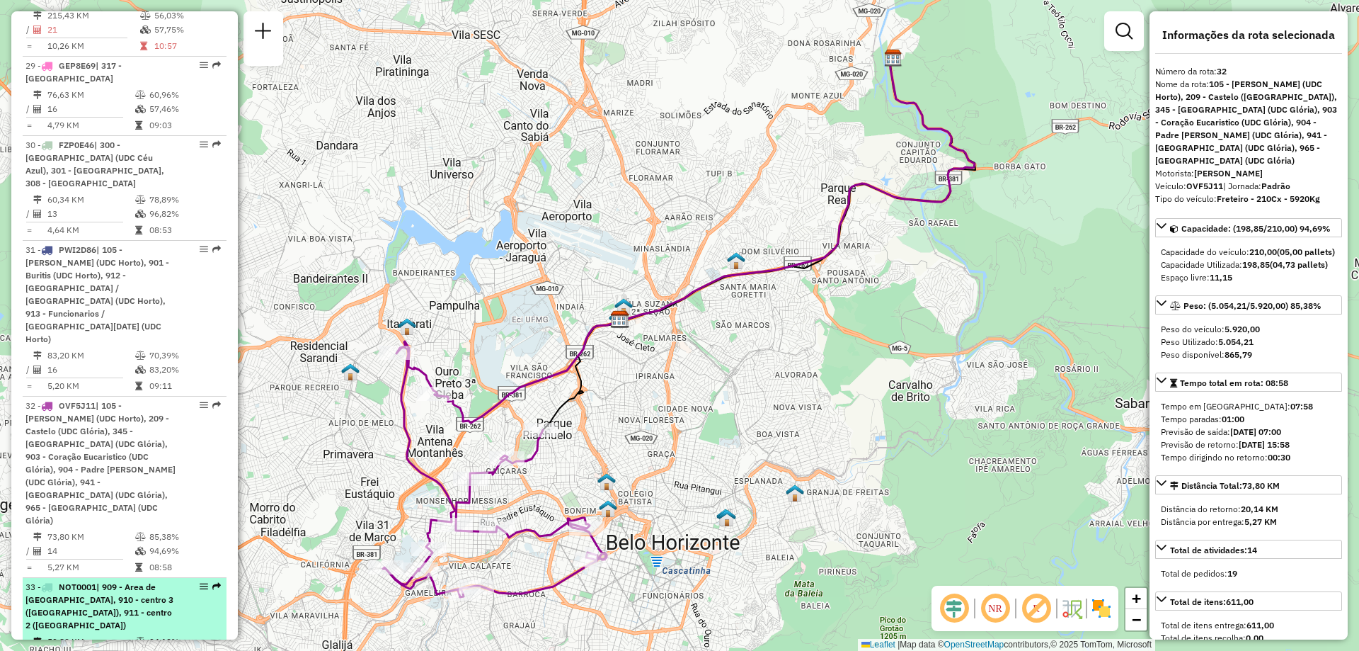
click at [154, 581] on div "33 - NOT0001 | 909 - Area de [GEOGRAPHIC_DATA], 910 - centro 3 ([GEOGRAPHIC_DAT…" at bounding box center [100, 606] width 150 height 51
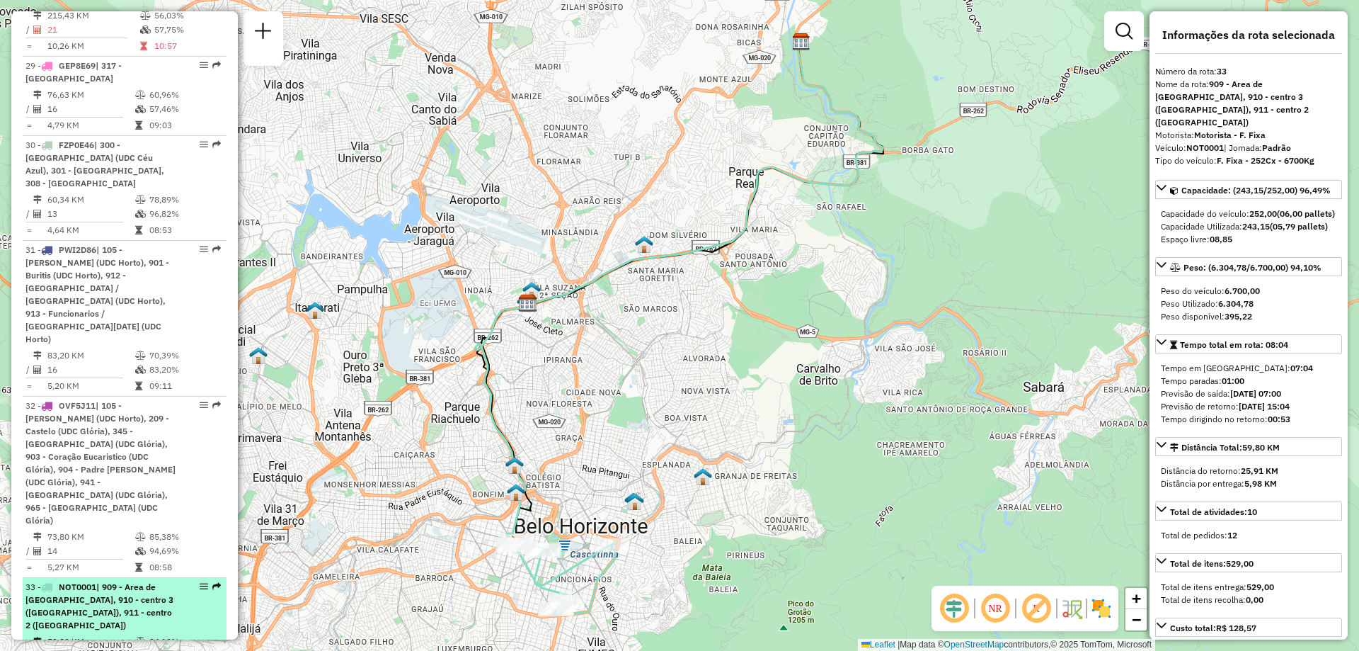
scroll to position [2973, 0]
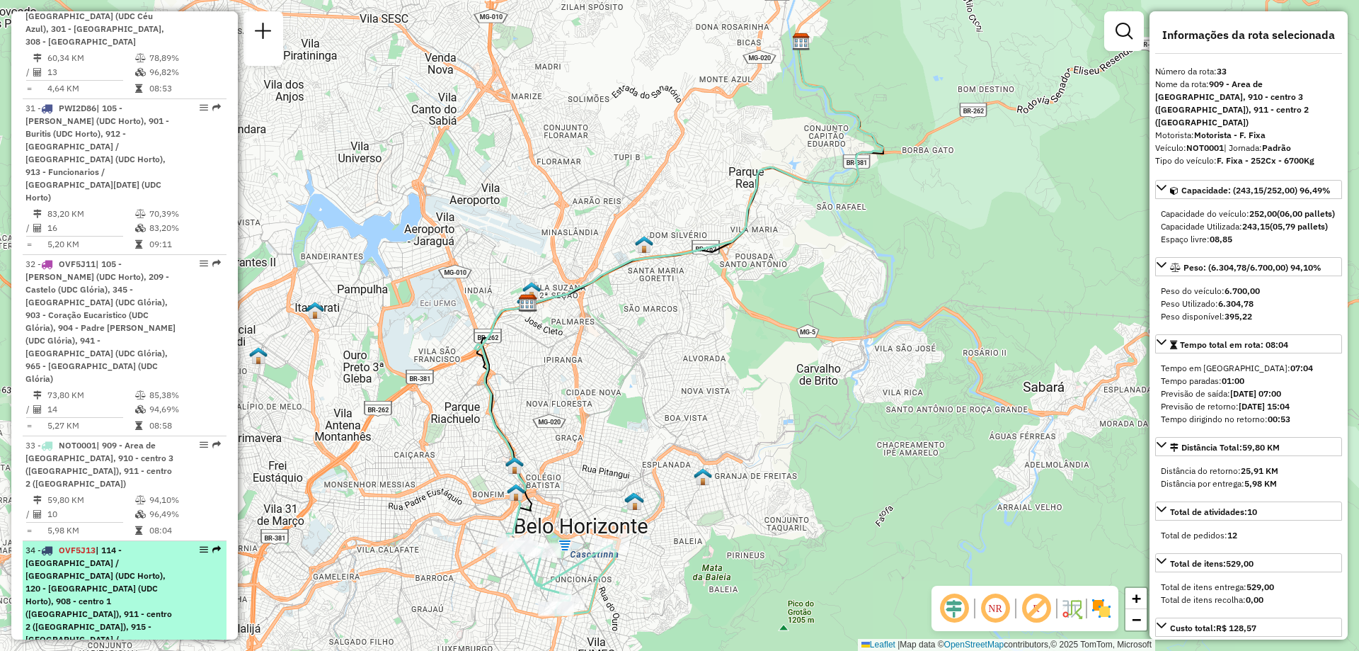
click at [156, 544] on div "34 - OVF5J13 | 114 - [GEOGRAPHIC_DATA] / [GEOGRAPHIC_DATA] (UDC Horto), 120 - […" at bounding box center [100, 607] width 150 height 127
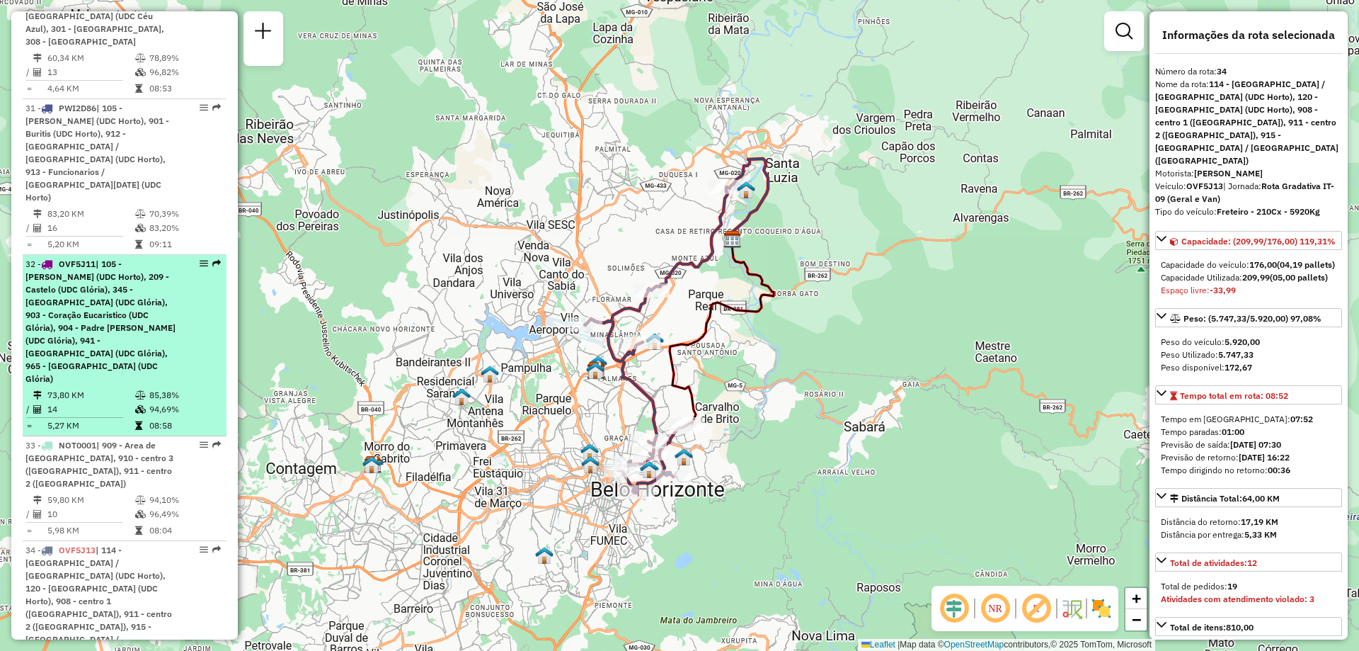
click at [133, 258] on div "32 - OVF5J11 | 105 - [PERSON_NAME] (UDC Horto), 209 - Castelo (UDC Glória), 345…" at bounding box center [100, 321] width 150 height 127
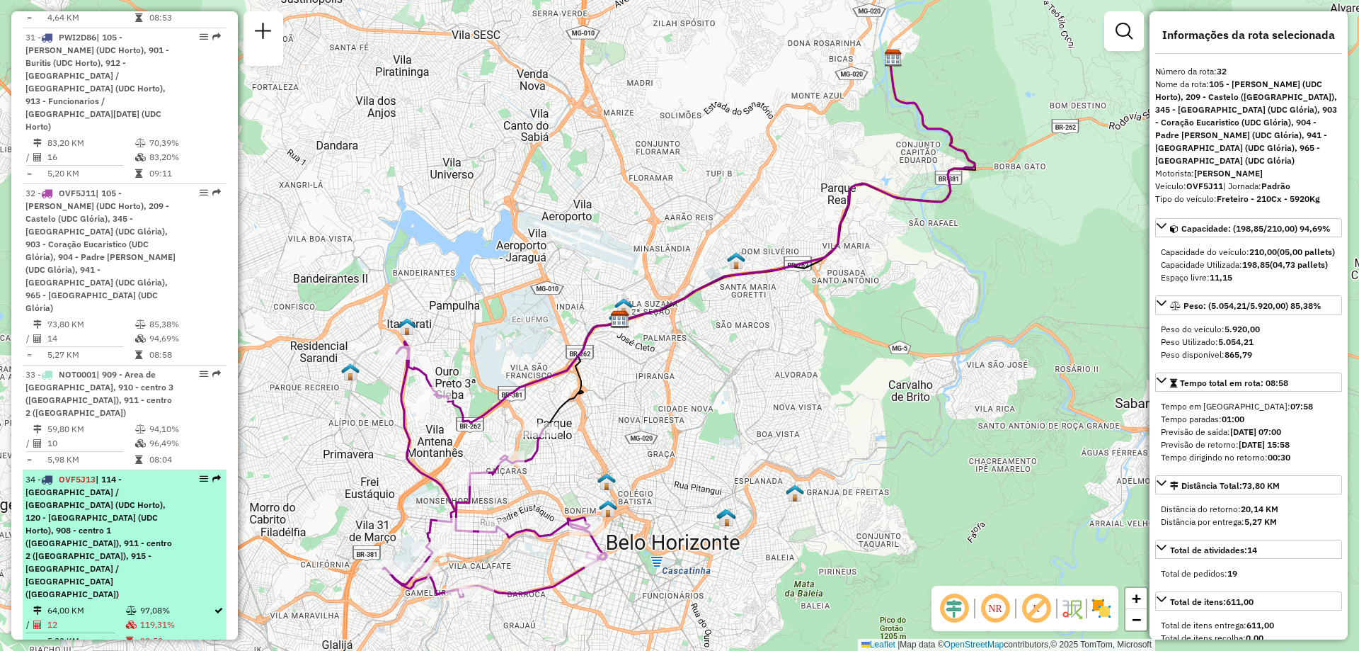
scroll to position [3115, 0]
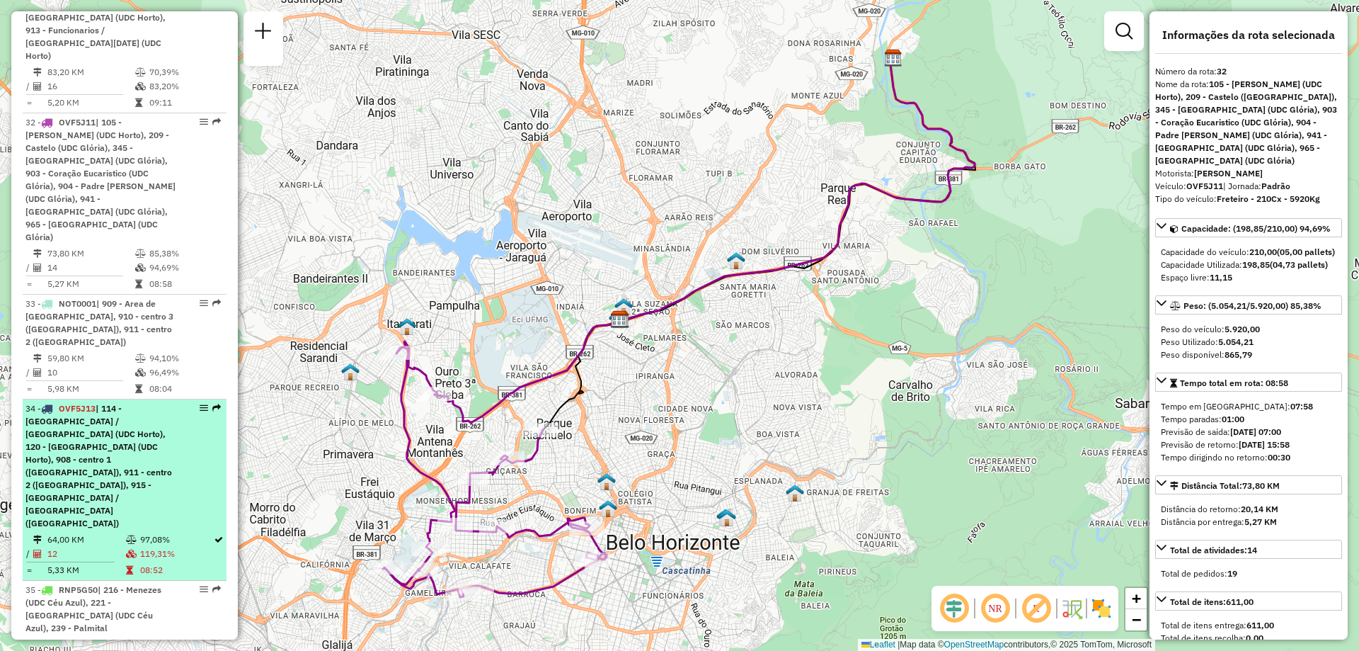
click at [144, 403] on span "| 114 - [GEOGRAPHIC_DATA] / [GEOGRAPHIC_DATA] (UDC Horto), 120 - [GEOGRAPHIC_DA…" at bounding box center [98, 465] width 147 height 125
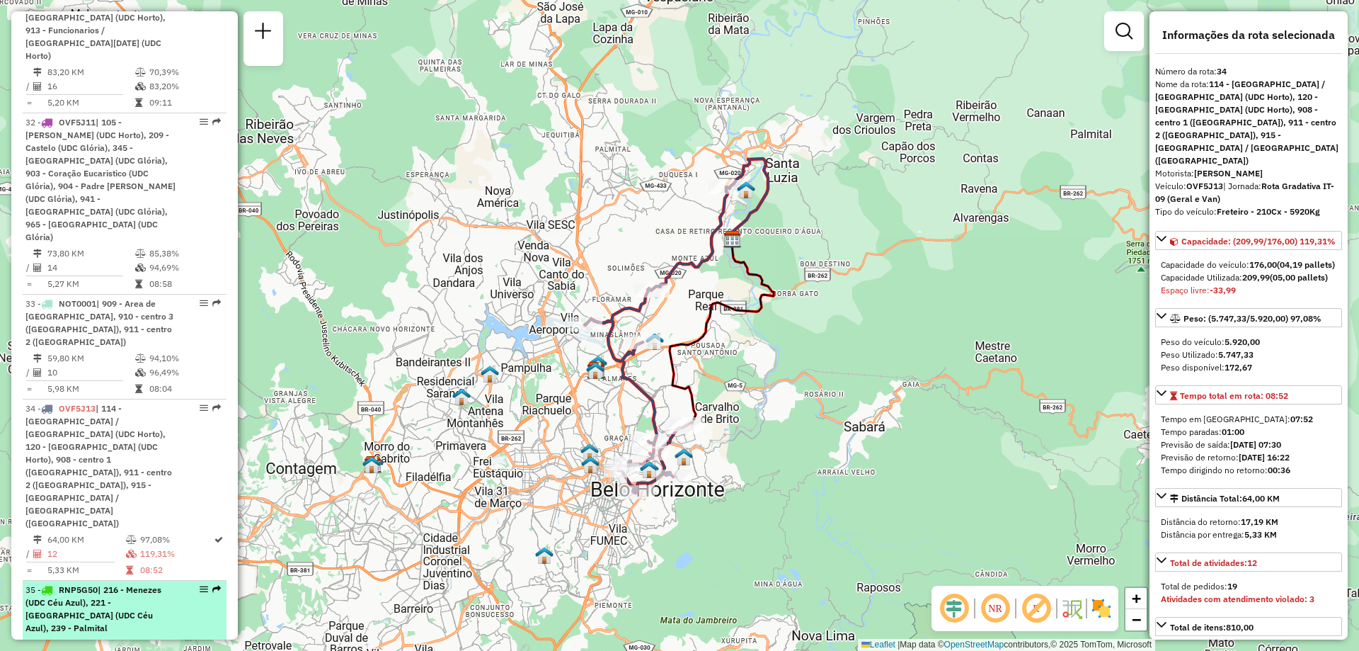
click at [140, 584] on span "| 216 - Menezes (UDC Céu Azul), 221 - [GEOGRAPHIC_DATA] (UDC Céu Azul), 239 - P…" at bounding box center [93, 608] width 136 height 49
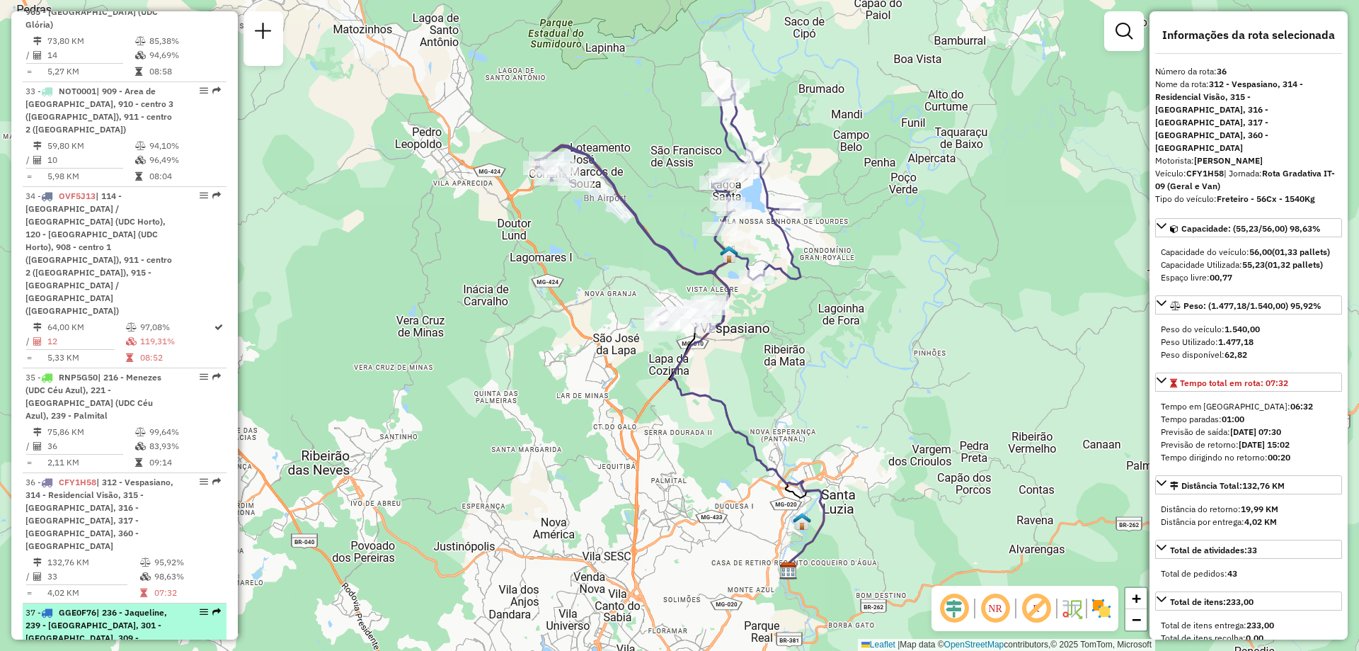
scroll to position [3398, 0]
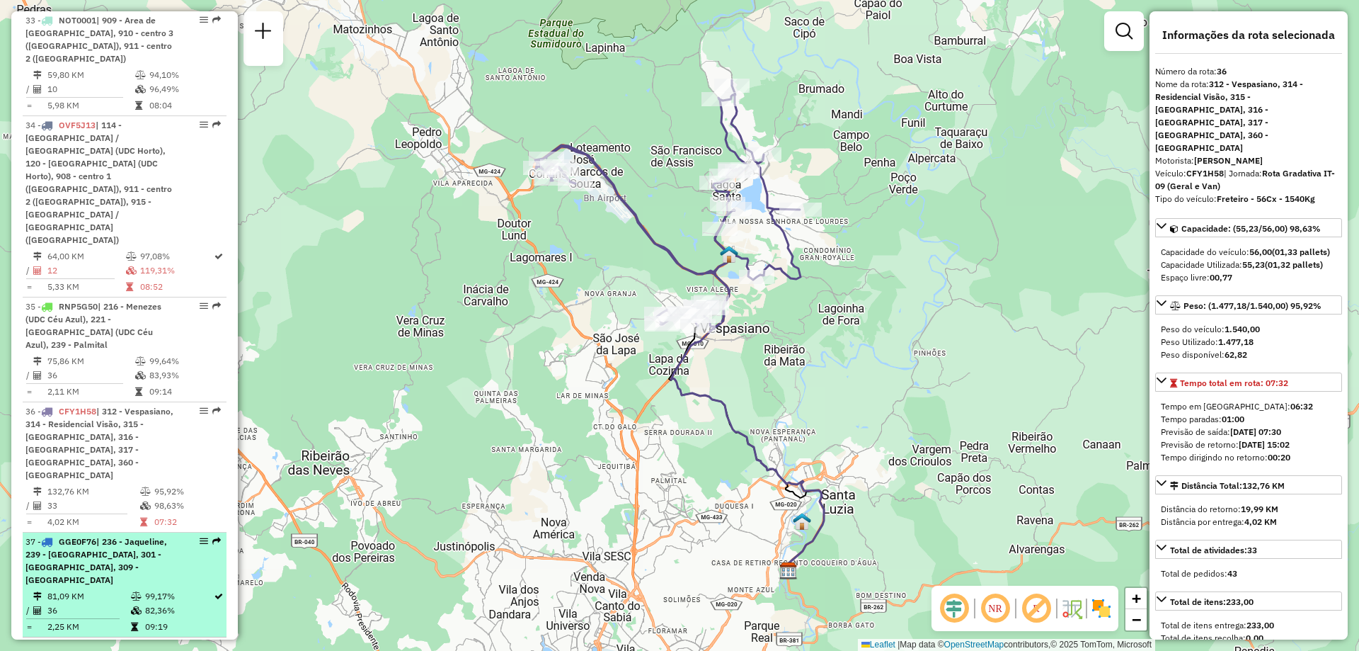
click at [154, 535] on div "37 - GGE0F76 | 236 - Jaqueline, 239 - [GEOGRAPHIC_DATA], 301 - [GEOGRAPHIC_DATA…" at bounding box center [100, 560] width 150 height 51
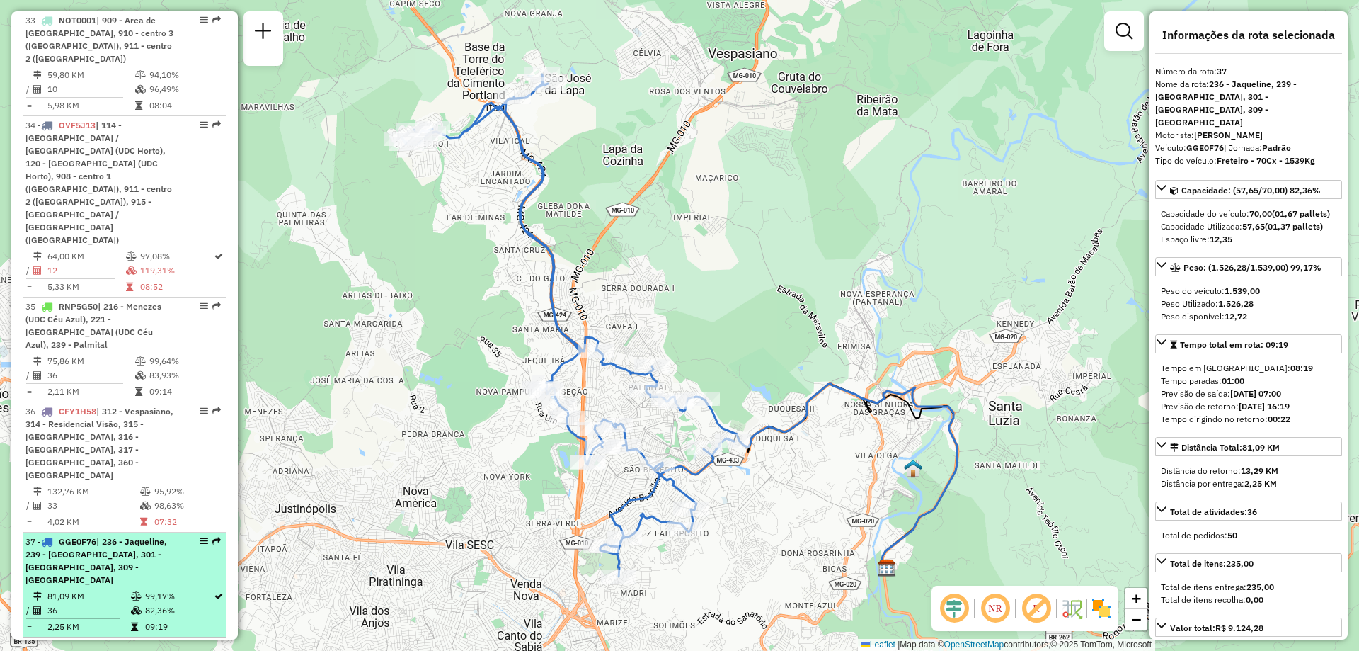
scroll to position [3469, 0]
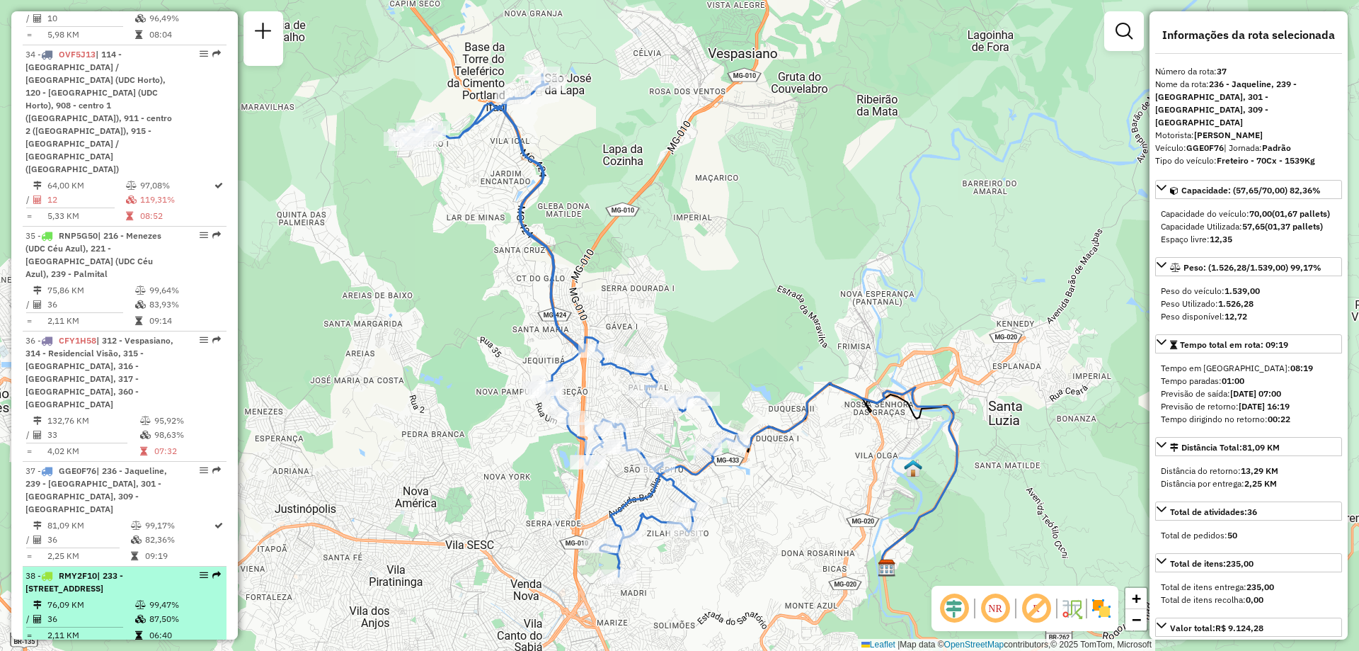
click at [164, 612] on td "87,50%" at bounding box center [185, 619] width 72 height 14
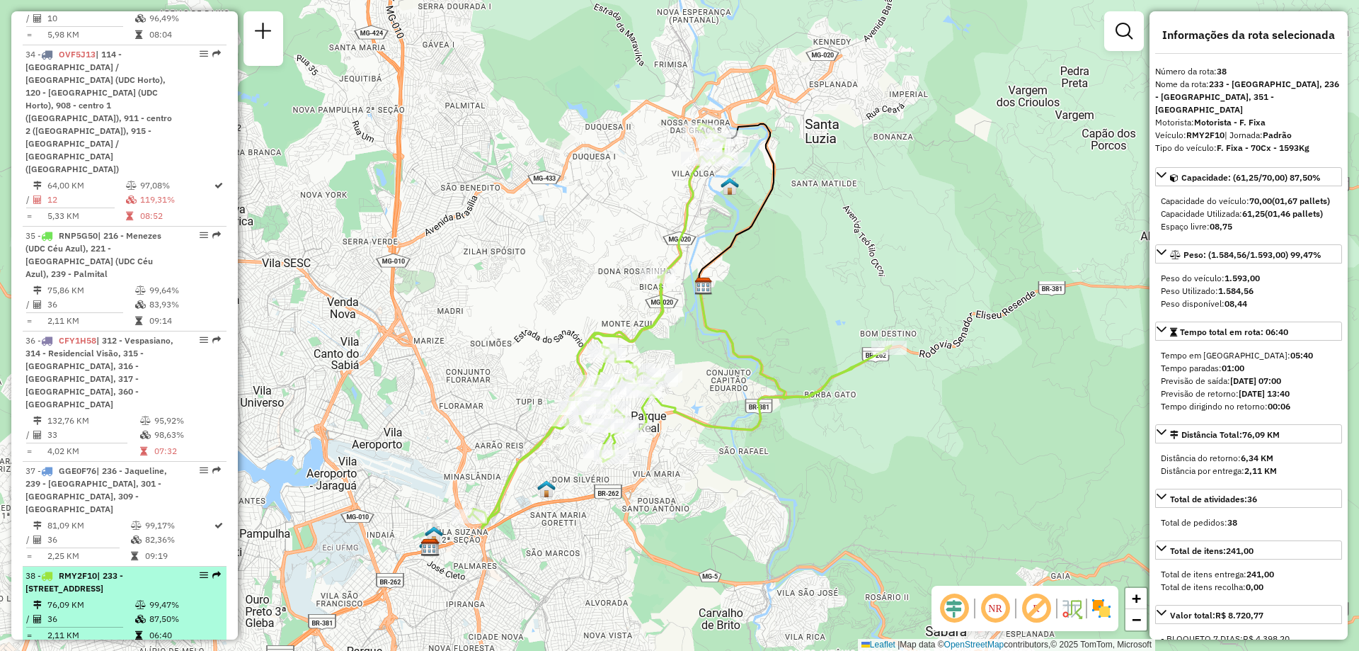
scroll to position [3540, 0]
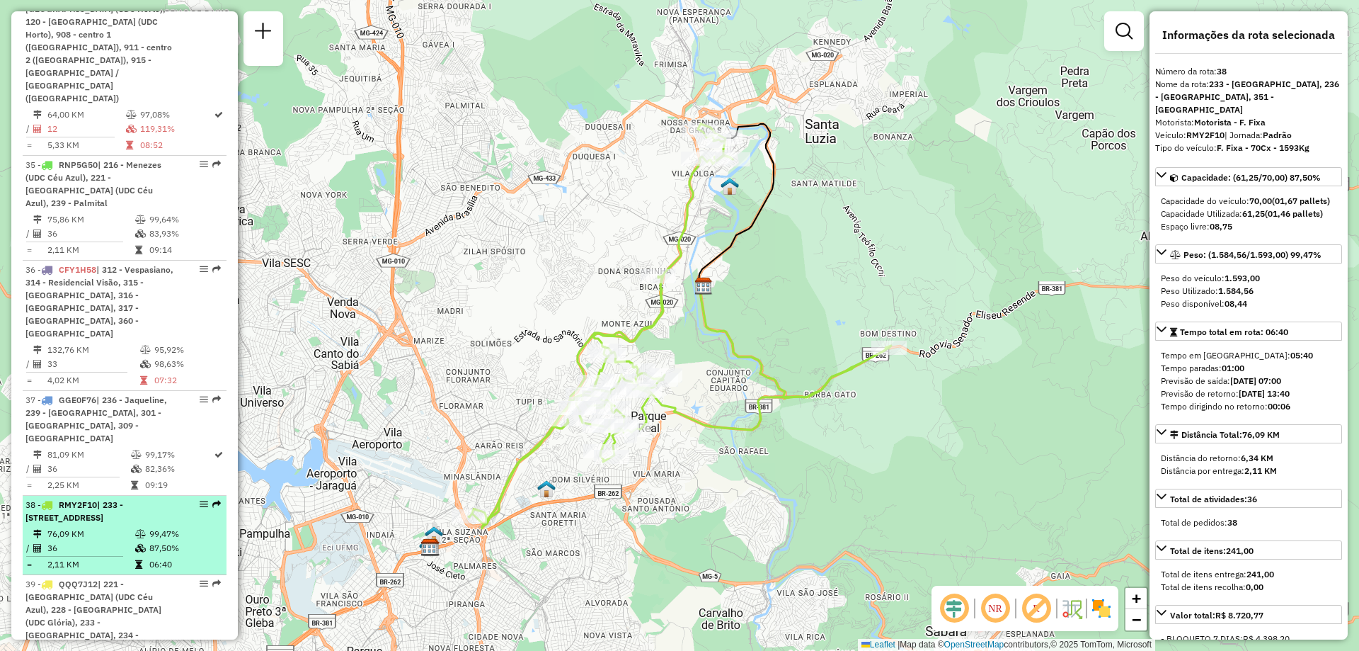
click at [164, 578] on span "| 221 - [GEOGRAPHIC_DATA] (UDC Céu Azul), 228 - [GEOGRAPHIC_DATA] (UDC Glória),…" at bounding box center [100, 621] width 150 height 87
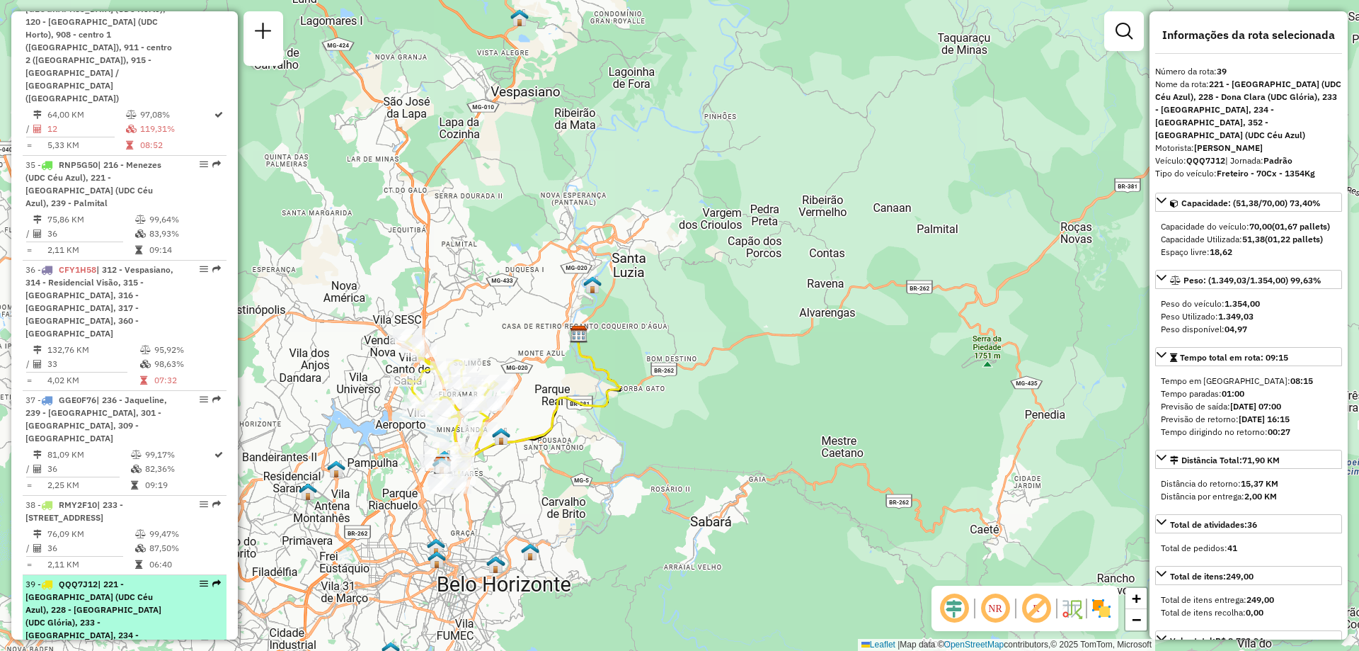
scroll to position [3681, 0]
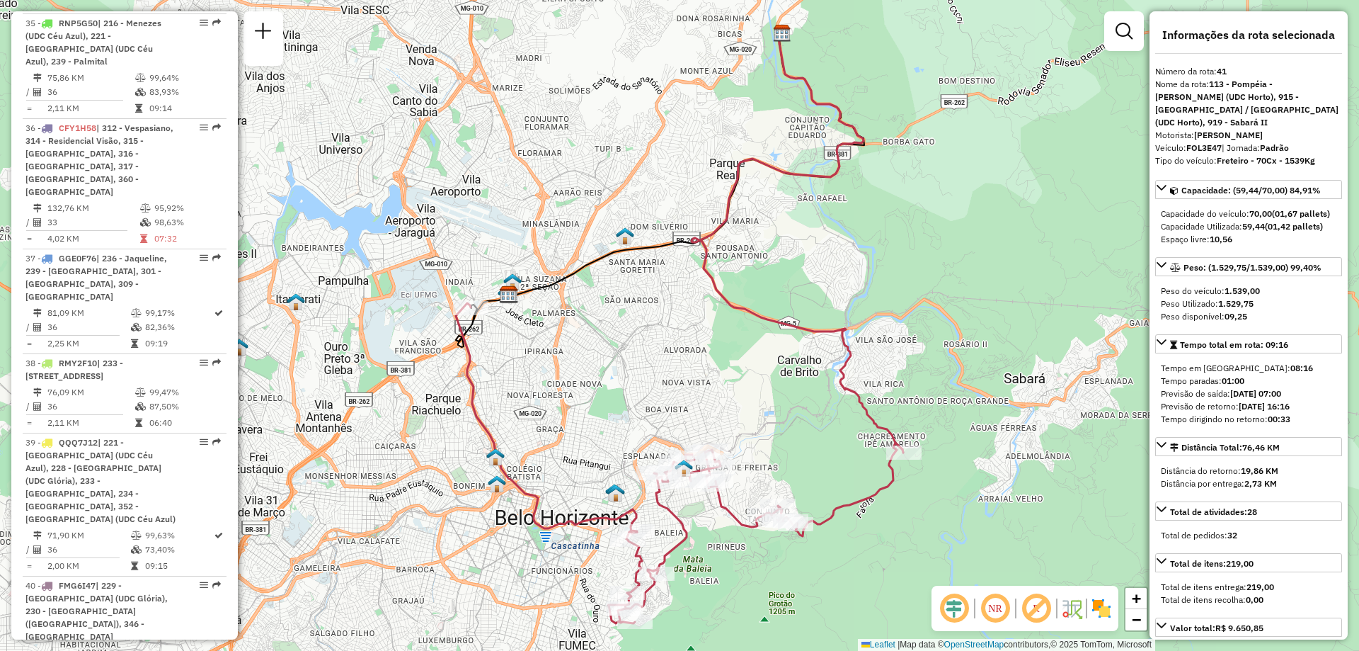
scroll to position [3823, 0]
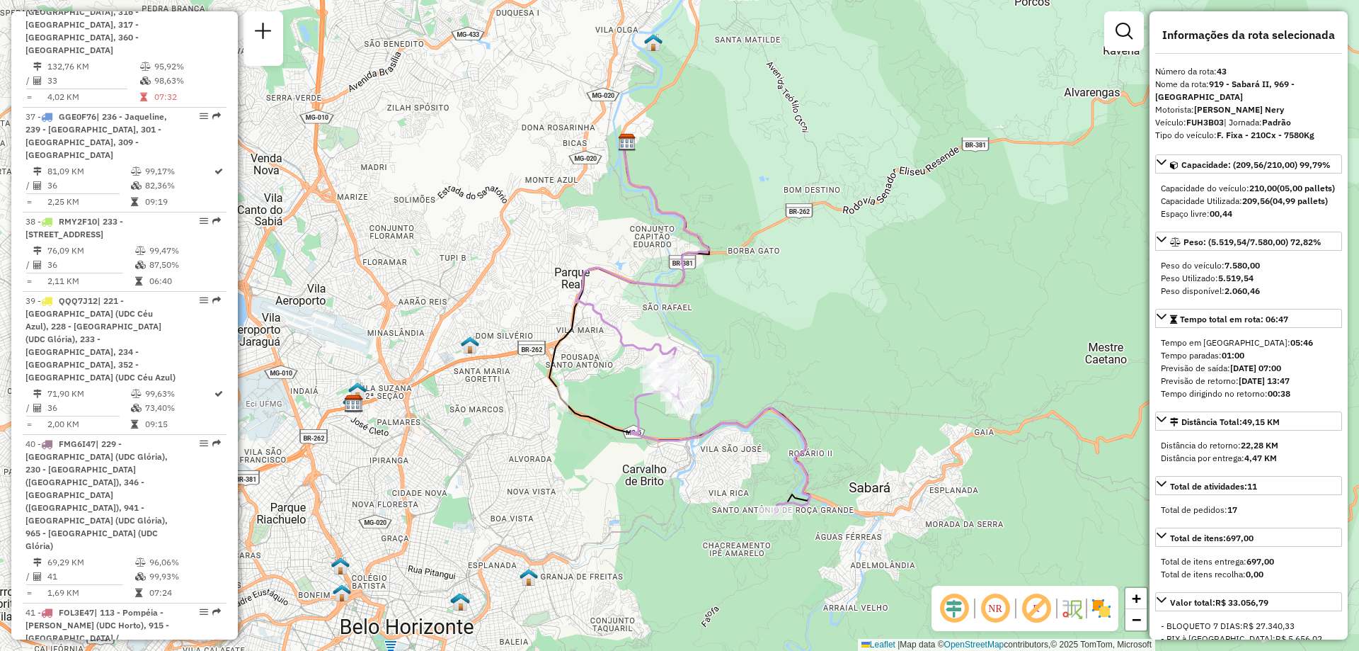
scroll to position [3964, 0]
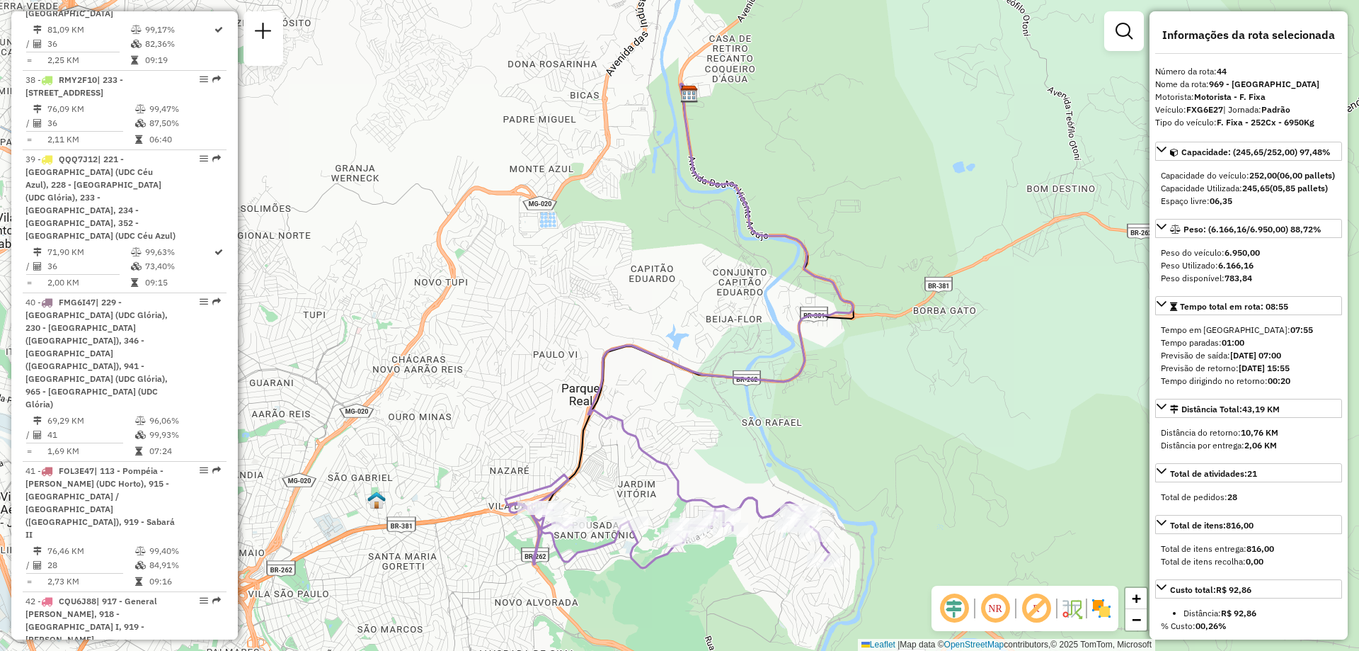
scroll to position [4106, 0]
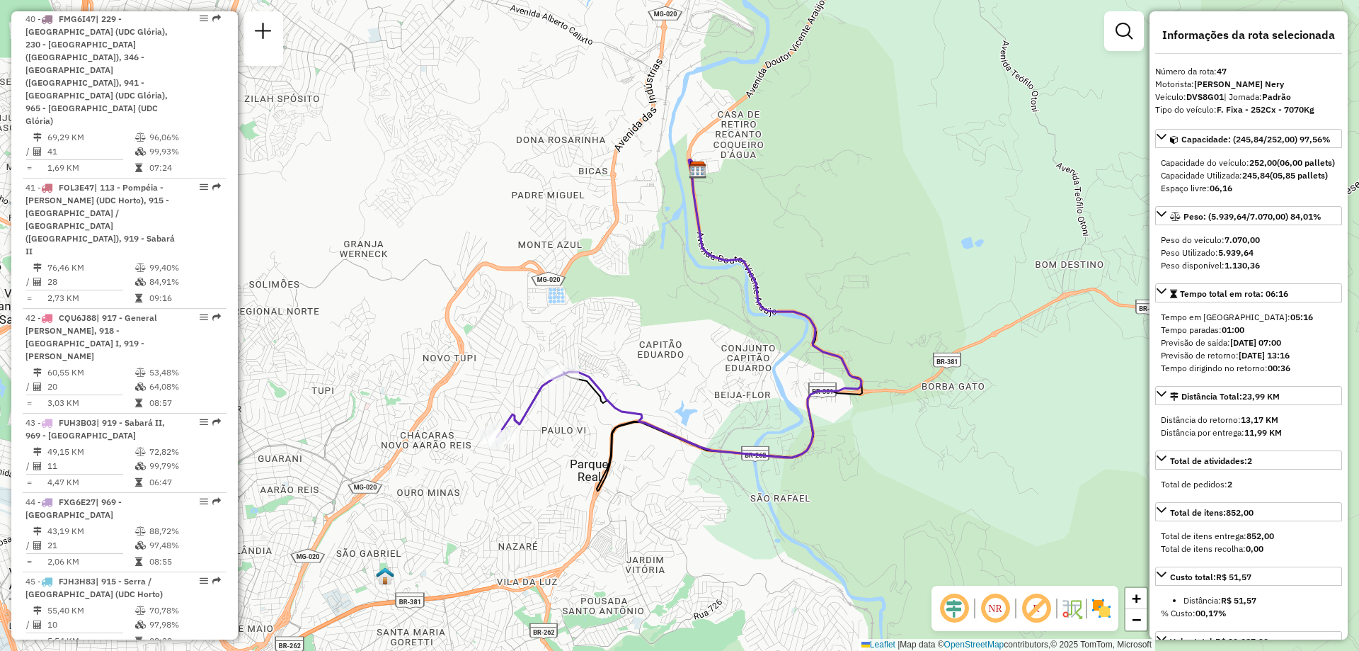
scroll to position [4318, 0]
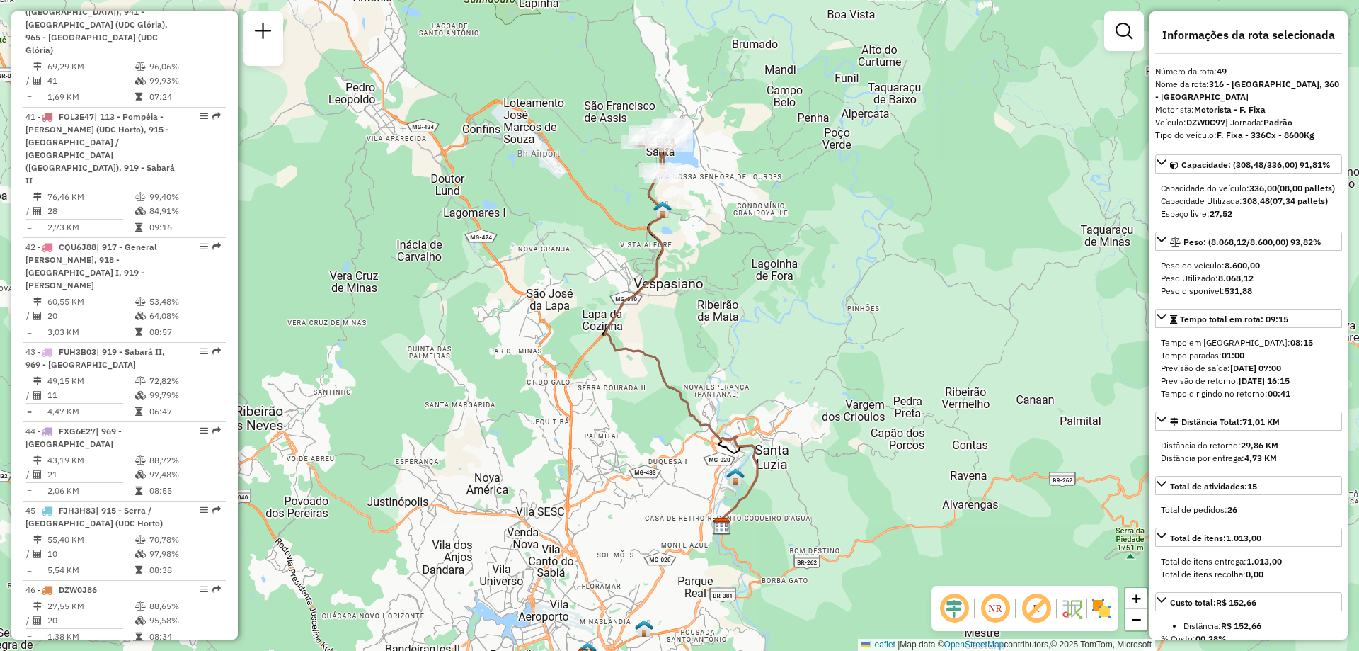
scroll to position [4389, 0]
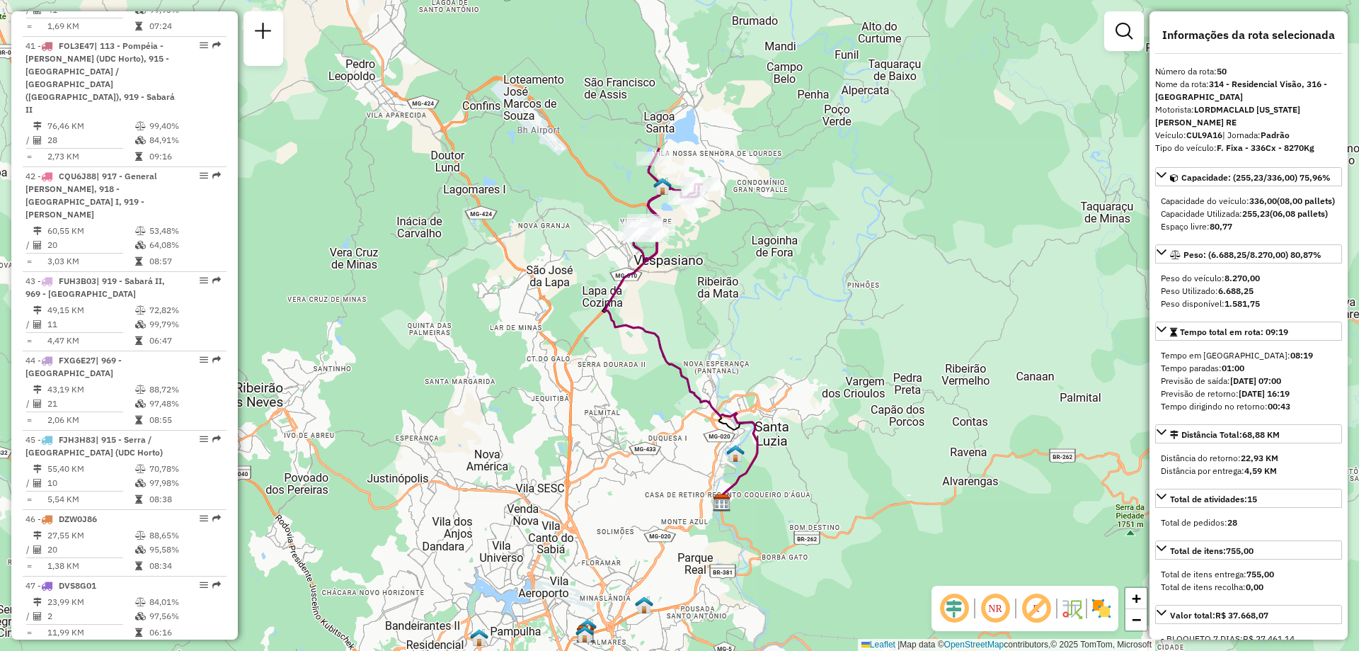
scroll to position [4531, 0]
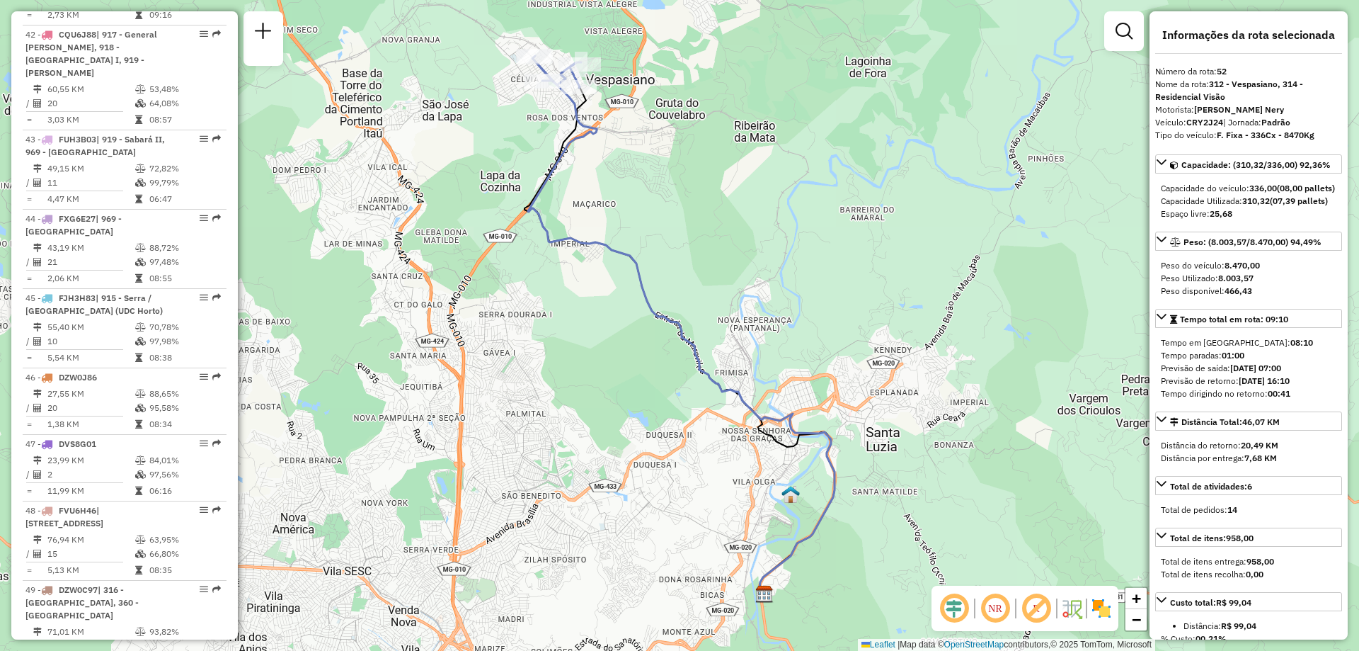
scroll to position [4672, 0]
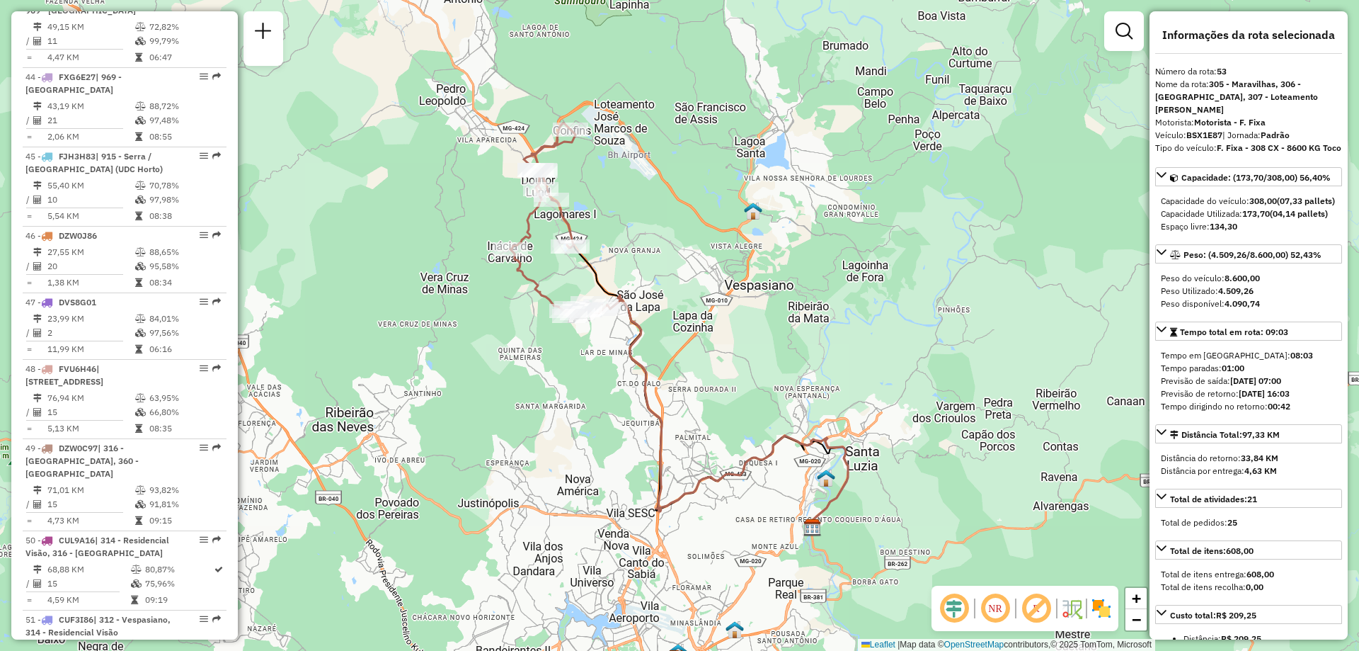
scroll to position [4743, 0]
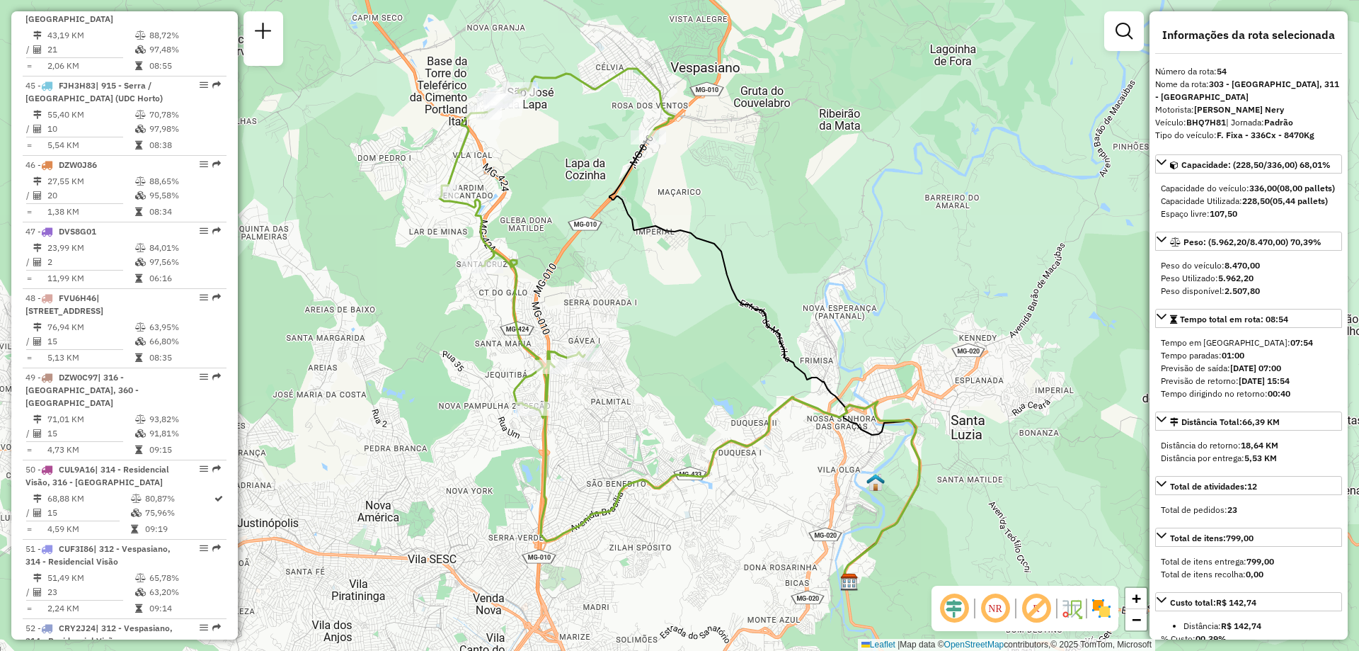
scroll to position [4885, 0]
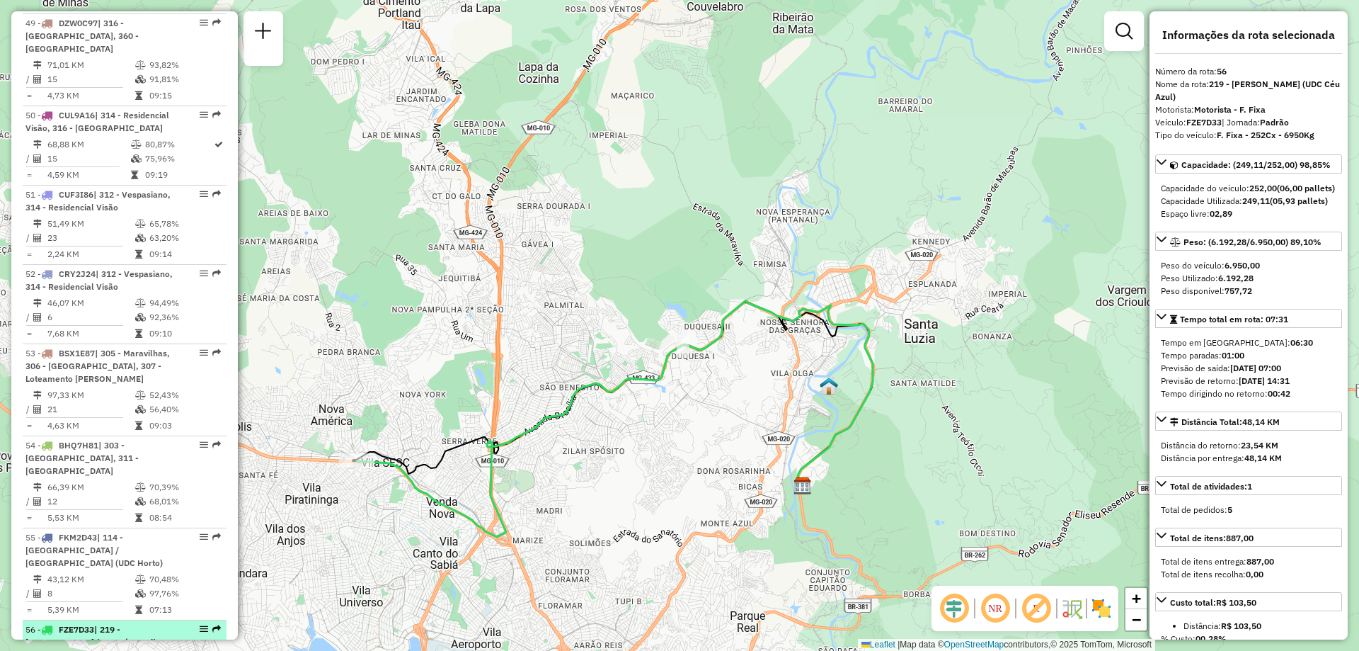
scroll to position [5239, 0]
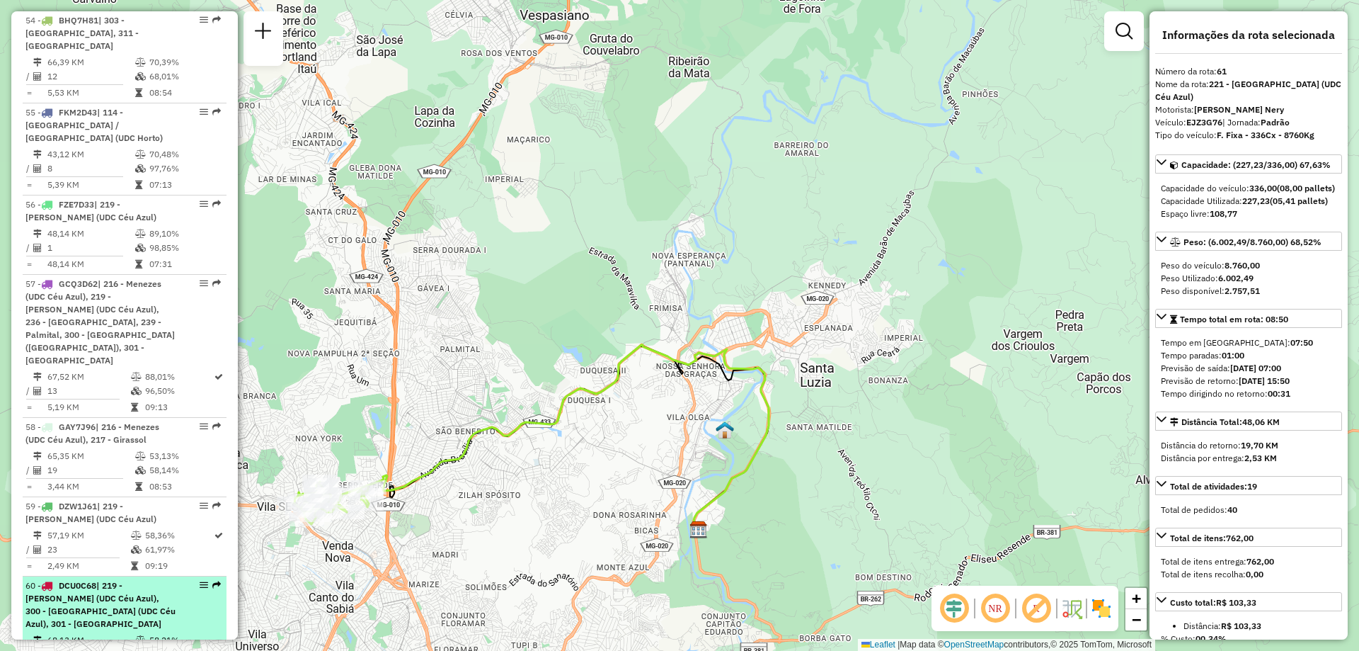
scroll to position [5664, 0]
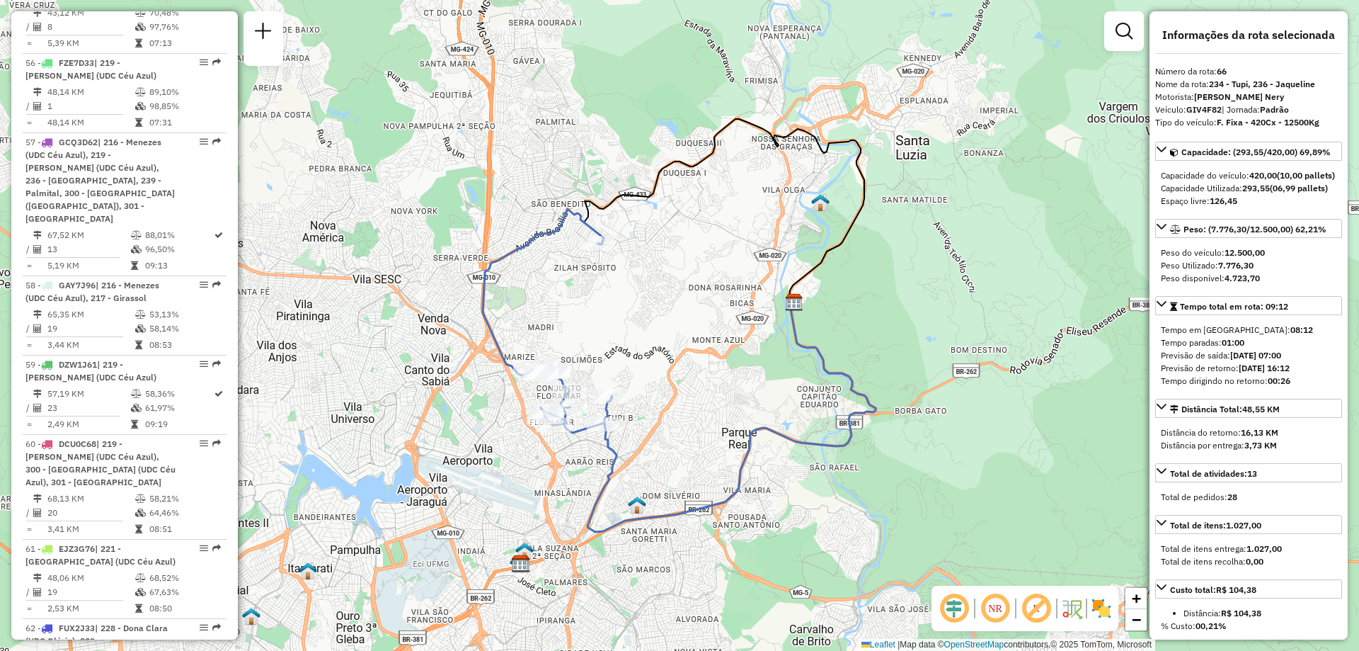
scroll to position [5876, 0]
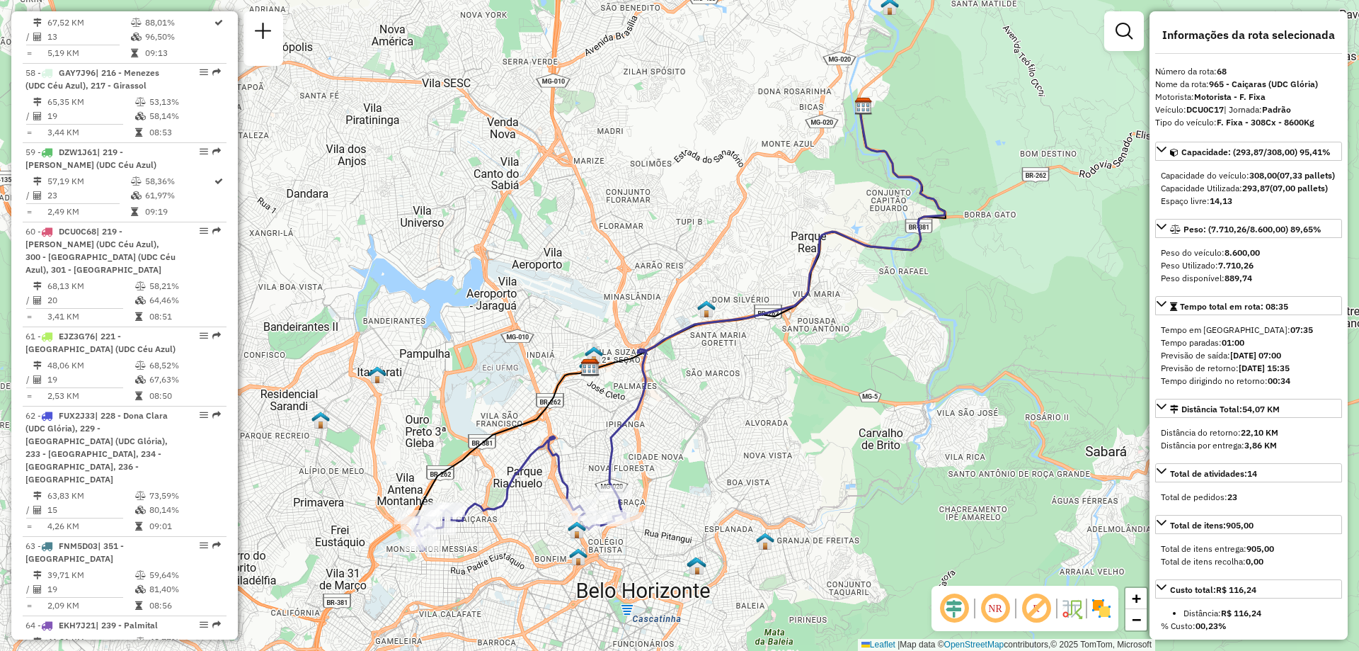
scroll to position [6017, 0]
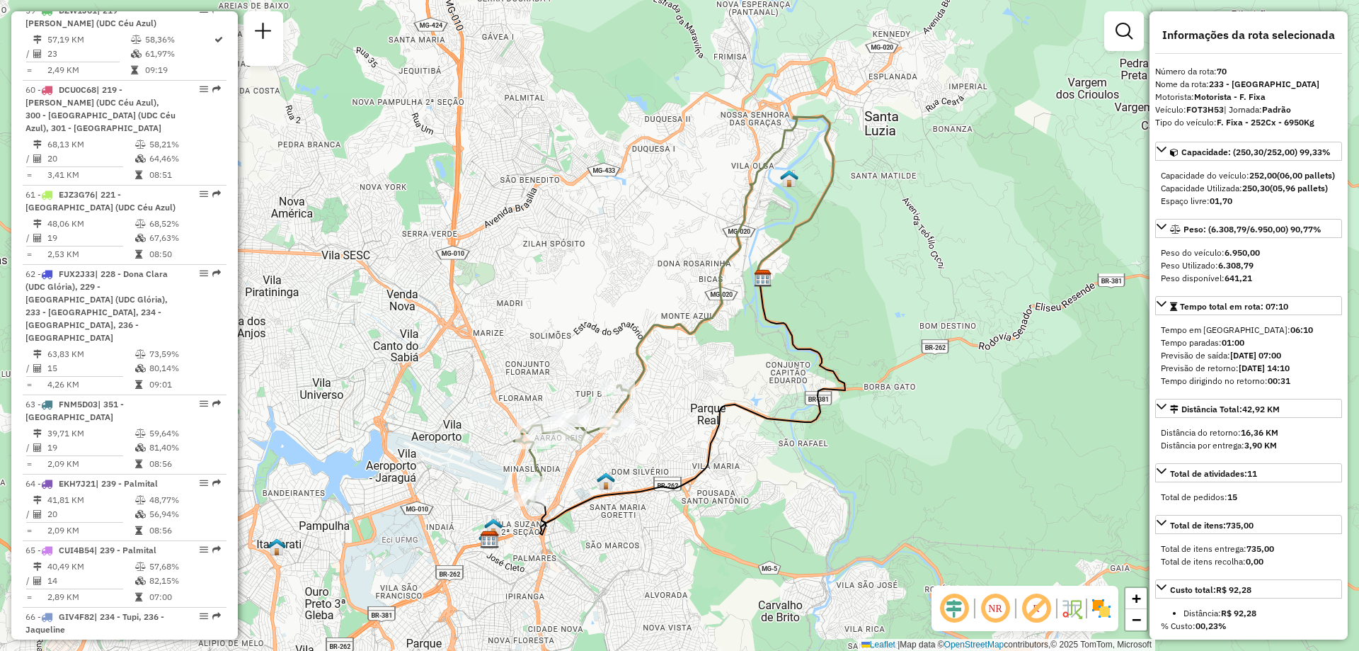
scroll to position [6230, 0]
